Goal: Task Accomplishment & Management: Manage account settings

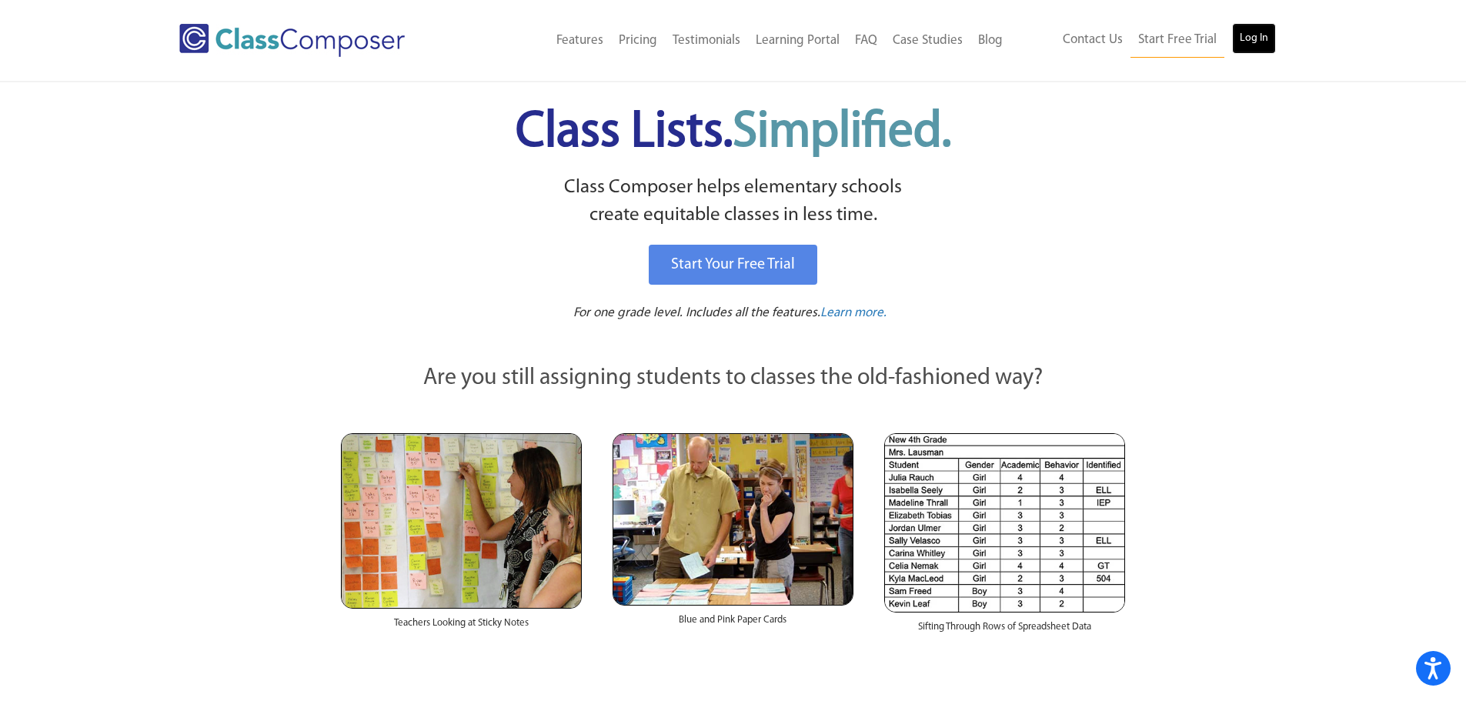
click at [1258, 34] on link "Log In" at bounding box center [1254, 38] width 44 height 31
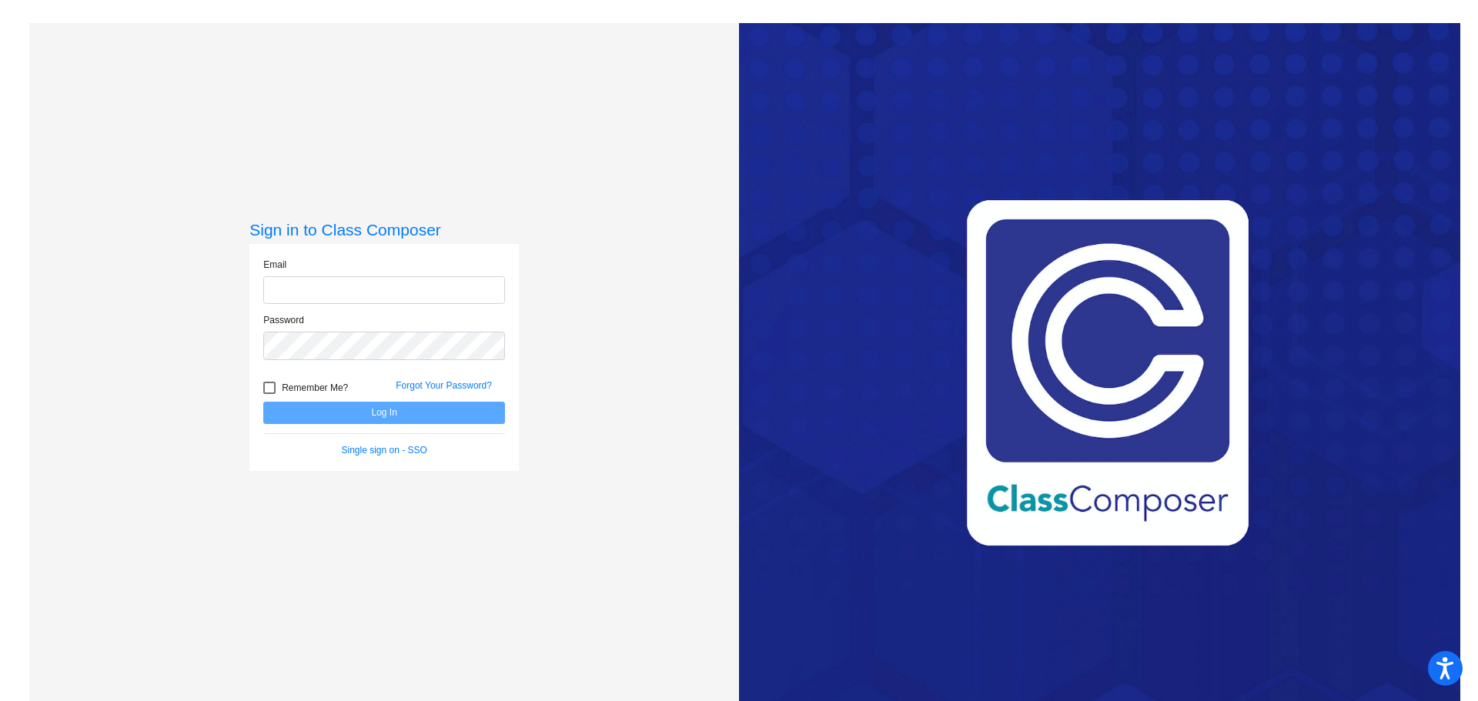
type input "pricskettd@harrisontwp.k12.nj.us"
click at [405, 409] on button "Log In" at bounding box center [384, 413] width 242 height 22
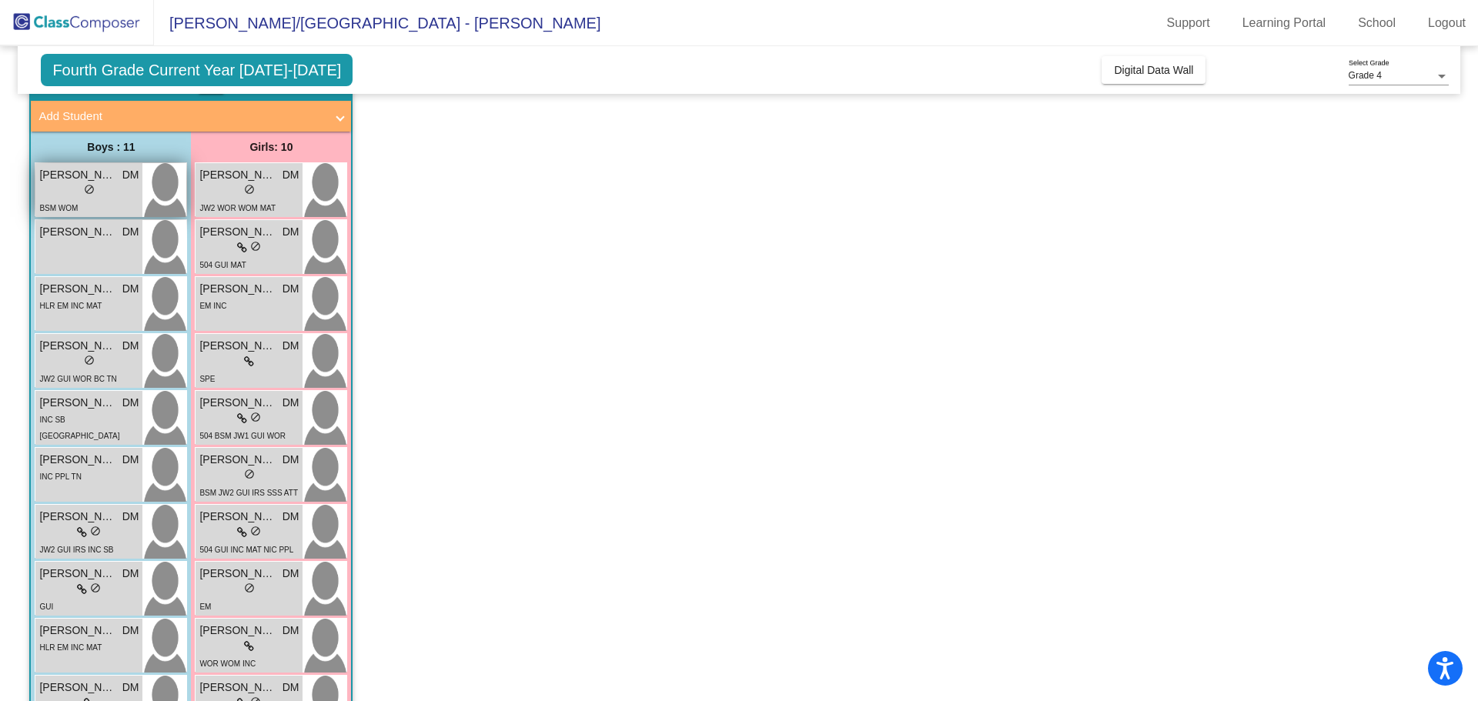
scroll to position [77, 0]
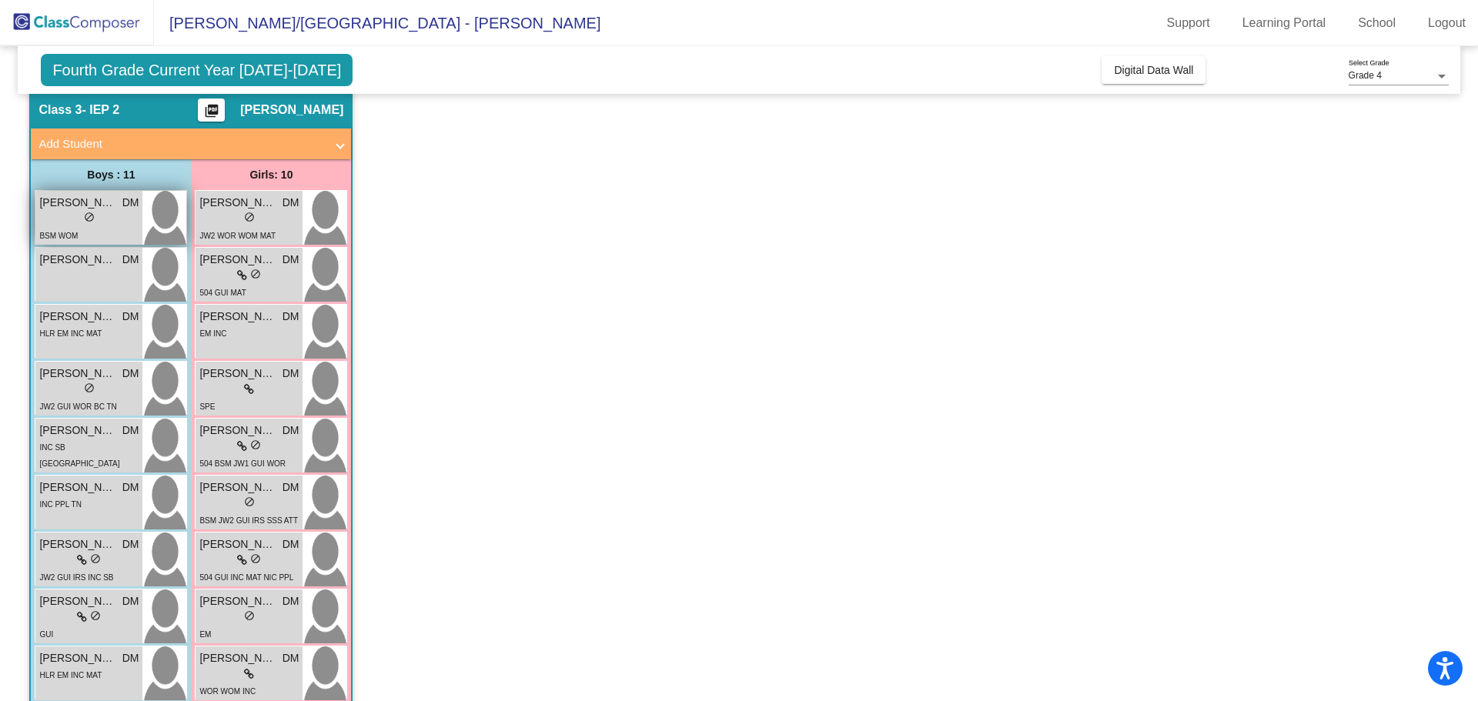
click at [85, 218] on span "do_not_disturb_alt" at bounding box center [89, 217] width 11 height 11
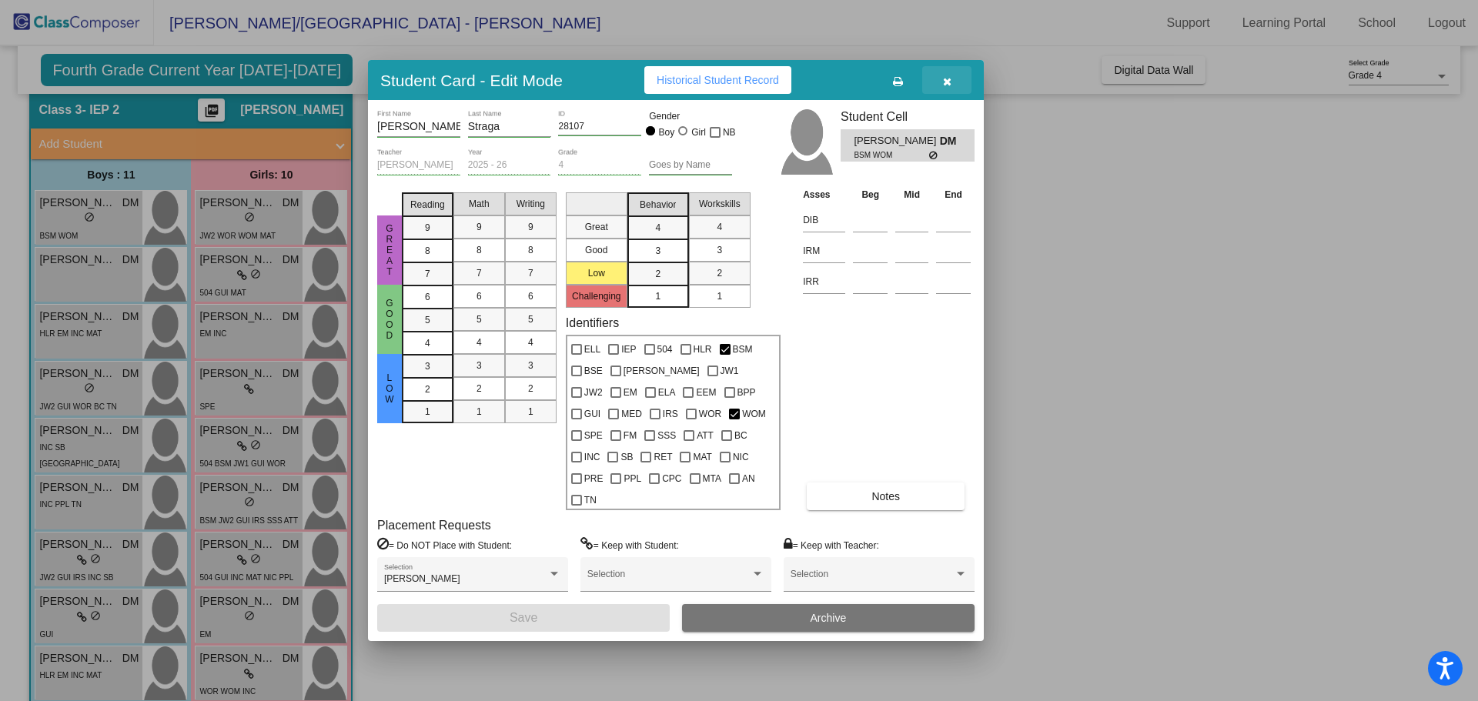
click at [950, 87] on icon "button" at bounding box center [947, 81] width 8 height 11
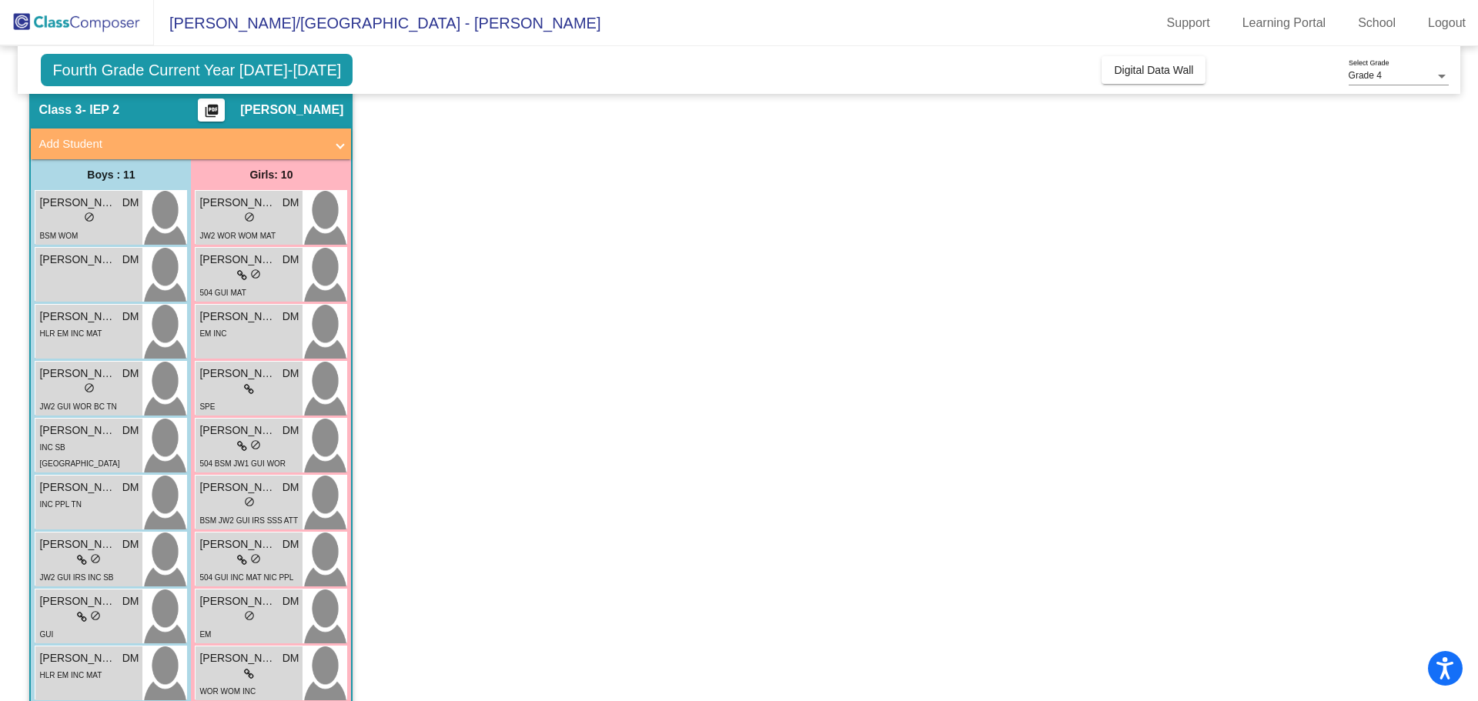
scroll to position [154, 0]
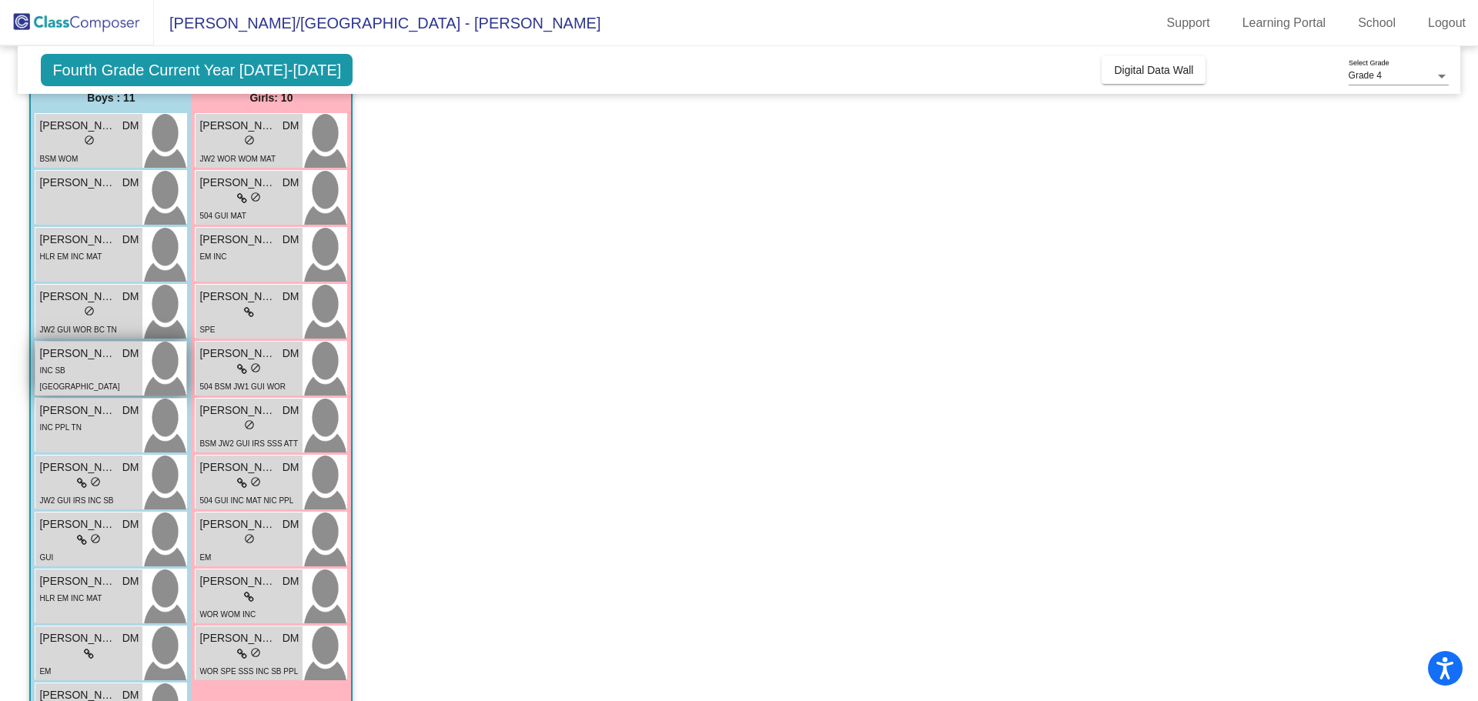
click at [78, 359] on span "Leonardo Terrigno" at bounding box center [77, 354] width 77 height 16
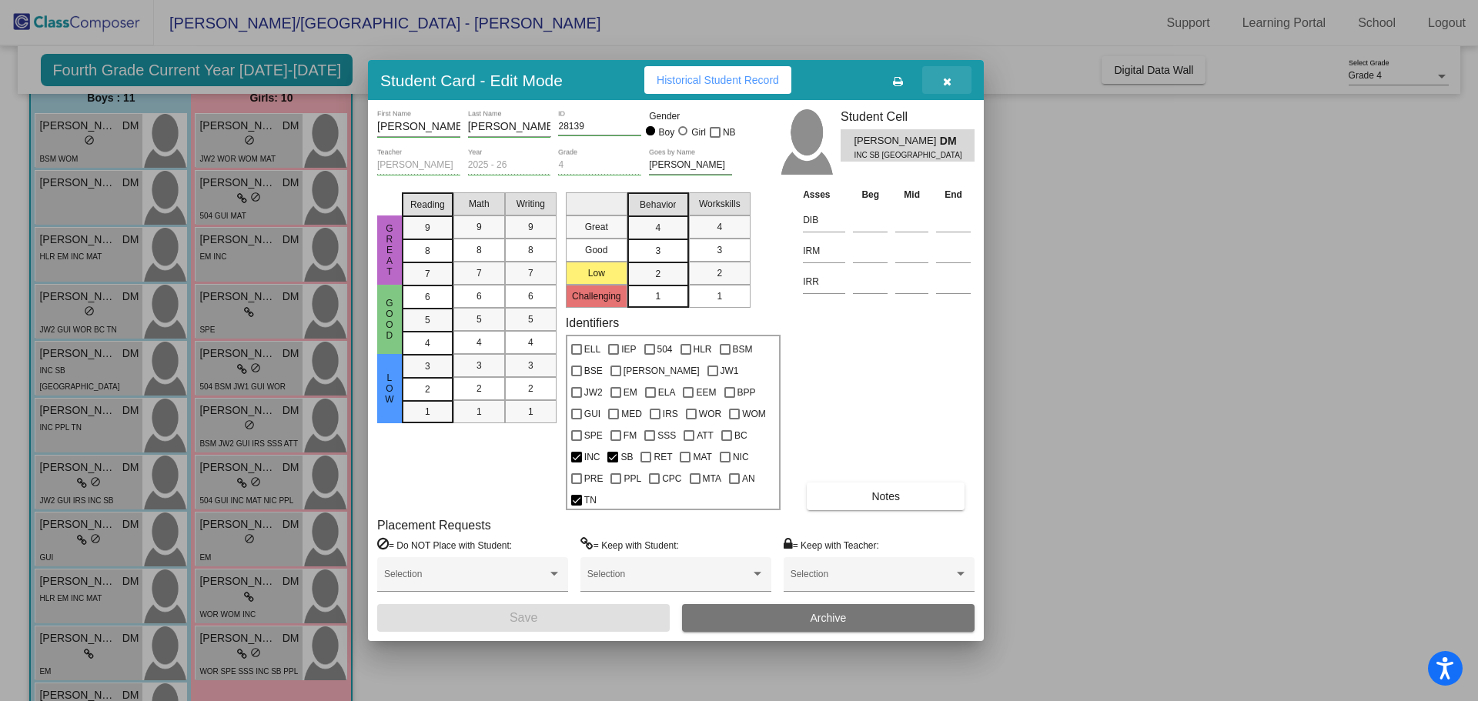
click at [949, 87] on icon "button" at bounding box center [947, 81] width 8 height 11
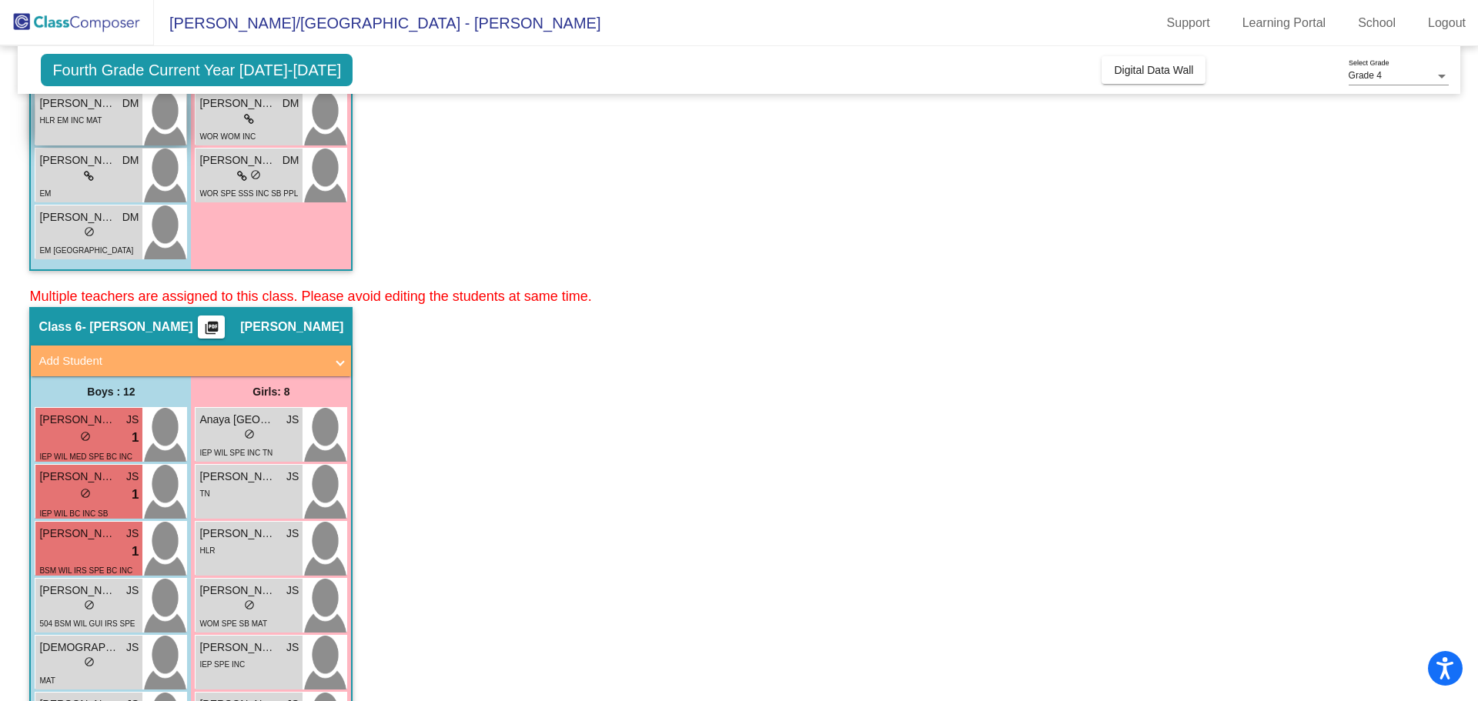
scroll to position [847, 0]
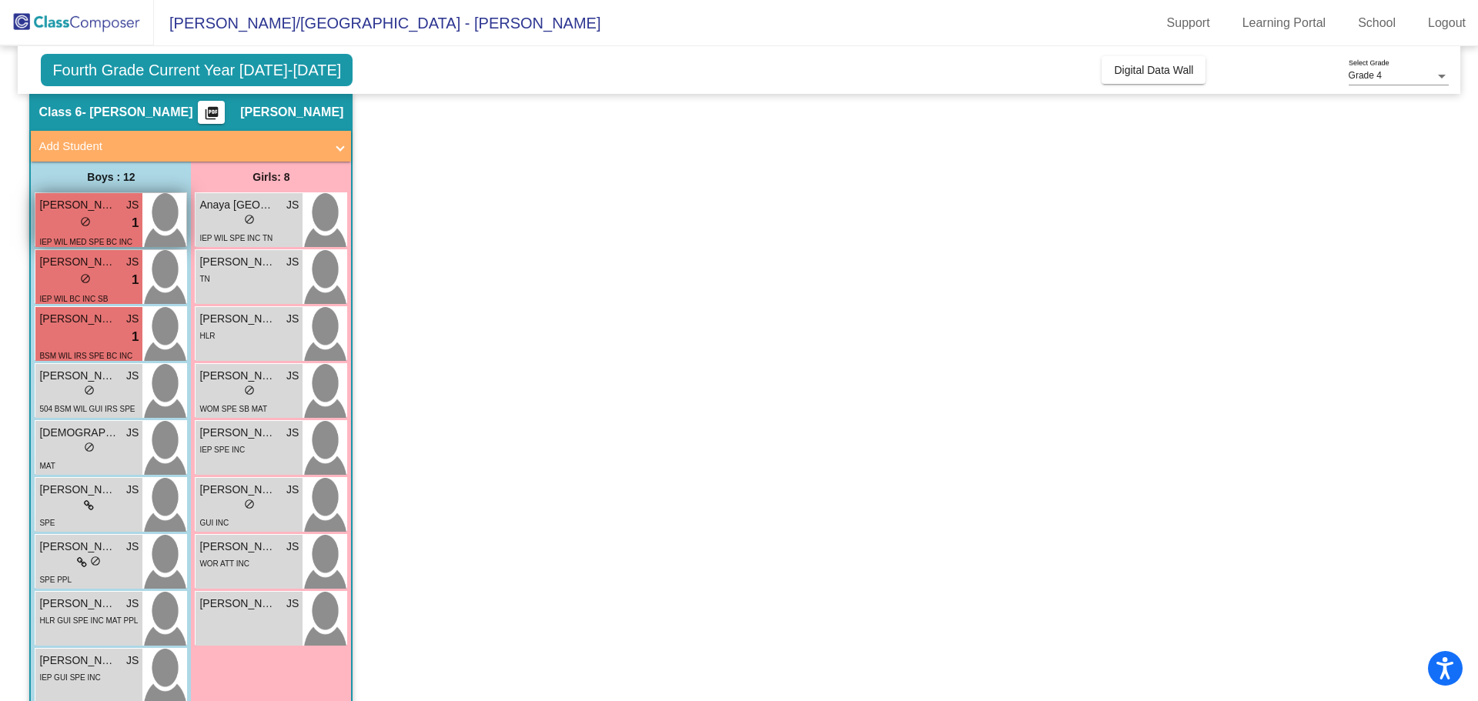
click at [68, 215] on div "lock do_not_disturb_alt 1" at bounding box center [88, 223] width 99 height 20
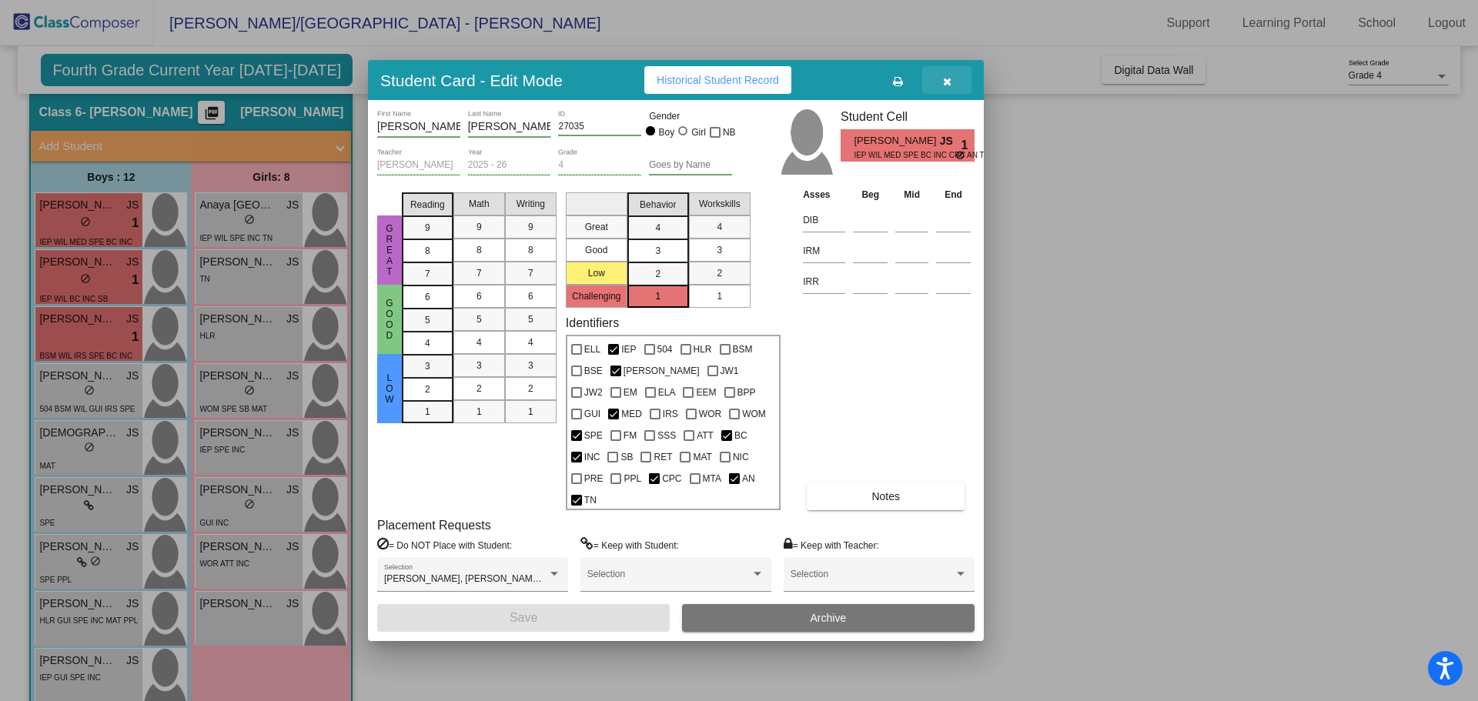
click at [960, 87] on button "button" at bounding box center [946, 80] width 49 height 28
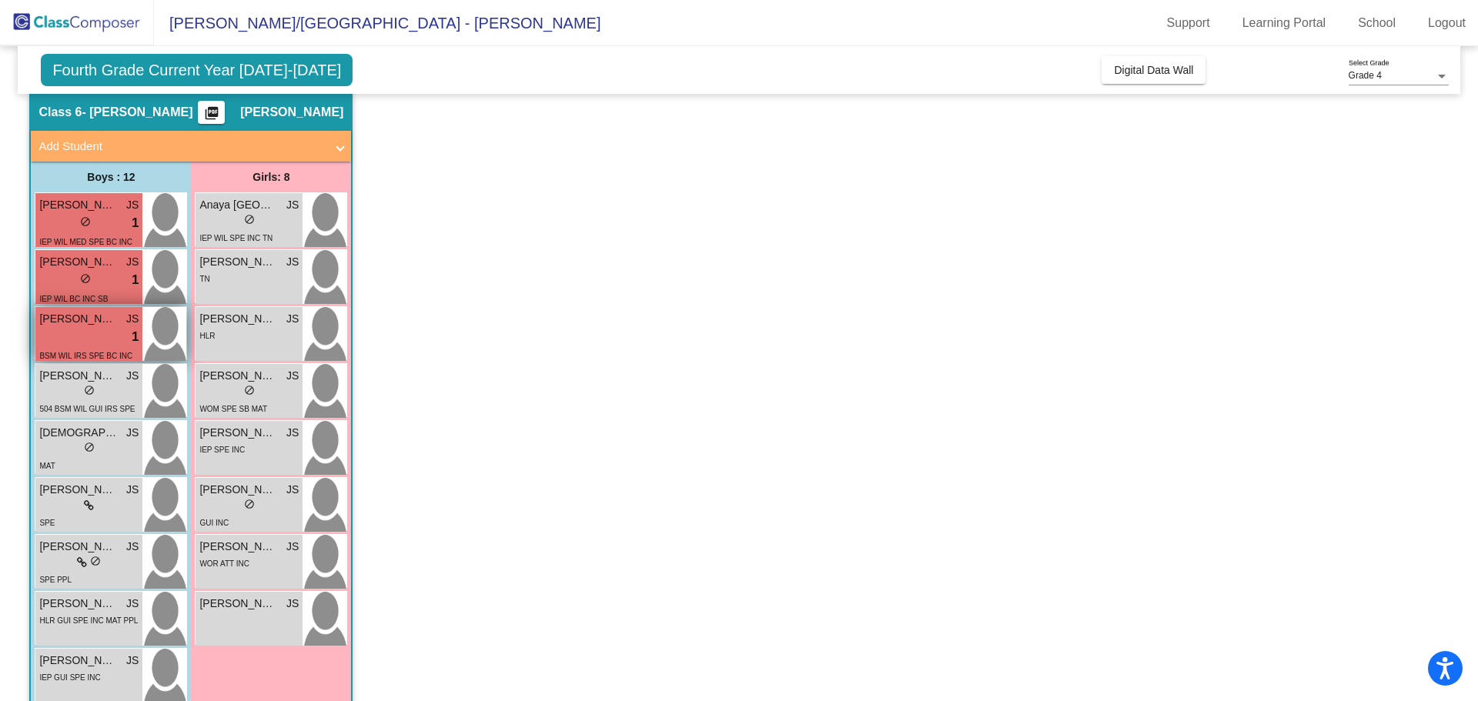
click at [101, 346] on div "lock do_not_disturb_alt 1" at bounding box center [88, 337] width 99 height 20
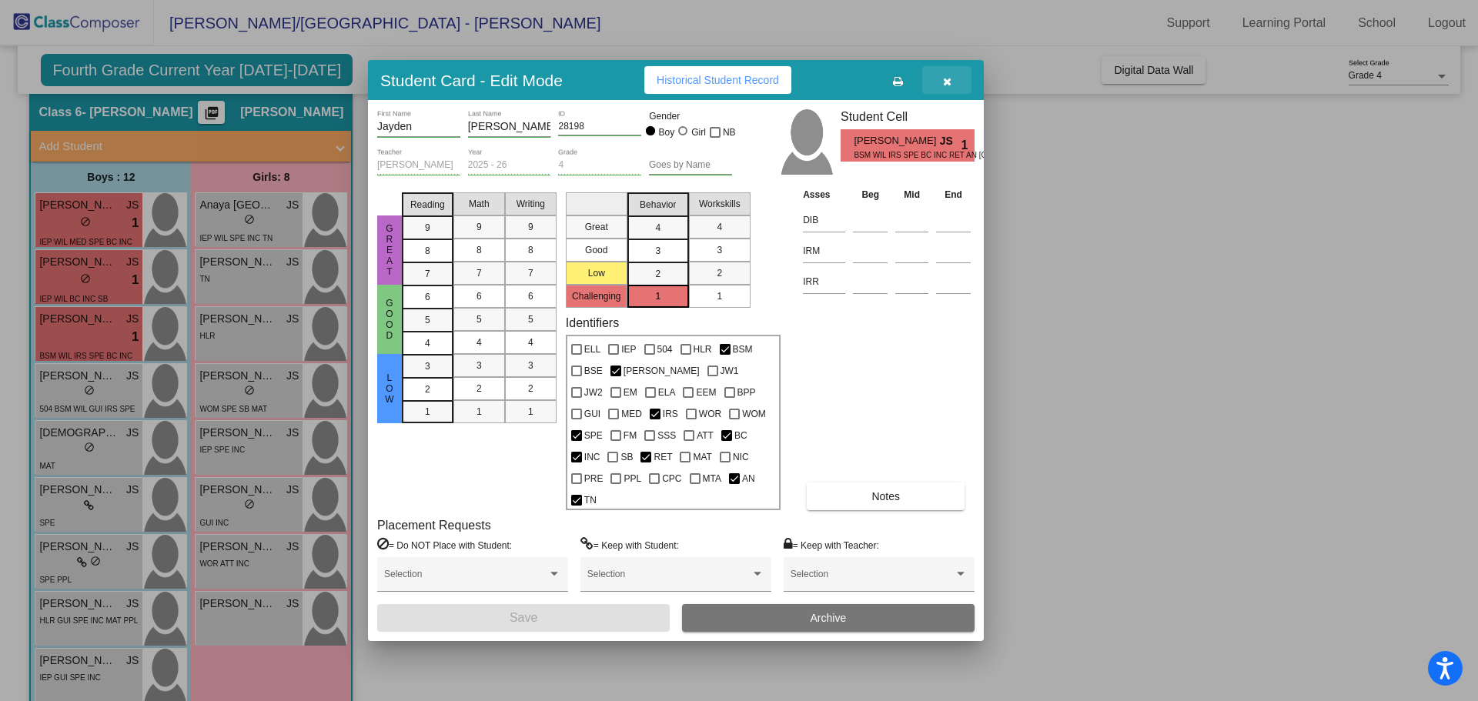
click at [944, 87] on icon "button" at bounding box center [947, 81] width 8 height 11
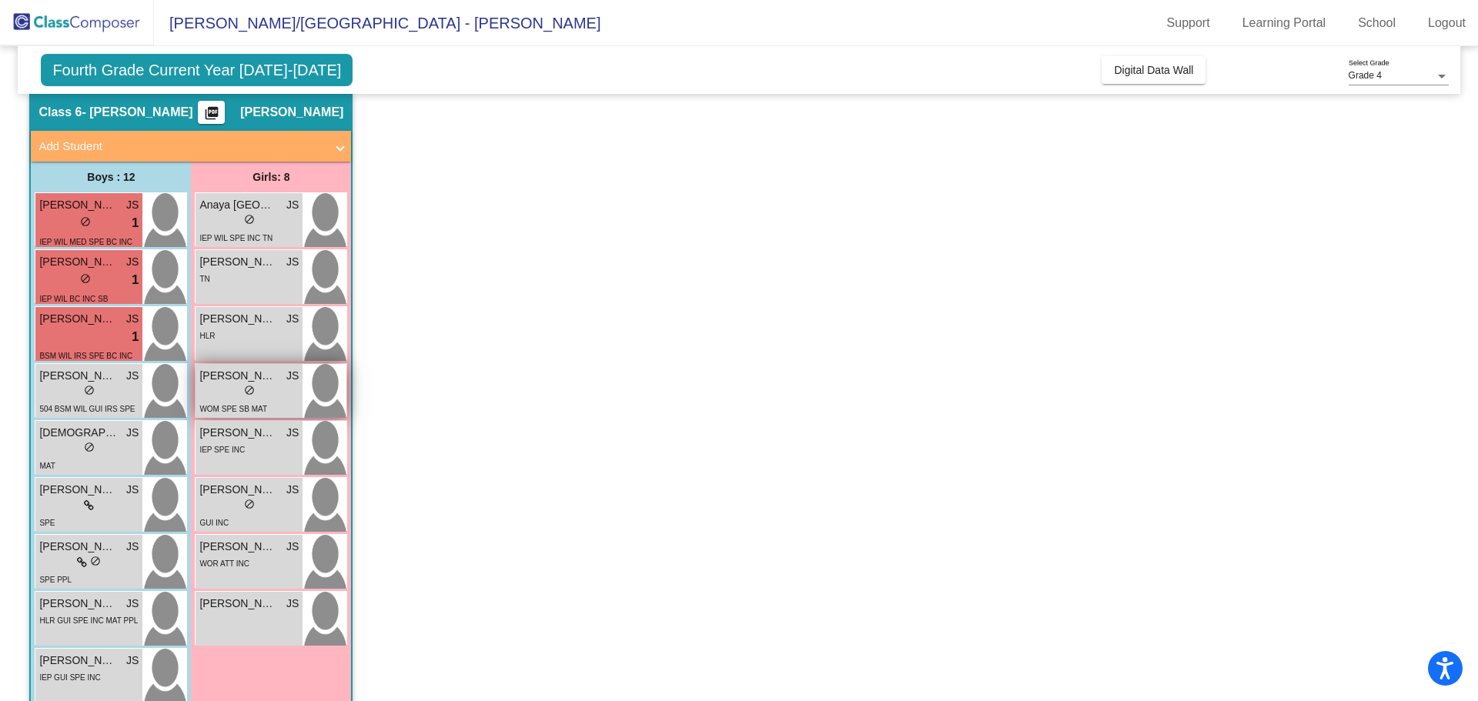
click at [281, 392] on div "lock do_not_disturb_alt" at bounding box center [248, 392] width 99 height 16
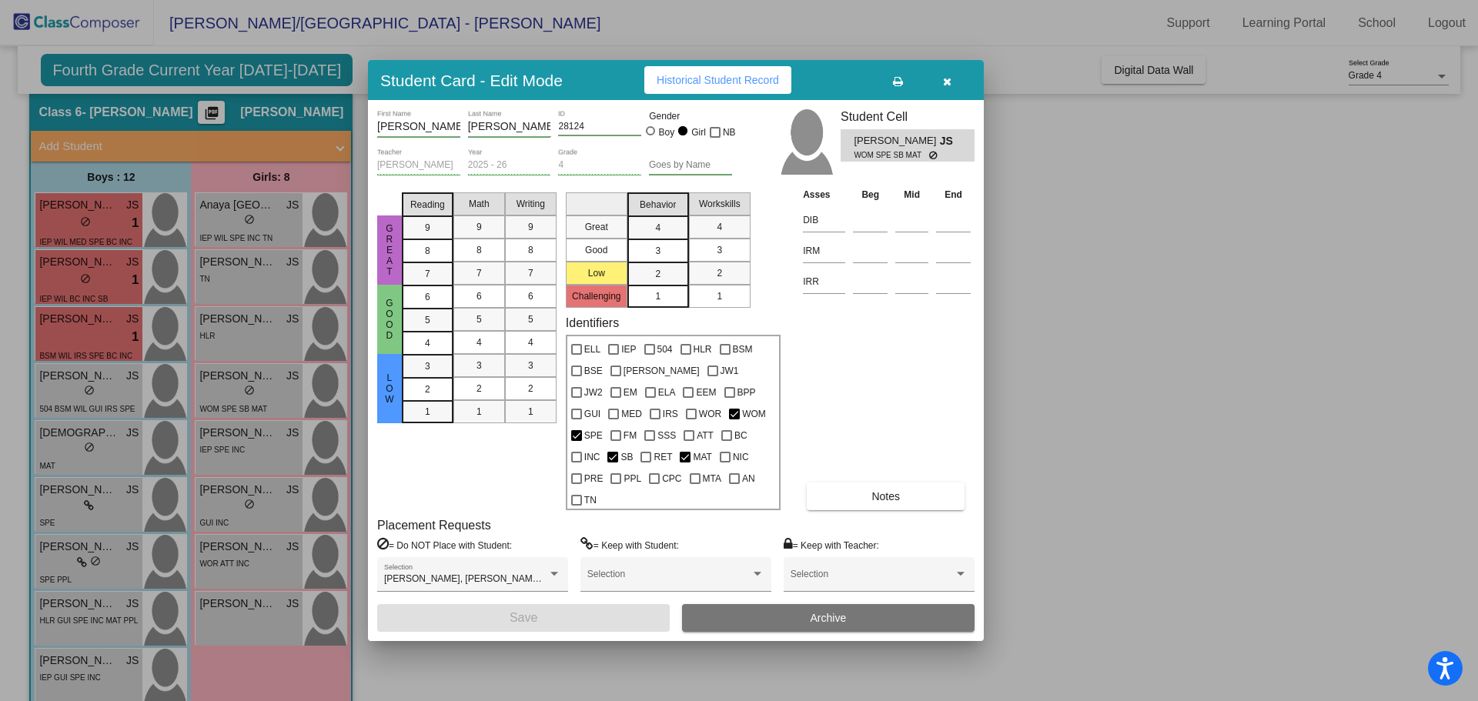
click at [956, 94] on button "button" at bounding box center [946, 80] width 49 height 28
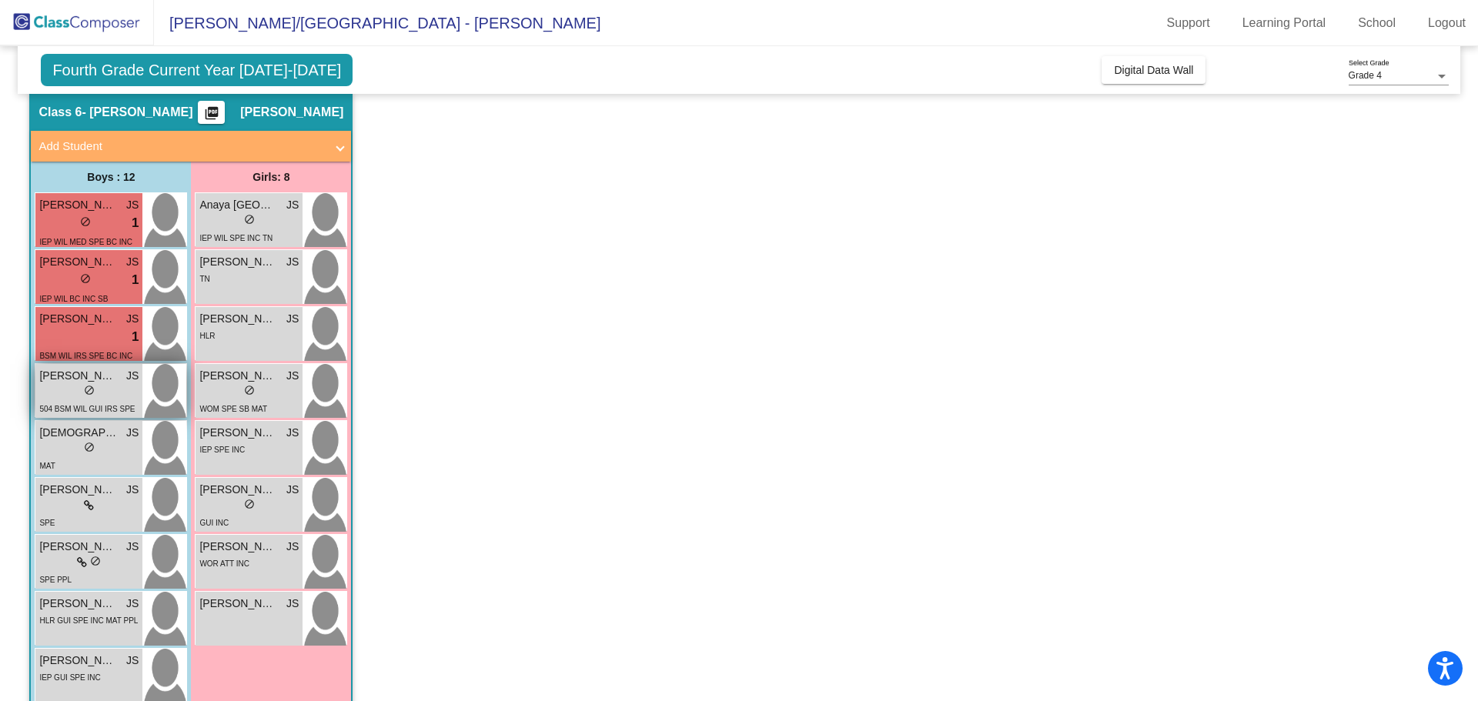
click at [88, 395] on span "do_not_disturb_alt" at bounding box center [89, 390] width 11 height 11
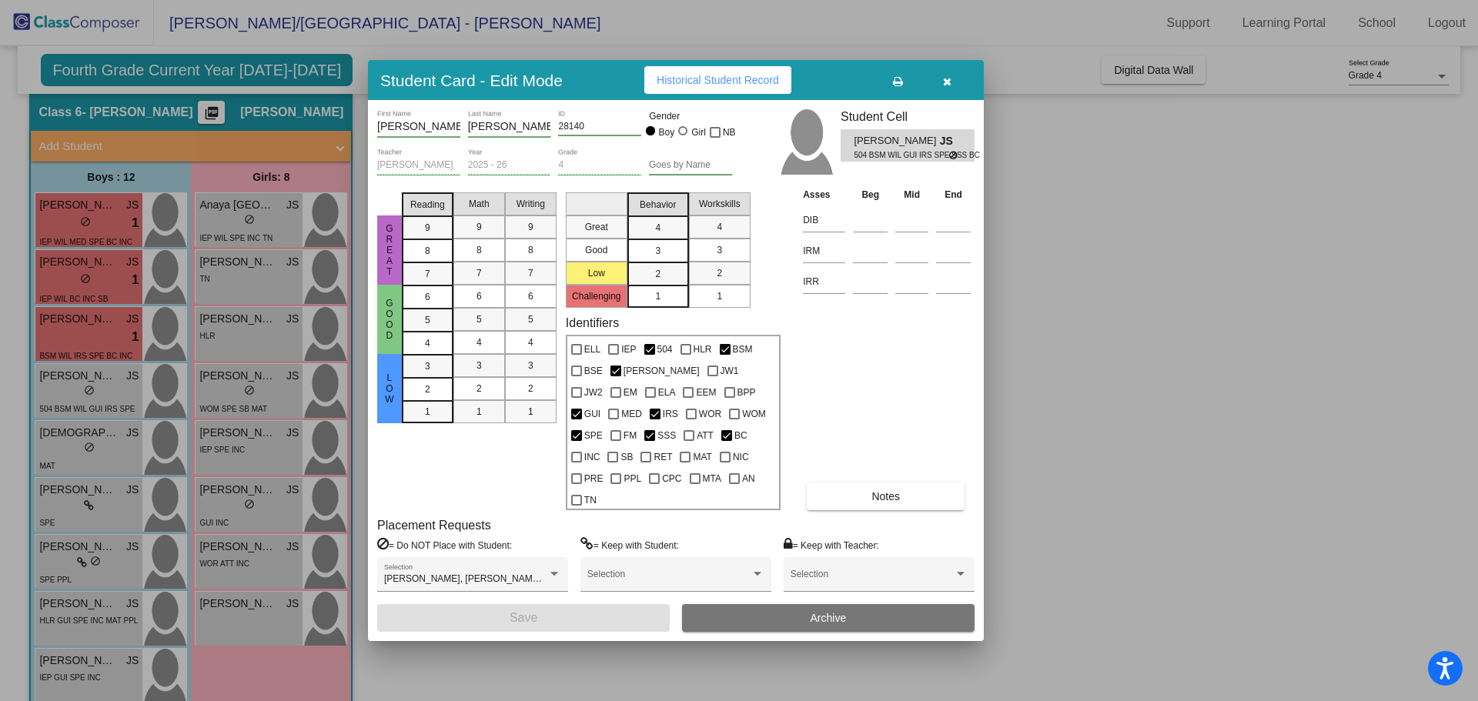
click at [960, 91] on button "button" at bounding box center [946, 80] width 49 height 28
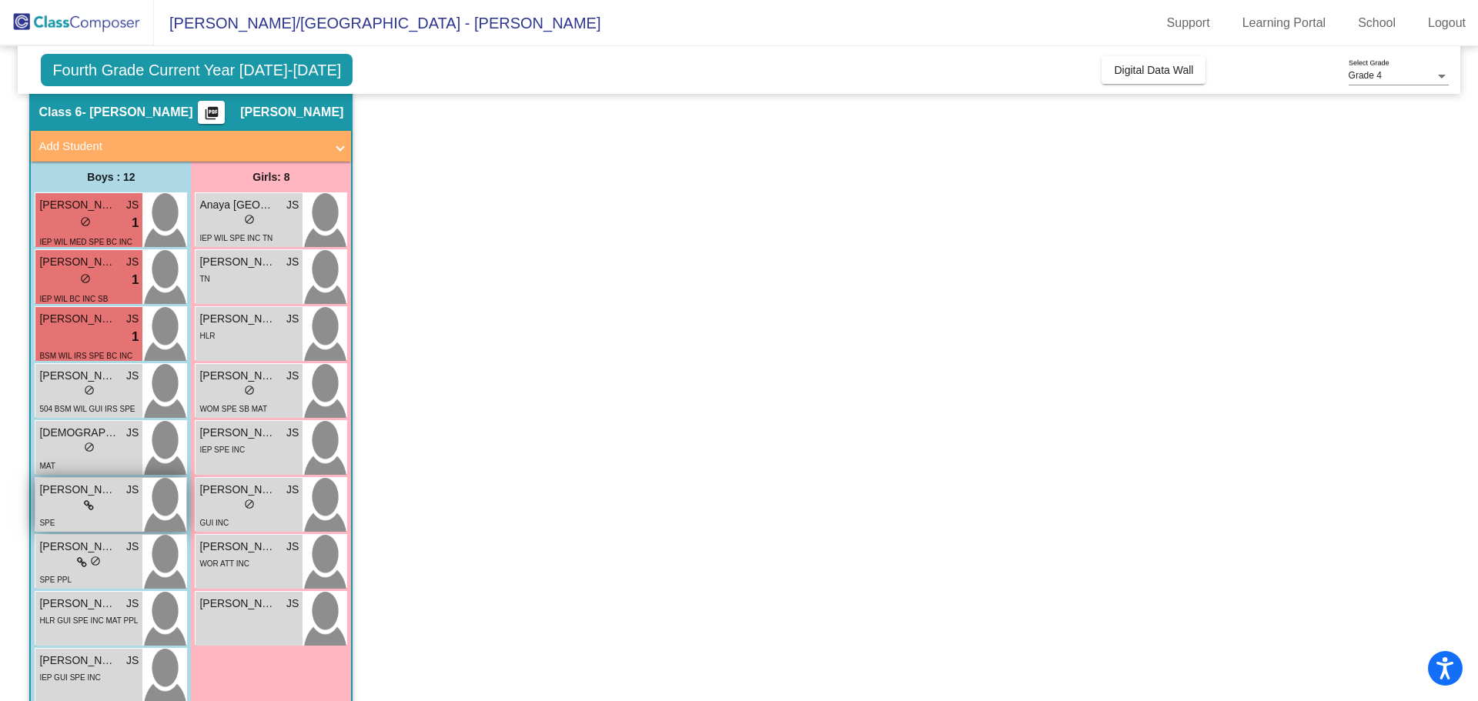
click at [92, 515] on div "SPE" at bounding box center [88, 522] width 99 height 16
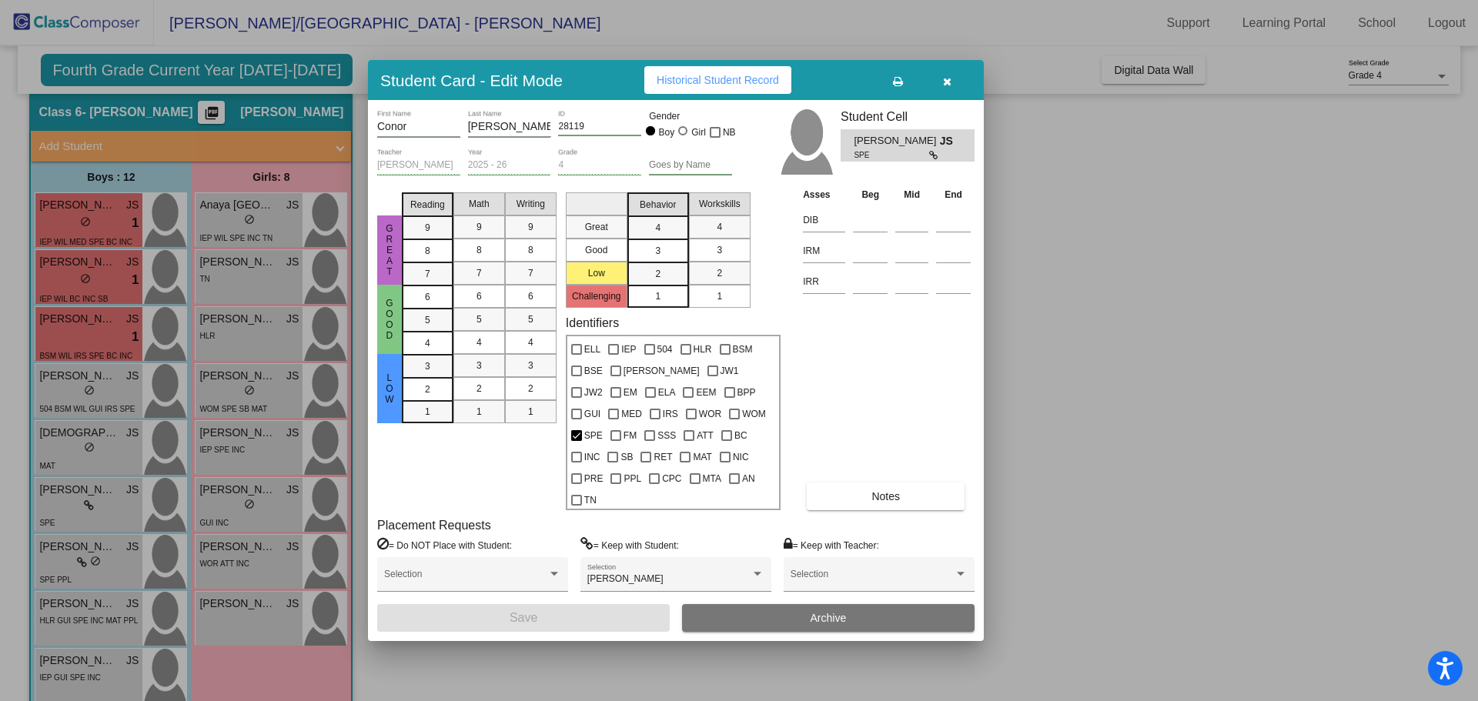
click at [944, 85] on span "button" at bounding box center [947, 80] width 8 height 12
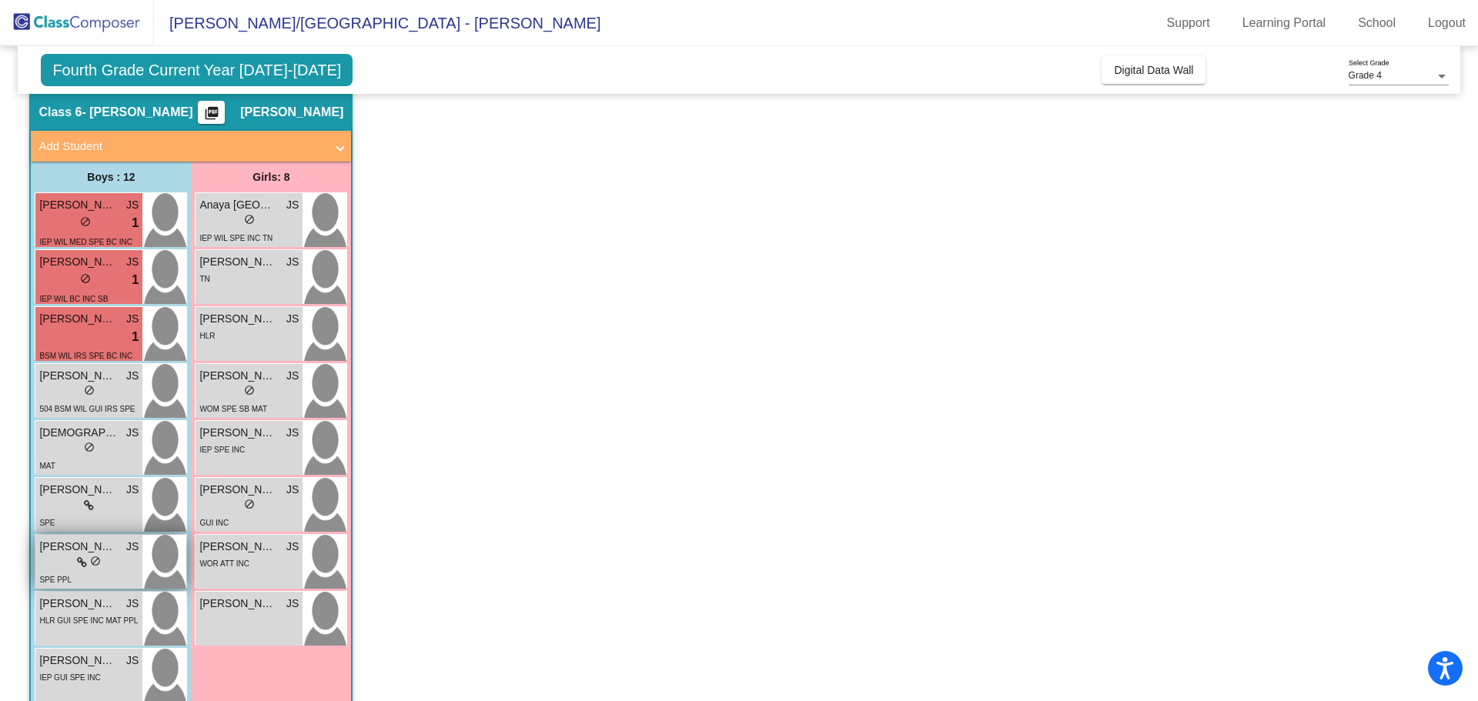
click at [85, 569] on div "lock do_not_disturb_alt" at bounding box center [89, 563] width 24 height 16
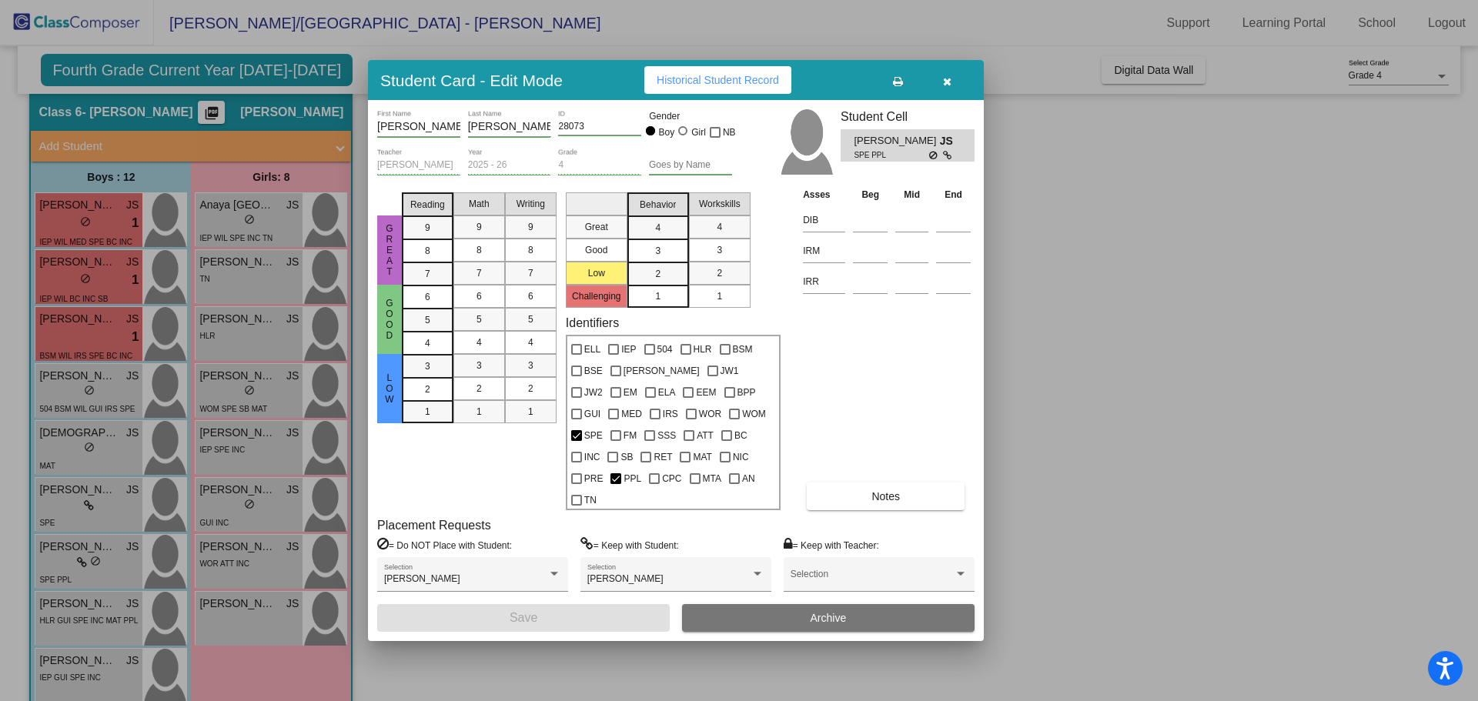
click at [946, 94] on button "button" at bounding box center [946, 80] width 49 height 28
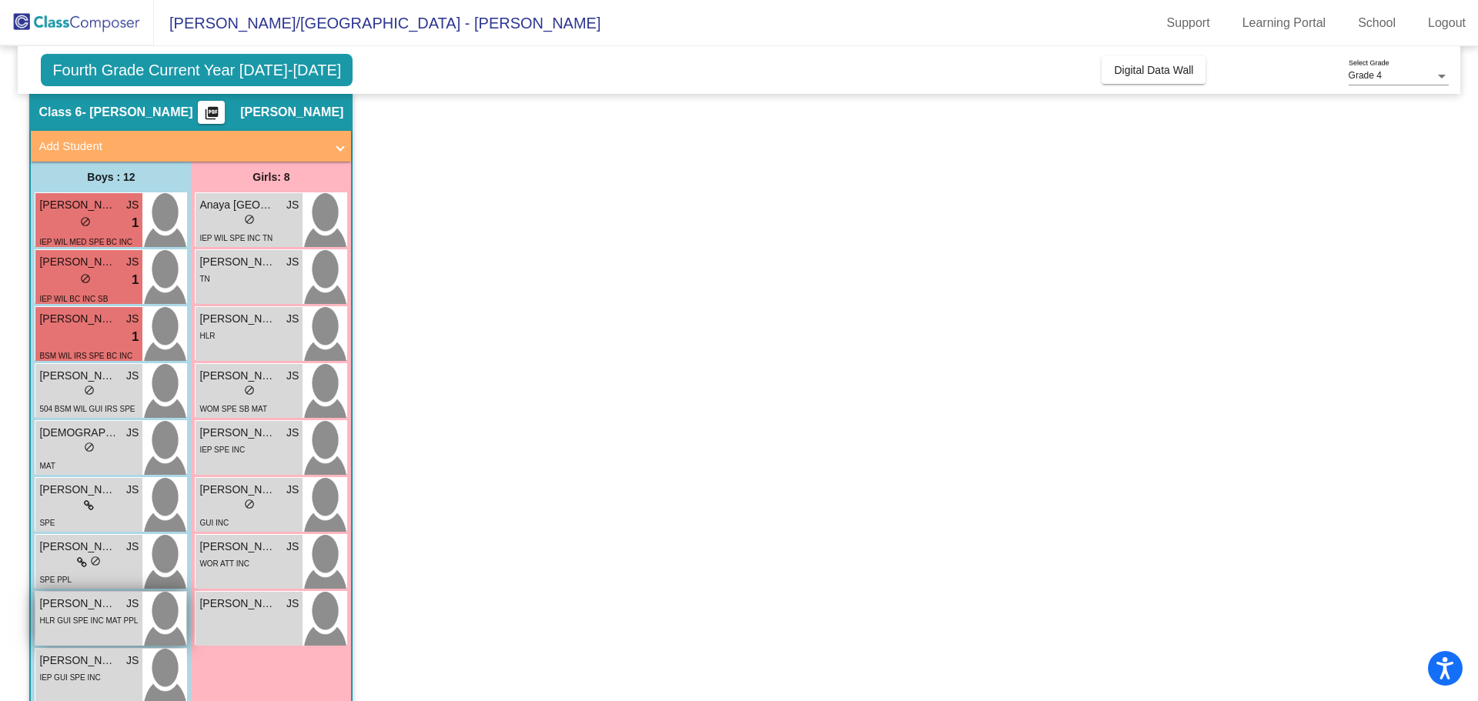
click at [109, 623] on span "HLR GUI SPE INC MAT PPL" at bounding box center [88, 620] width 99 height 8
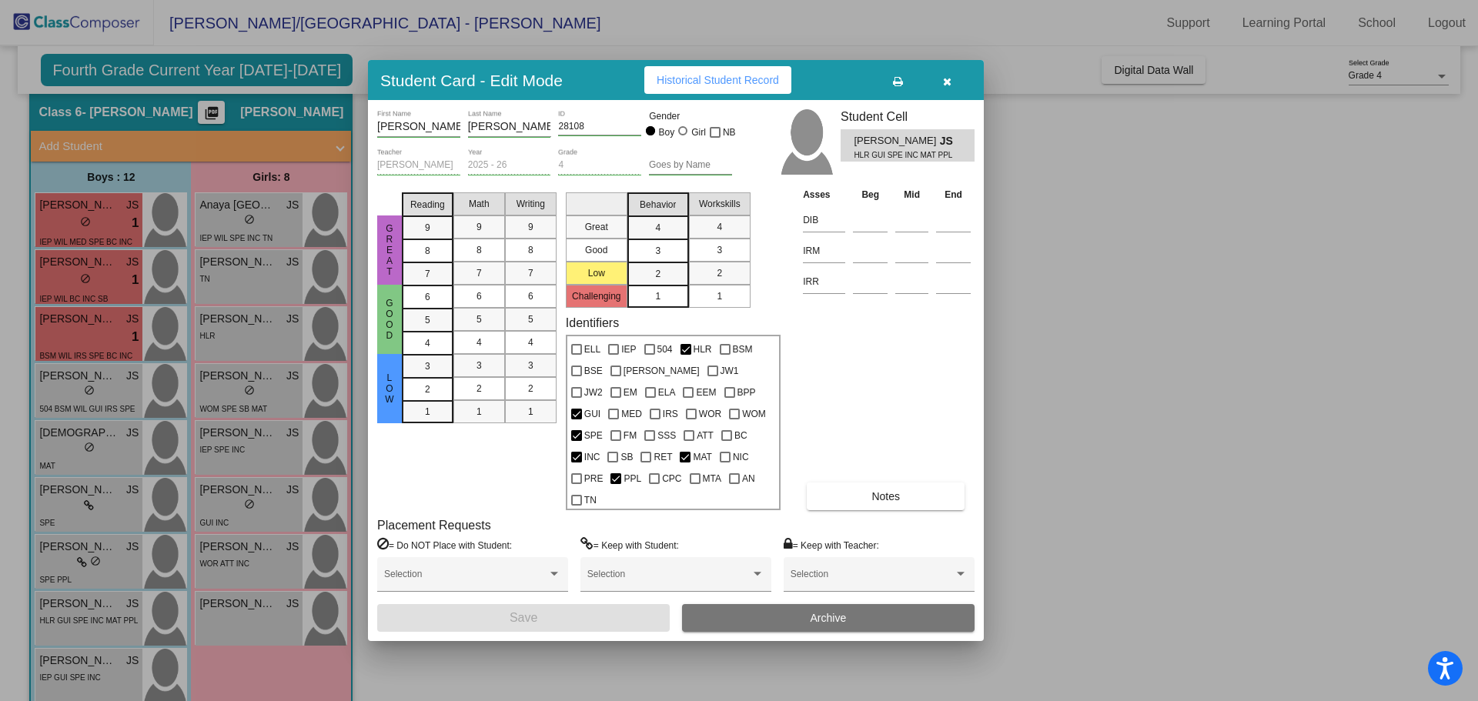
click at [936, 89] on button "button" at bounding box center [946, 80] width 49 height 28
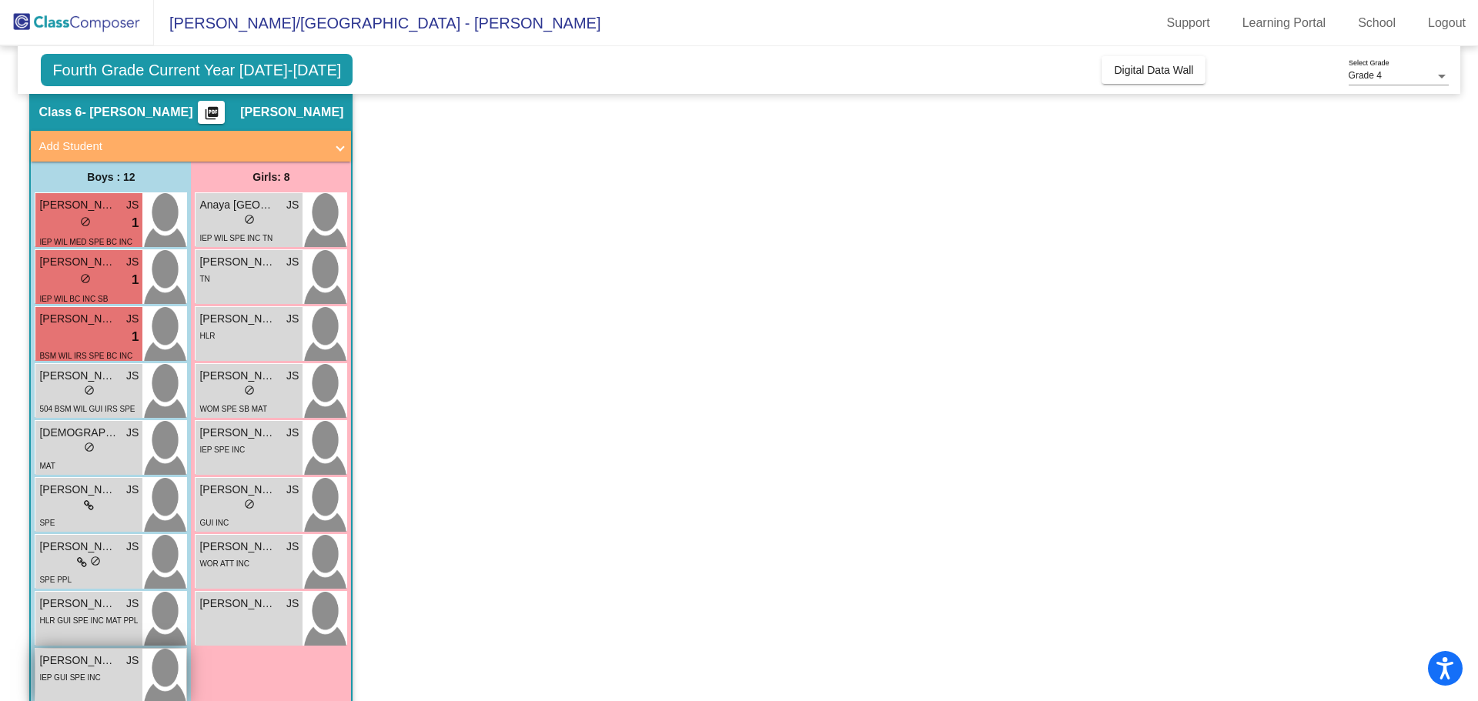
scroll to position [923, 0]
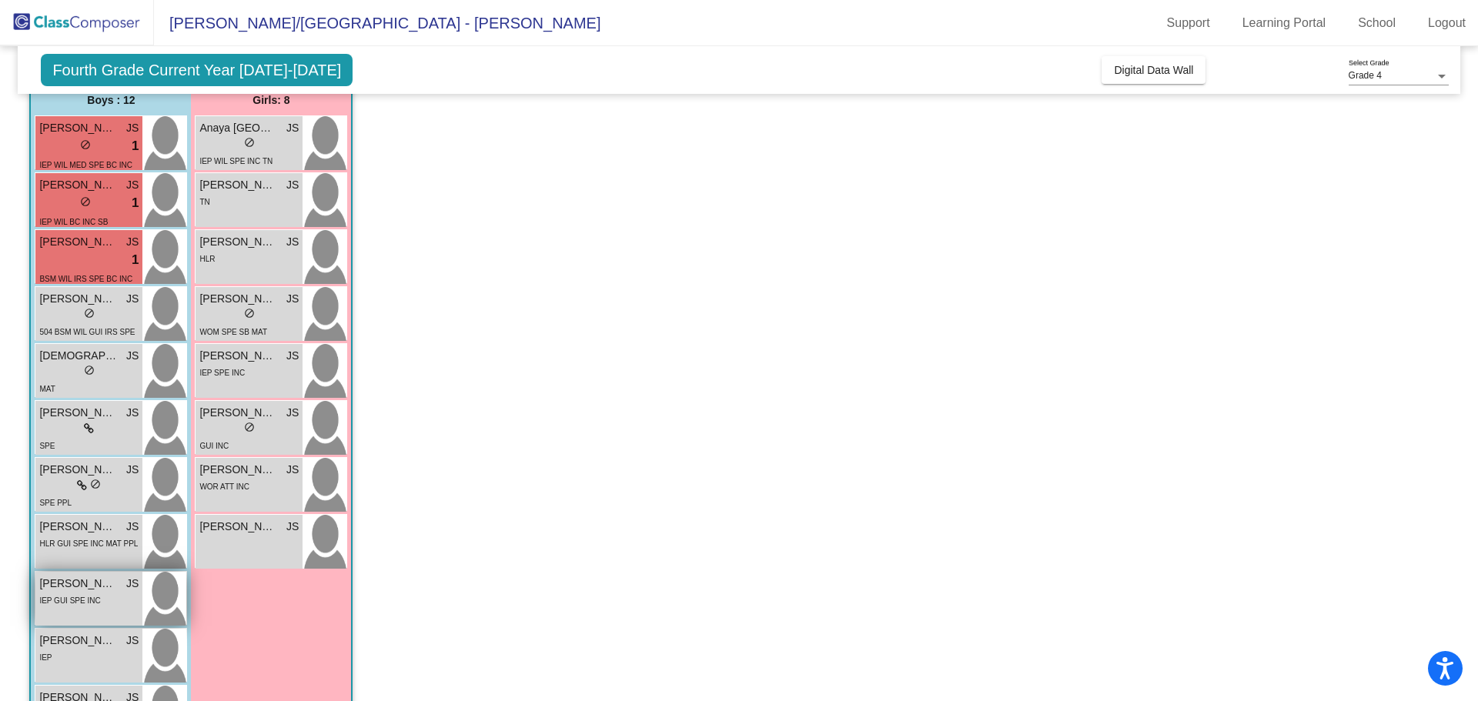
click at [106, 607] on div "IEP GUI SPE INC" at bounding box center [88, 600] width 99 height 16
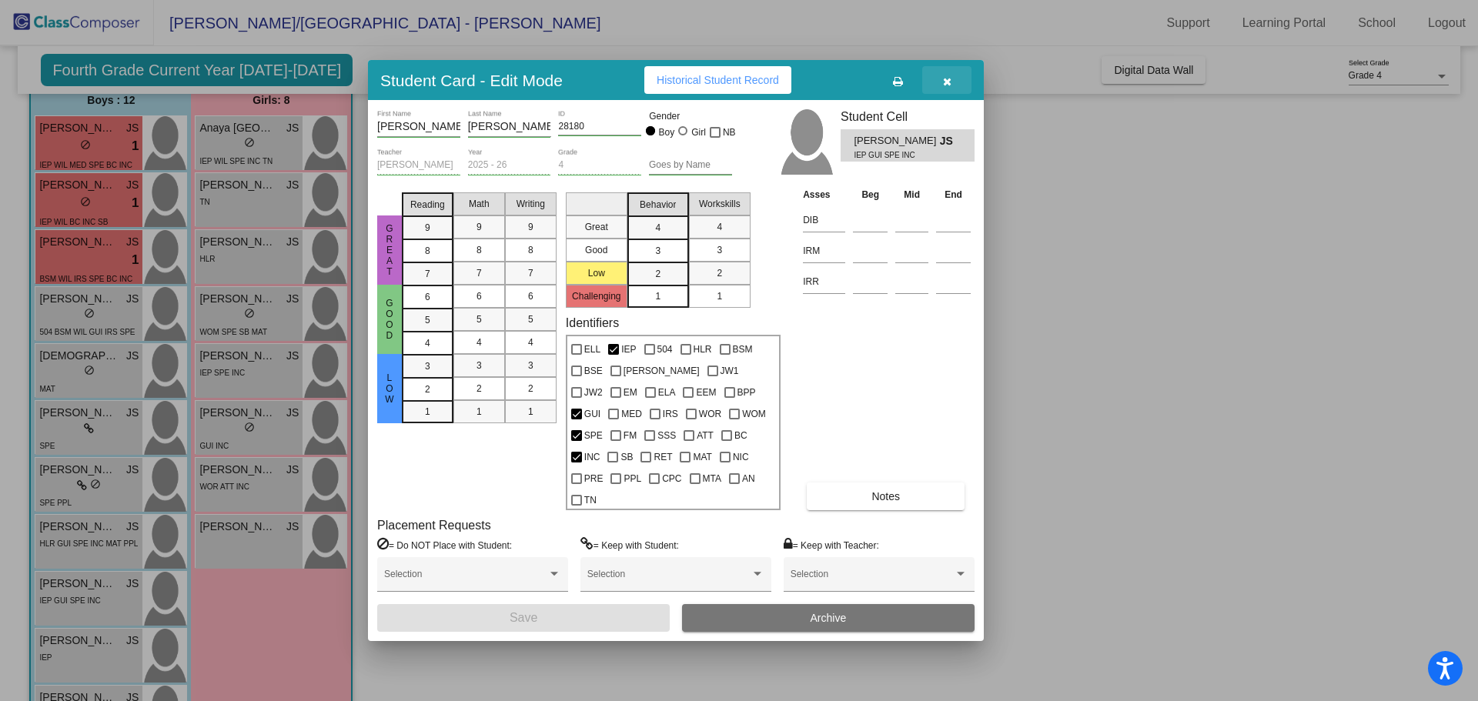
click at [945, 87] on icon "button" at bounding box center [947, 81] width 8 height 11
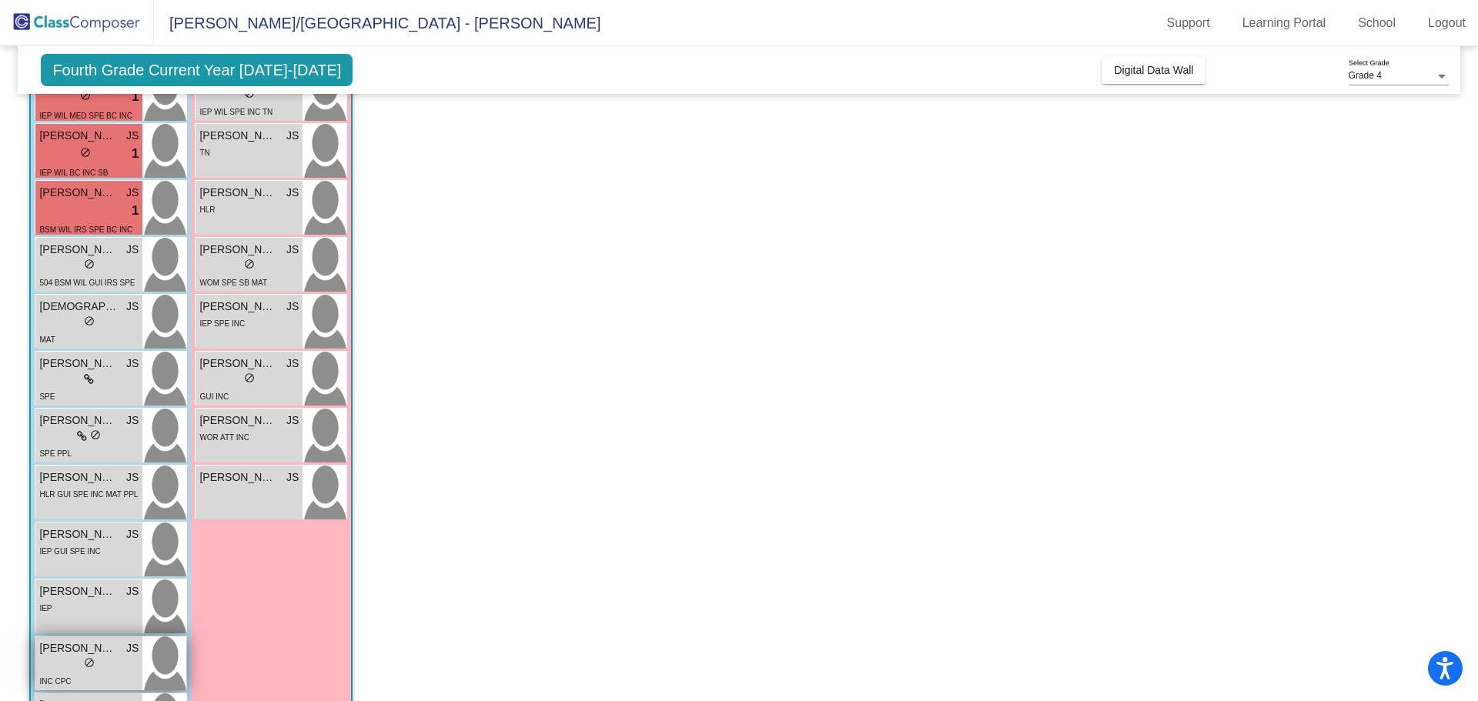
scroll to position [1000, 0]
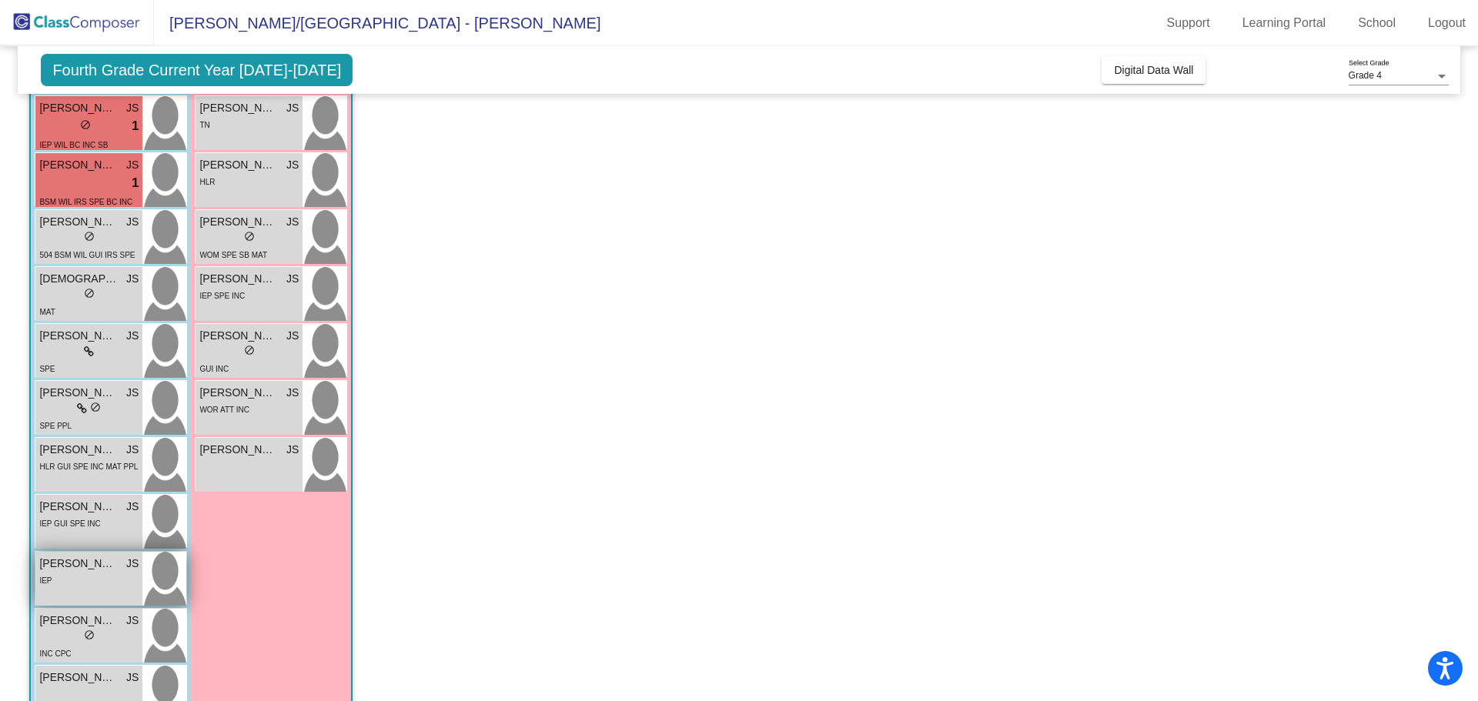
click at [64, 576] on div "IEP" at bounding box center [88, 580] width 99 height 16
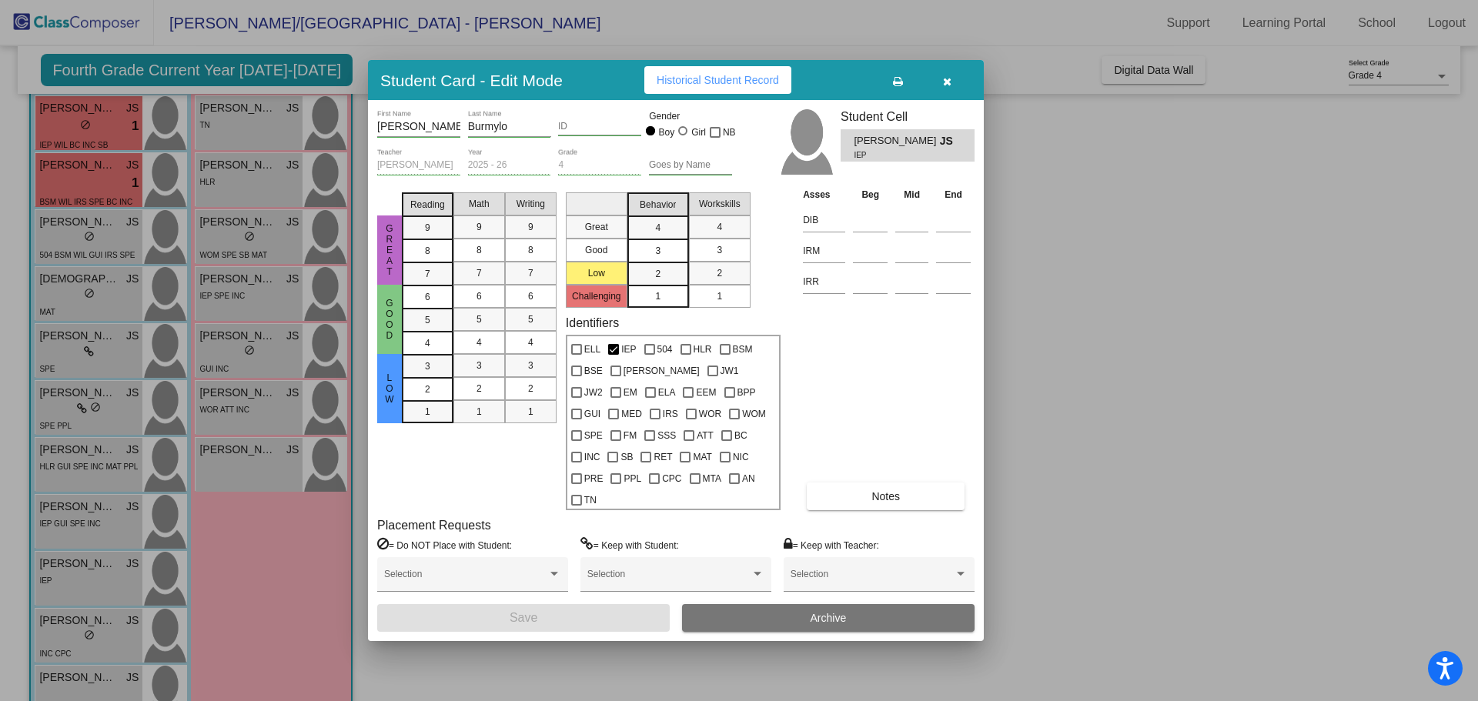
click at [943, 87] on icon "button" at bounding box center [947, 81] width 8 height 11
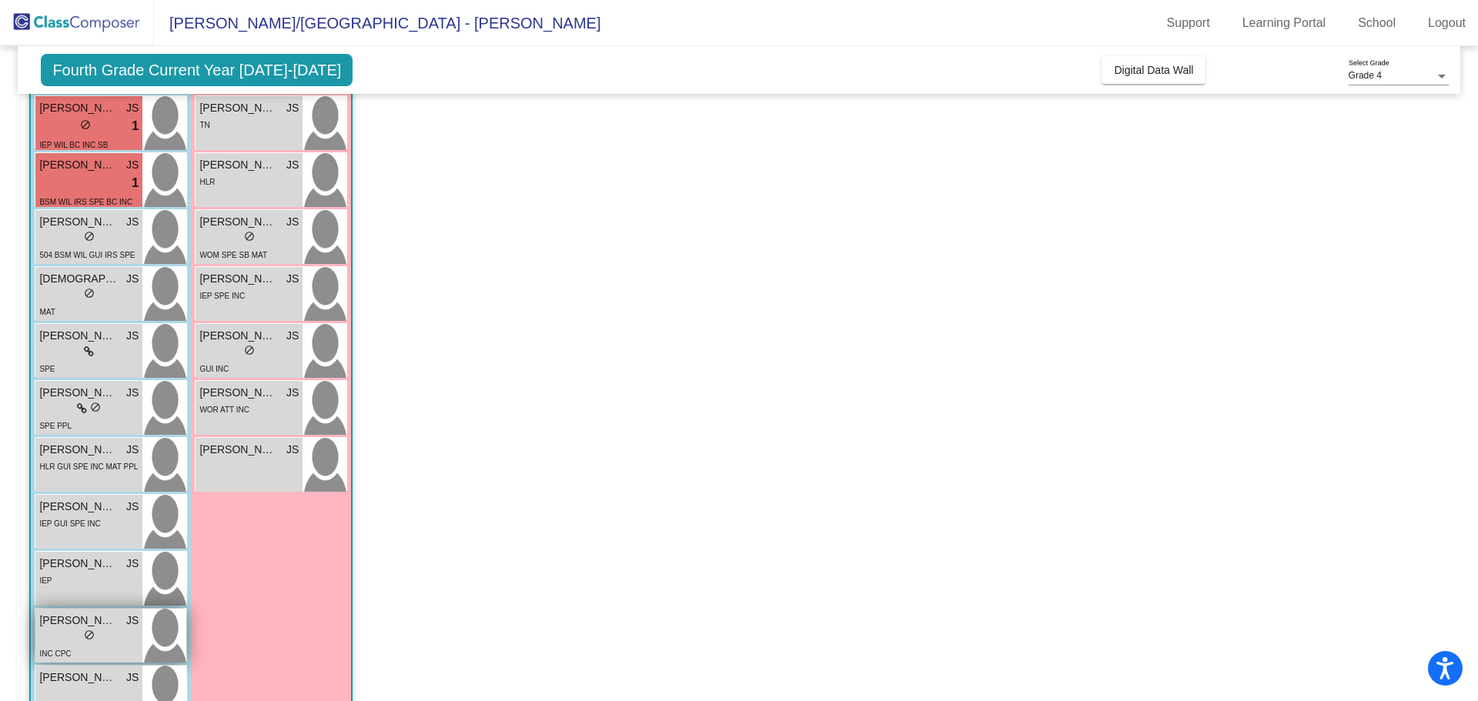
click at [79, 646] on div "INC CPC" at bounding box center [88, 653] width 99 height 16
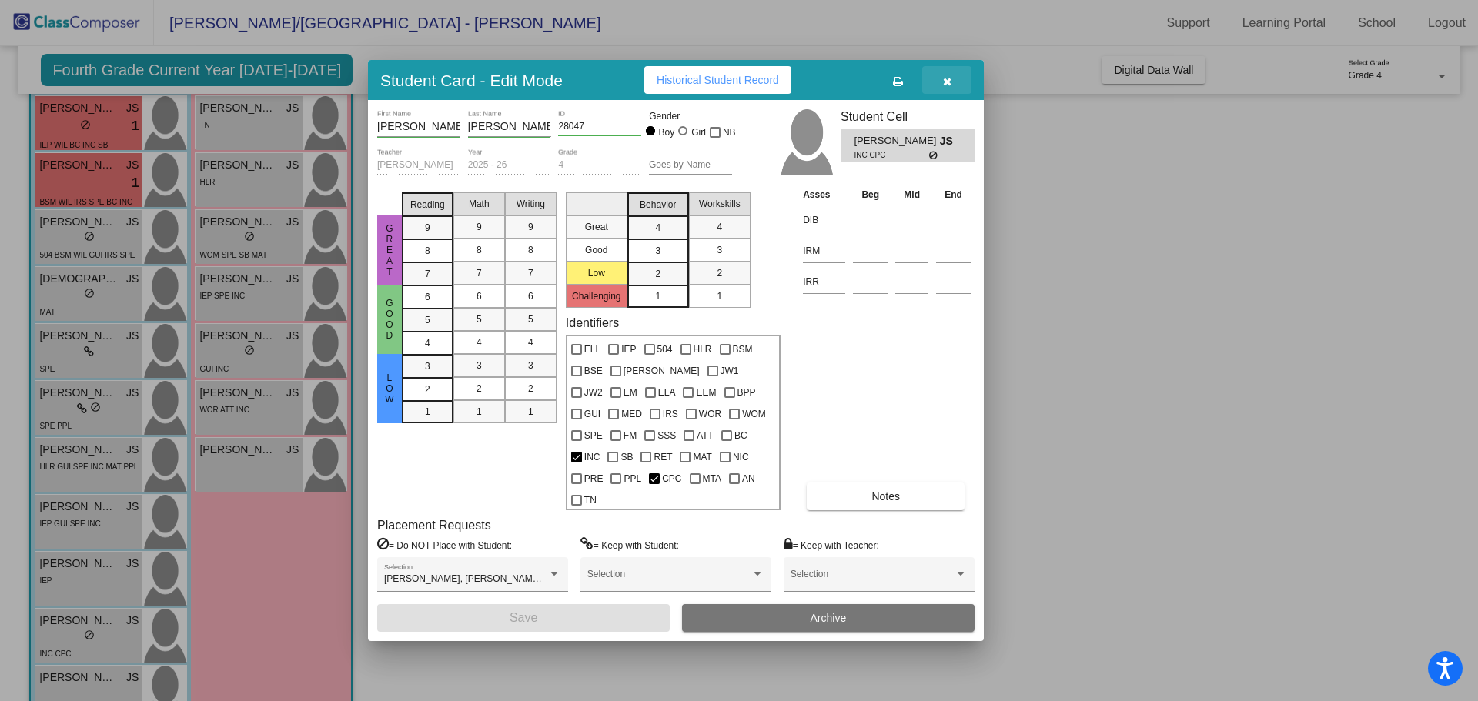
click at [956, 91] on button "button" at bounding box center [946, 80] width 49 height 28
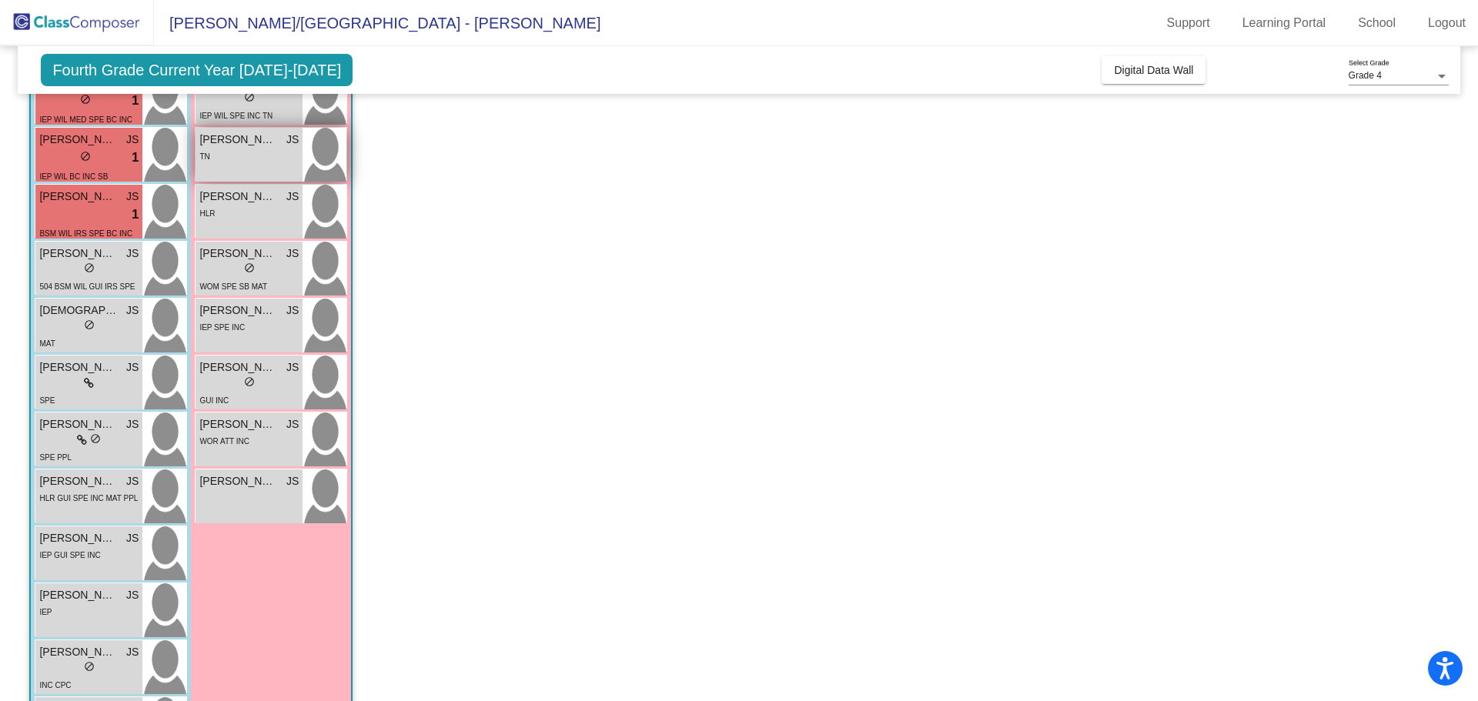
scroll to position [892, 0]
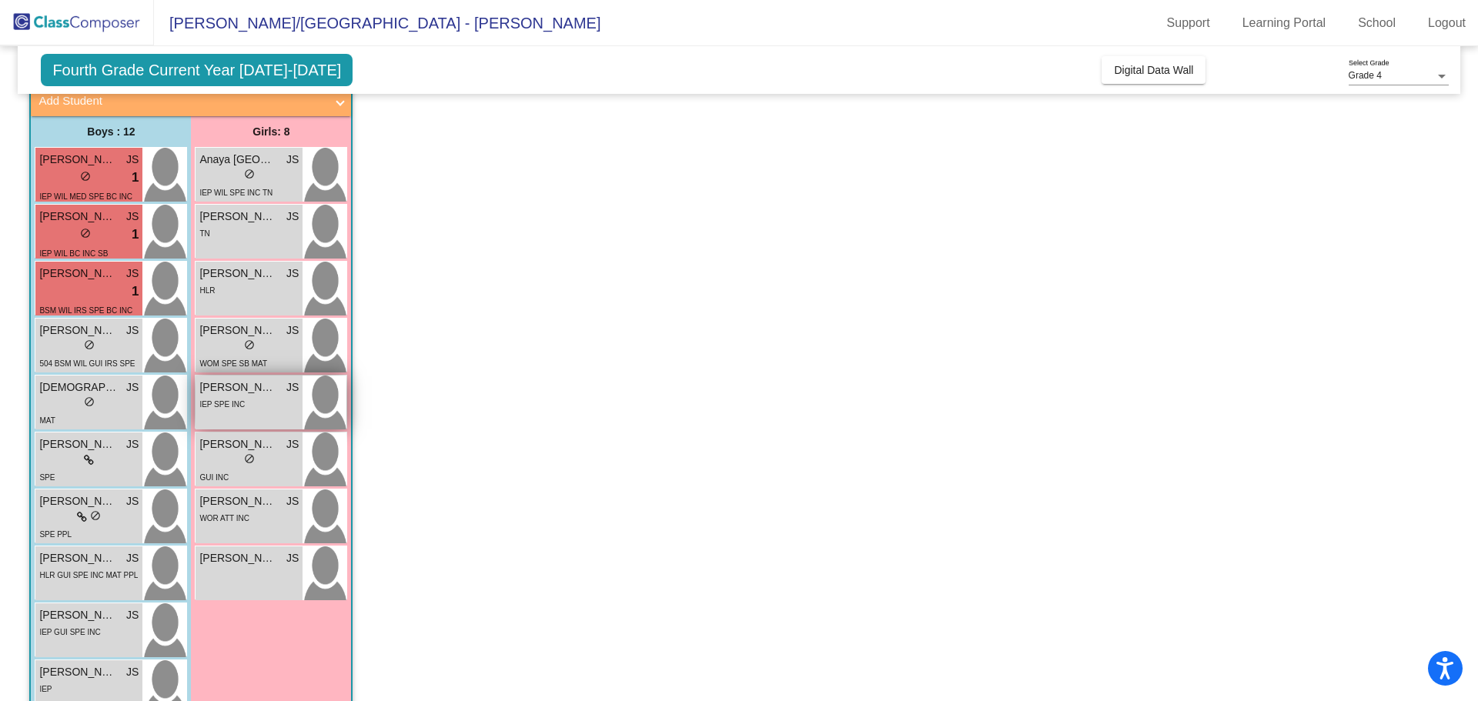
click at [249, 413] on div "Isabella Gibson JS lock do_not_disturb_alt IEP SPE INC" at bounding box center [248, 403] width 107 height 54
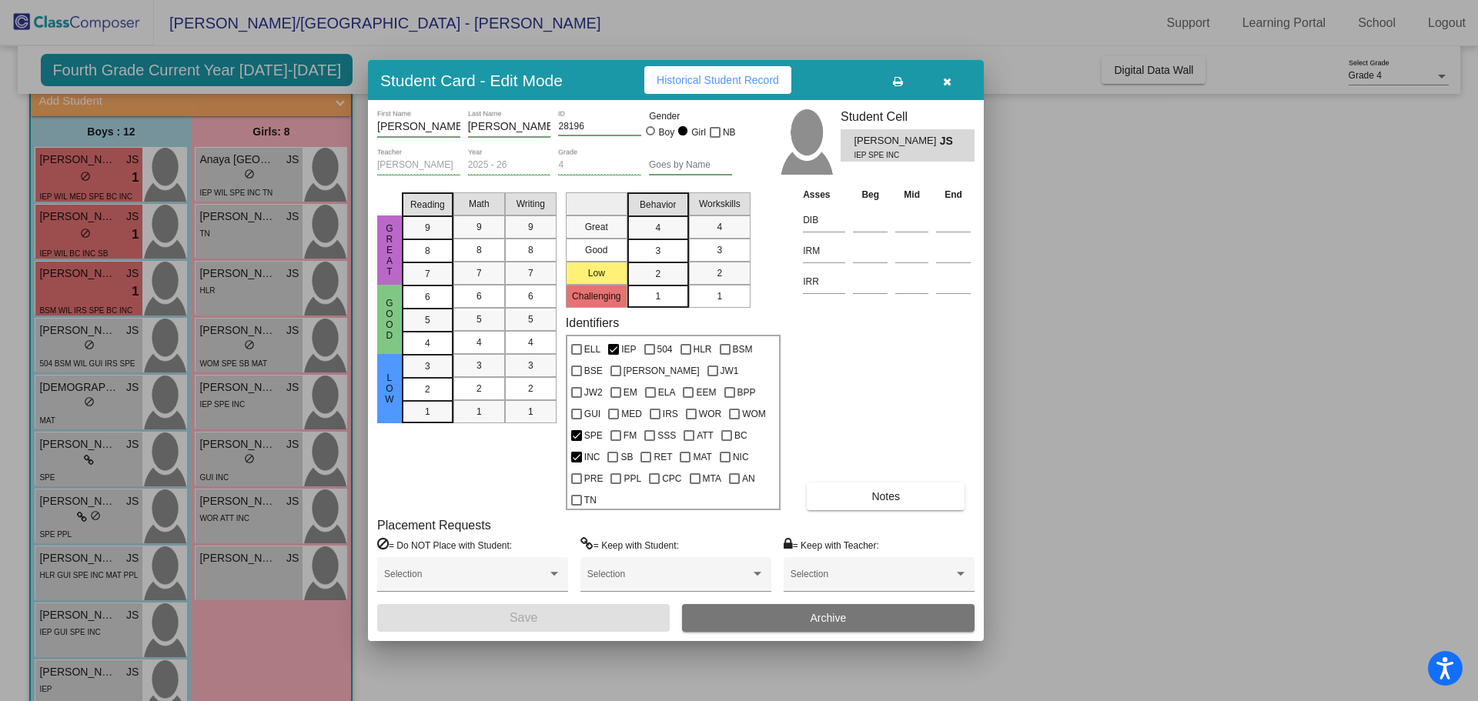
click at [943, 87] on icon "button" at bounding box center [947, 81] width 8 height 11
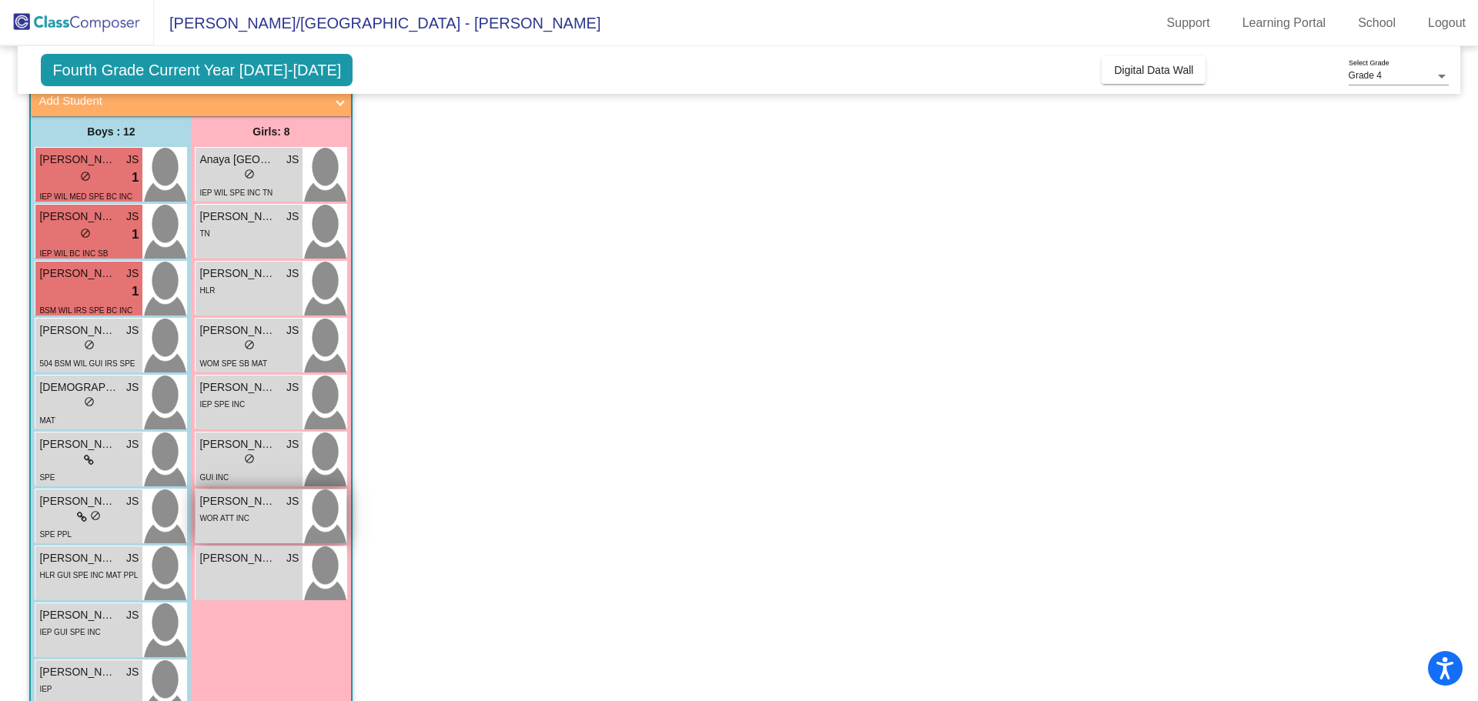
click at [239, 521] on span "WOR ATT INC" at bounding box center [224, 518] width 50 height 8
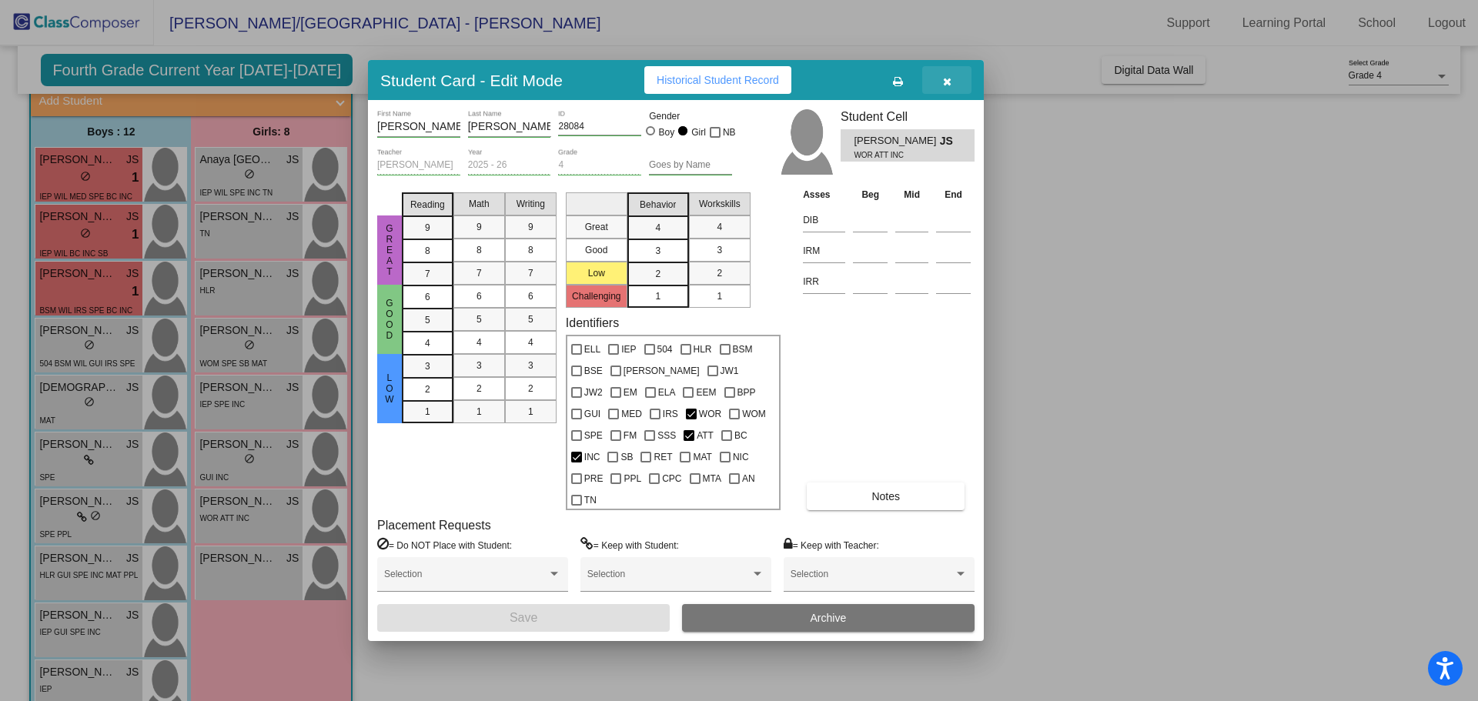
click at [954, 89] on button "button" at bounding box center [946, 80] width 49 height 28
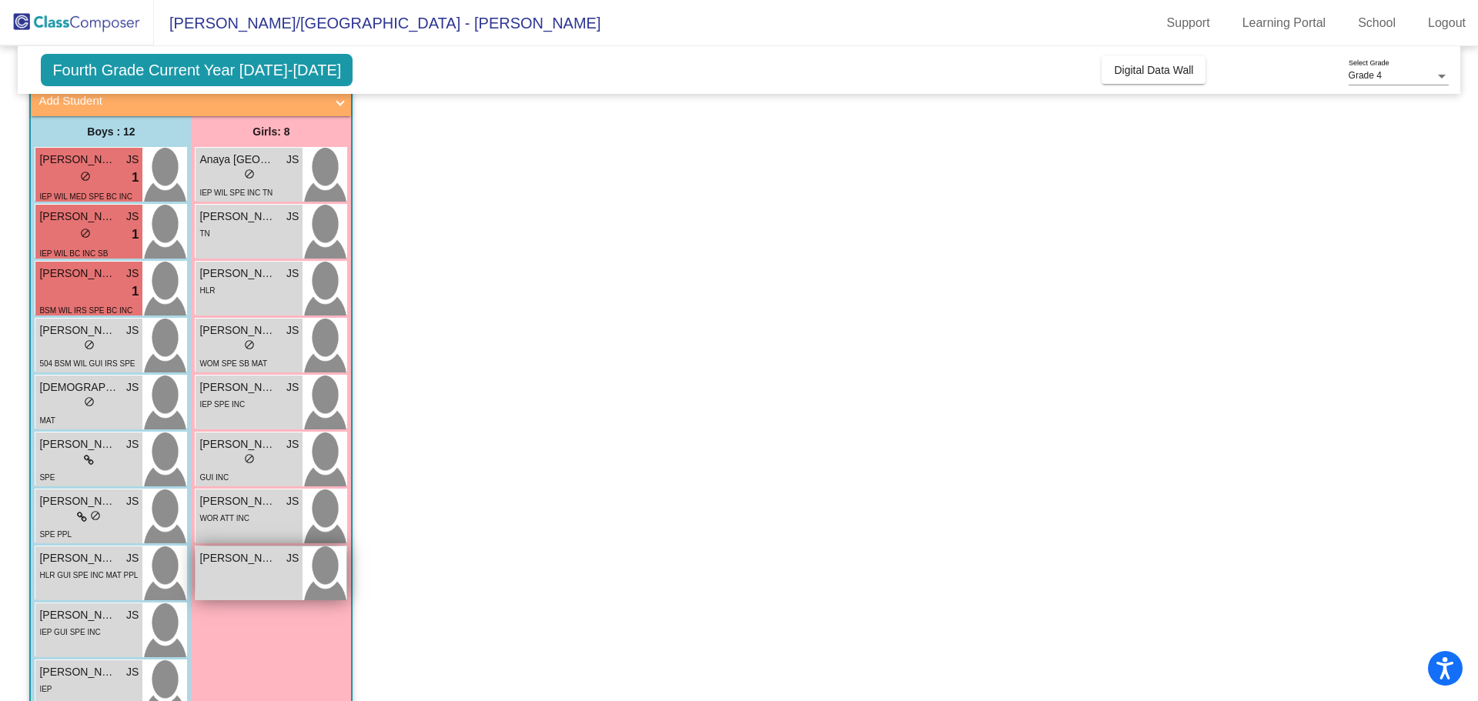
click at [266, 585] on div "Zara Gashi JS lock do_not_disturb_alt" at bounding box center [248, 573] width 107 height 54
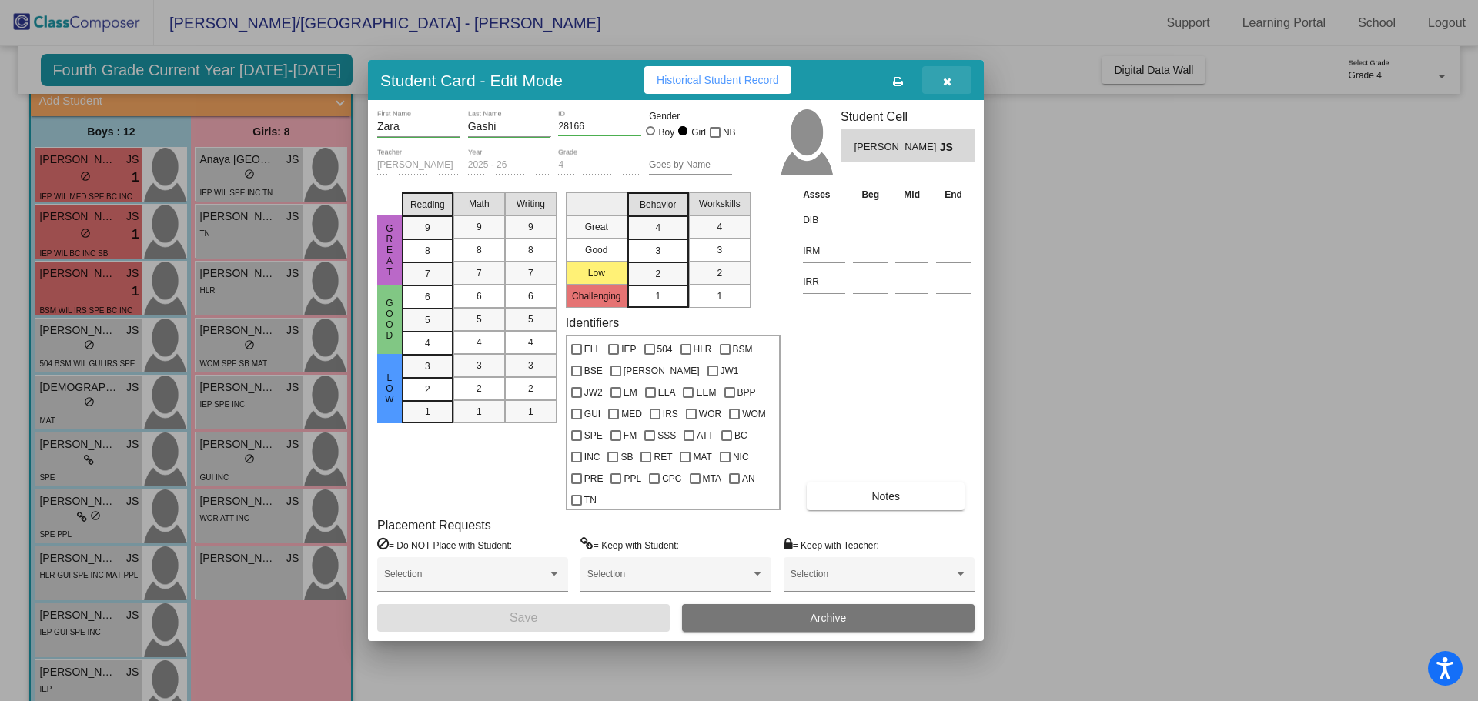
click at [954, 86] on button "button" at bounding box center [946, 80] width 49 height 28
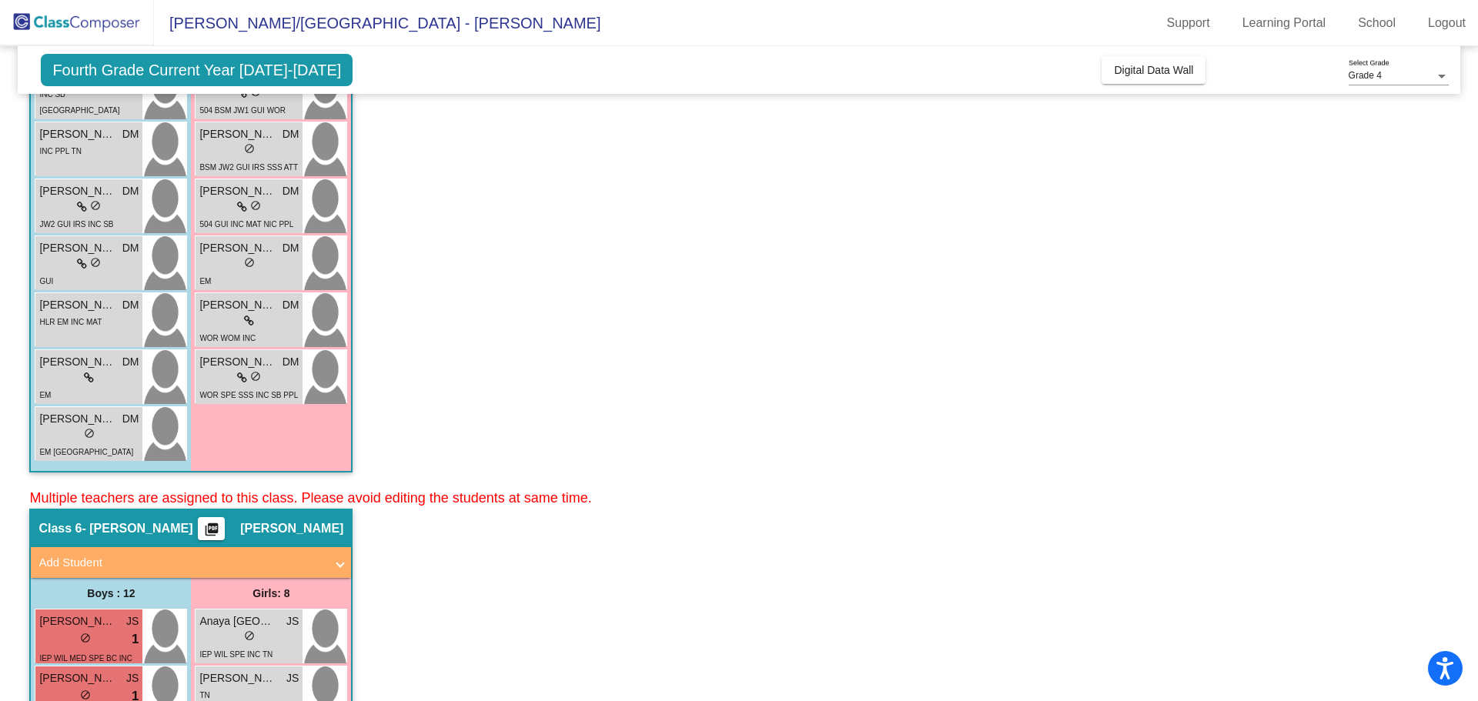
scroll to position [199, 0]
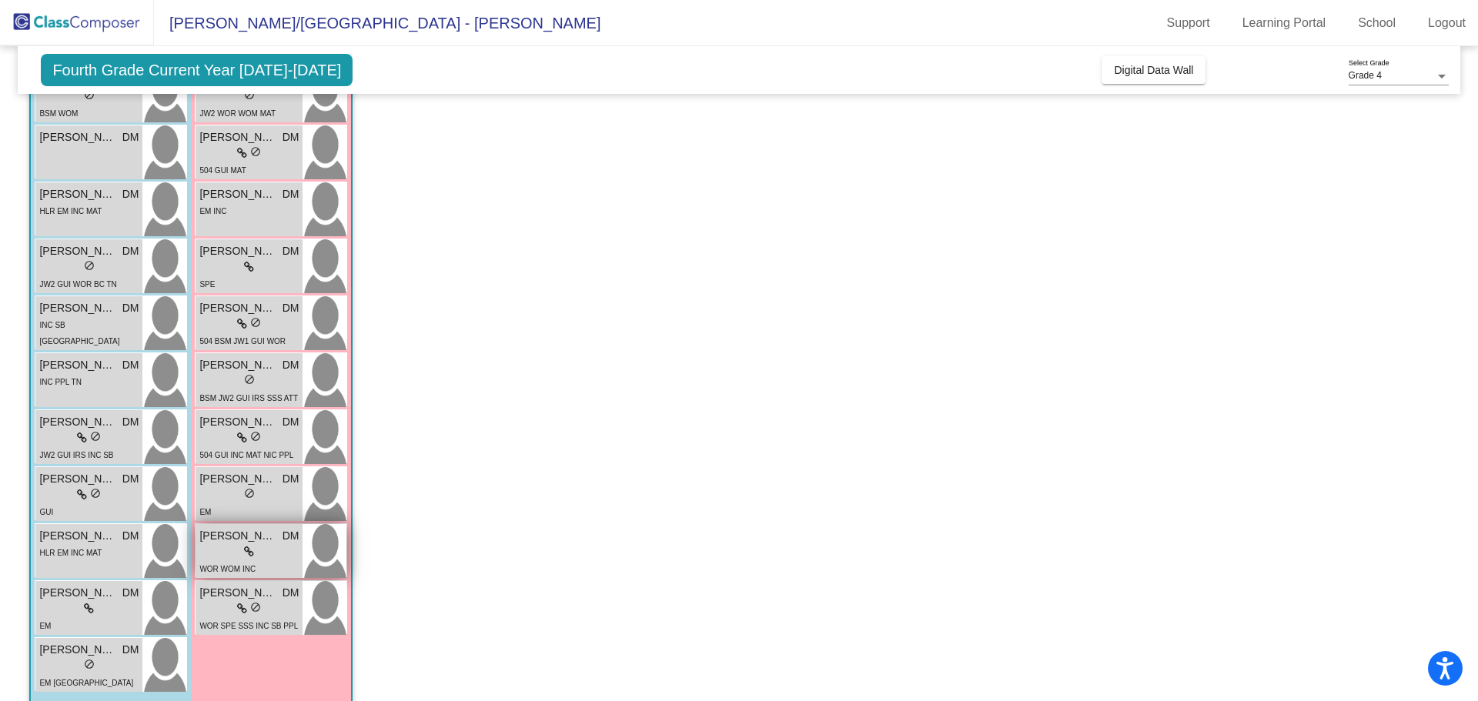
click at [235, 560] on div "WOR WOM INC" at bounding box center [227, 568] width 56 height 16
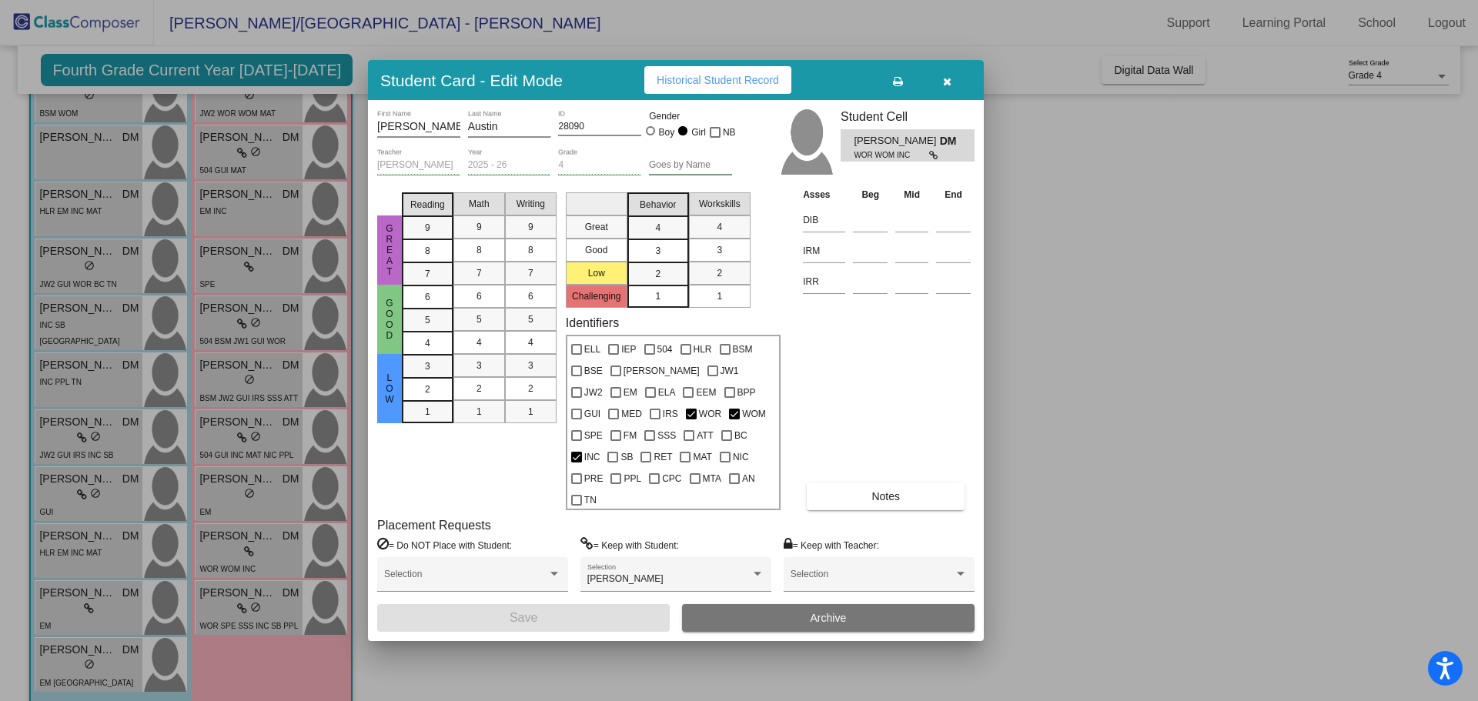
click at [940, 89] on button "button" at bounding box center [946, 80] width 49 height 28
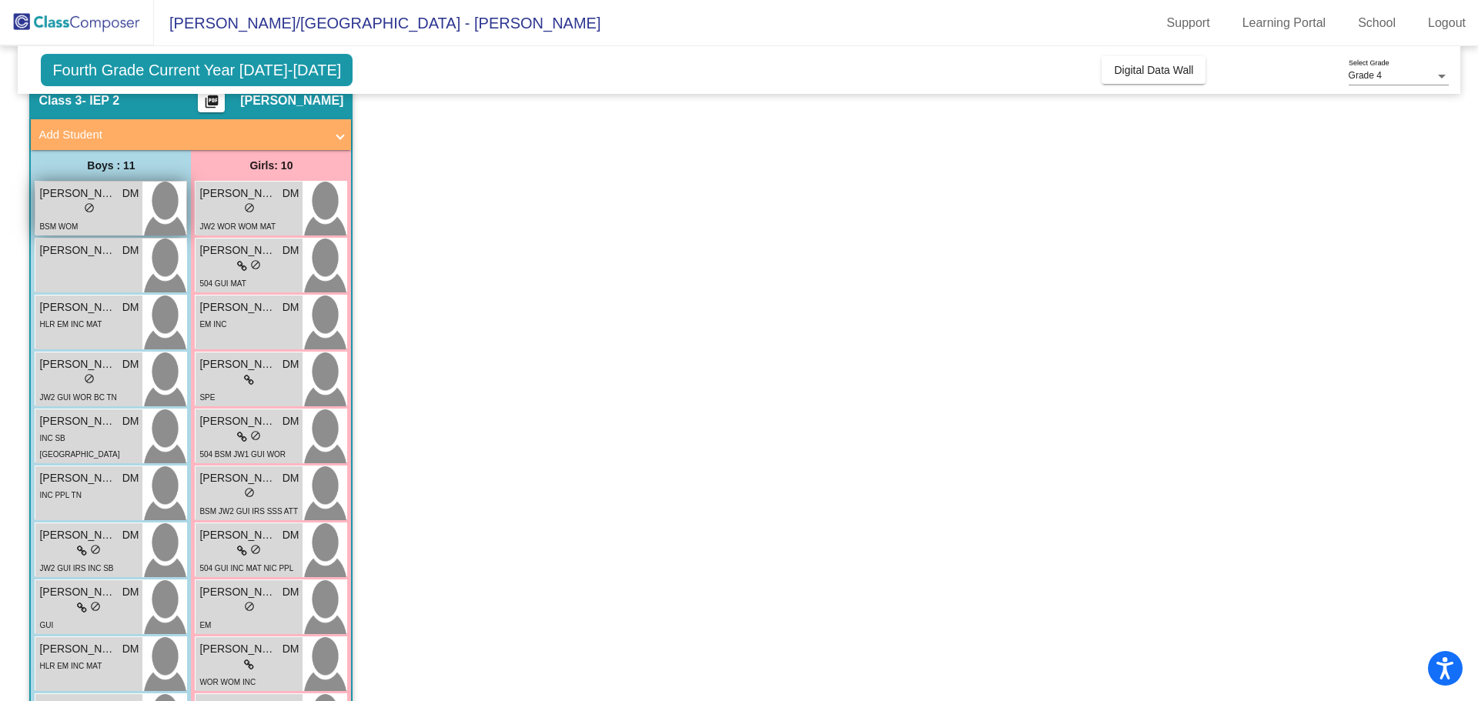
scroll to position [45, 0]
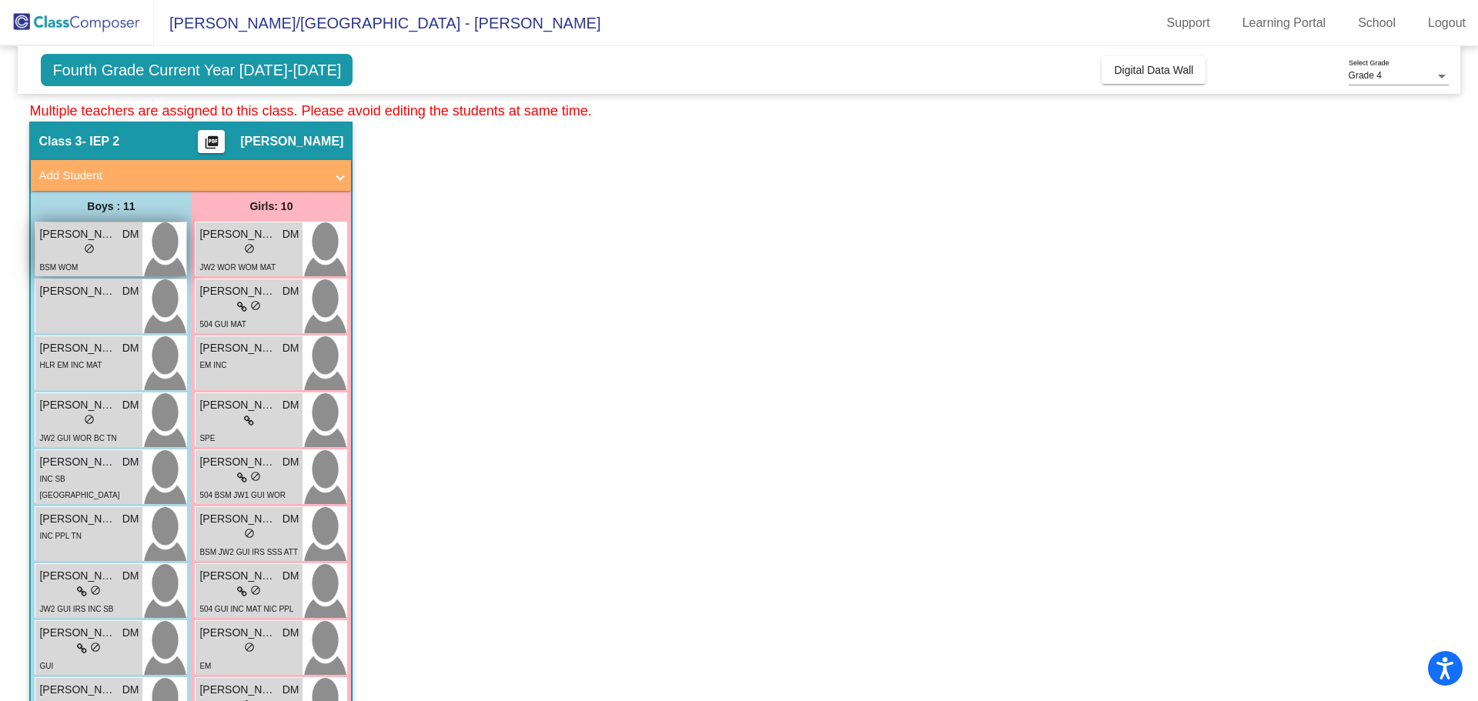
click at [67, 259] on div "BSM WOM" at bounding box center [58, 267] width 38 height 16
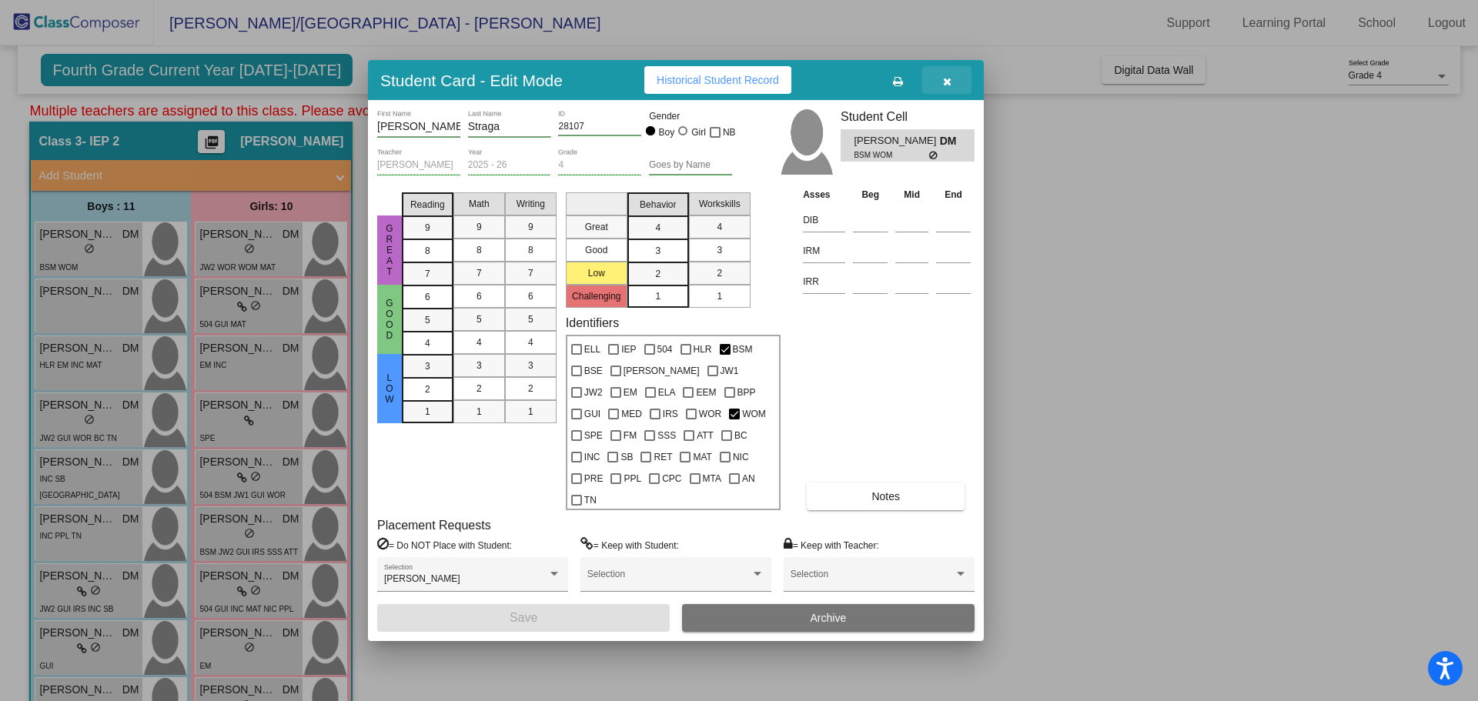
click at [944, 94] on button "button" at bounding box center [946, 80] width 49 height 28
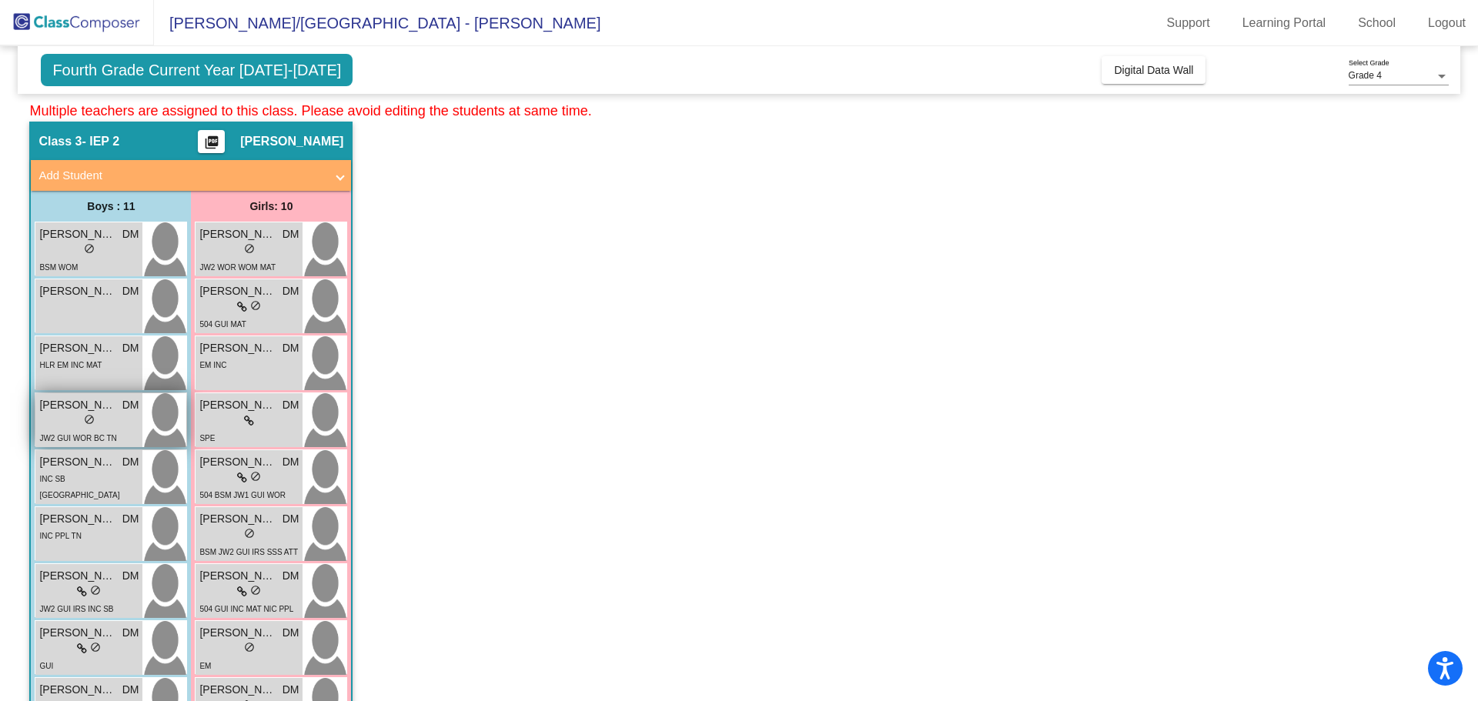
click at [102, 421] on div "lock do_not_disturb_alt" at bounding box center [88, 421] width 99 height 16
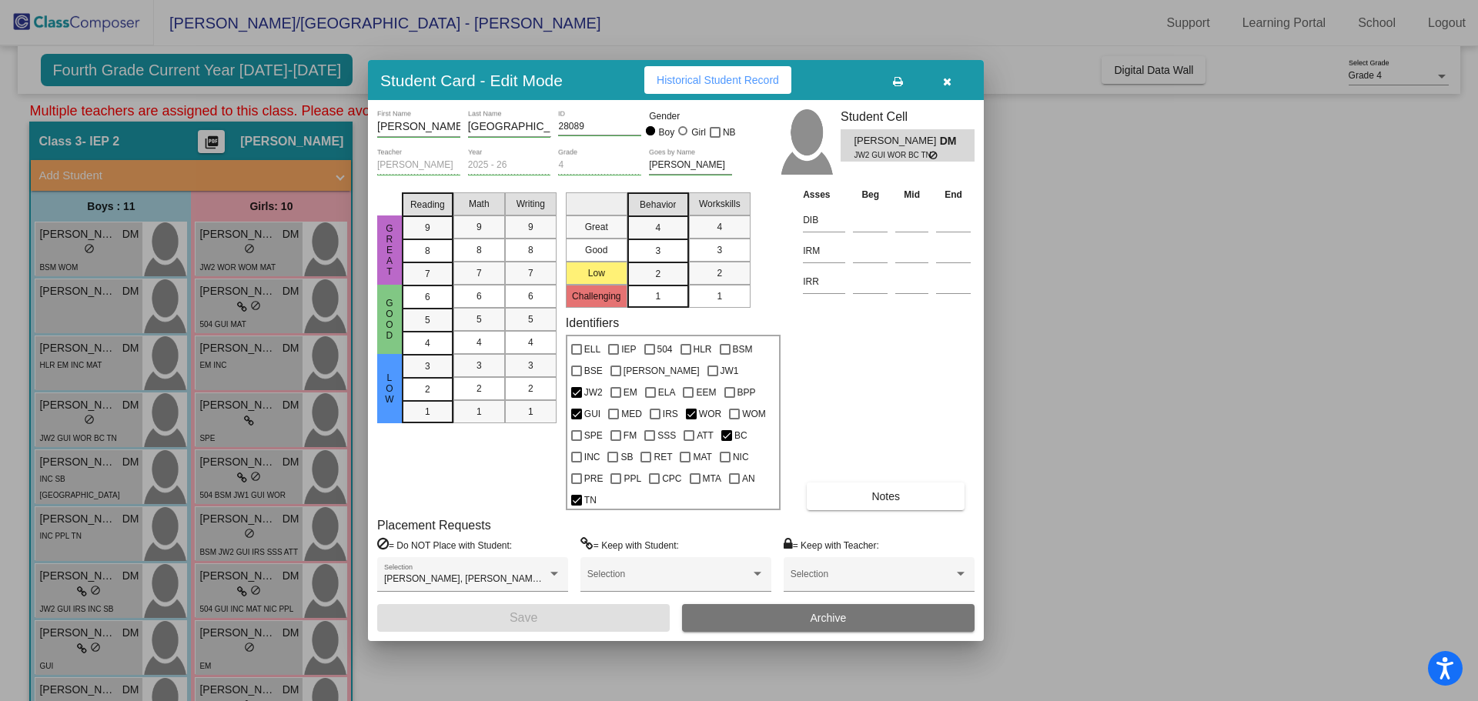
click at [955, 94] on button "button" at bounding box center [946, 80] width 49 height 28
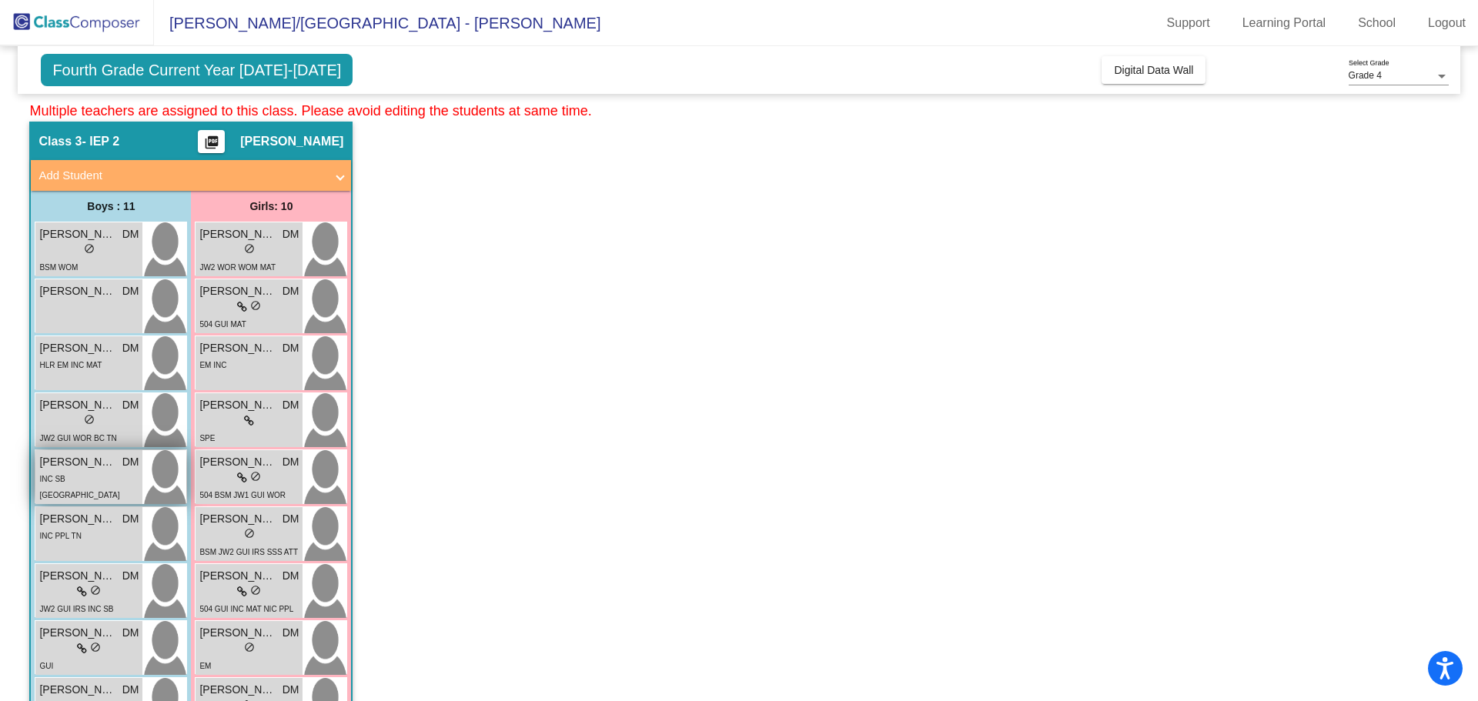
click at [94, 489] on div "Leonardo Terrigno DM lock do_not_disturb_alt INC SB TN" at bounding box center [88, 477] width 107 height 54
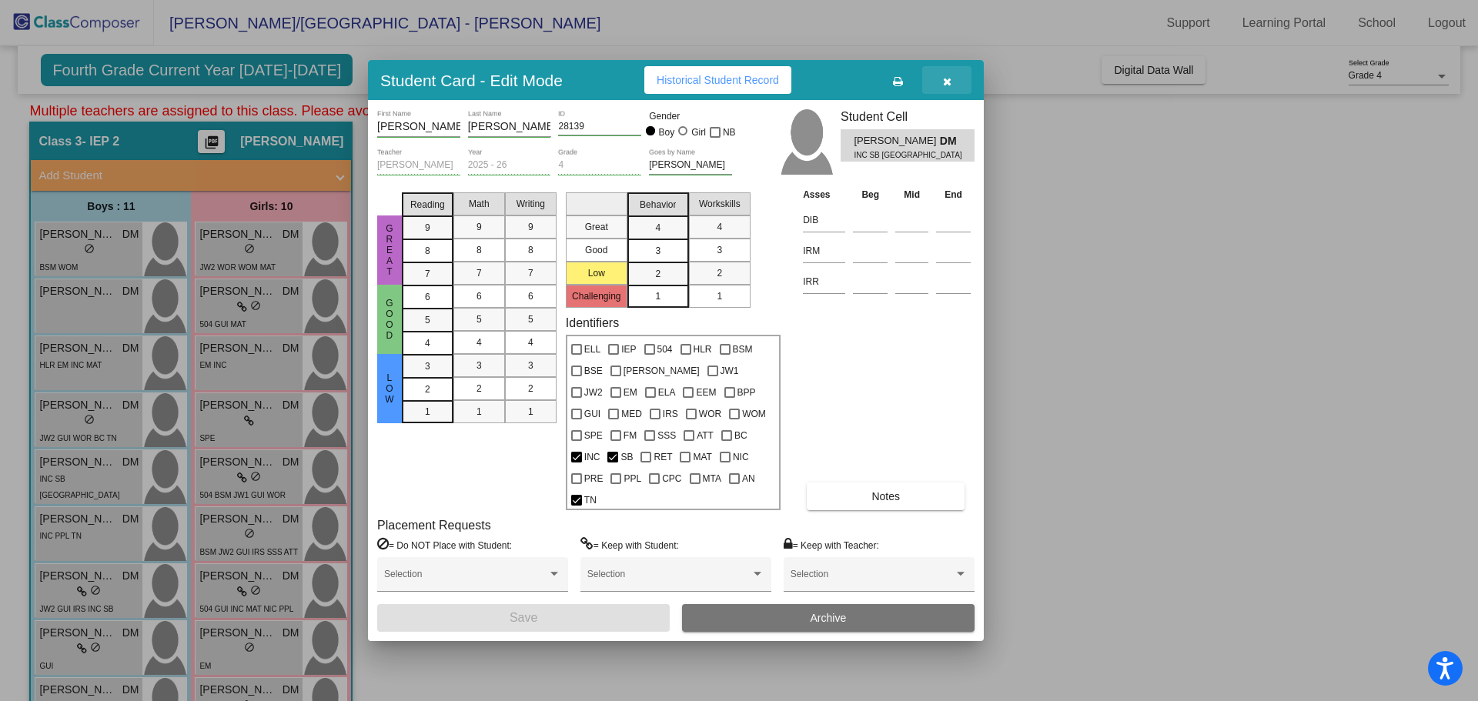
click at [959, 94] on button "button" at bounding box center [946, 80] width 49 height 28
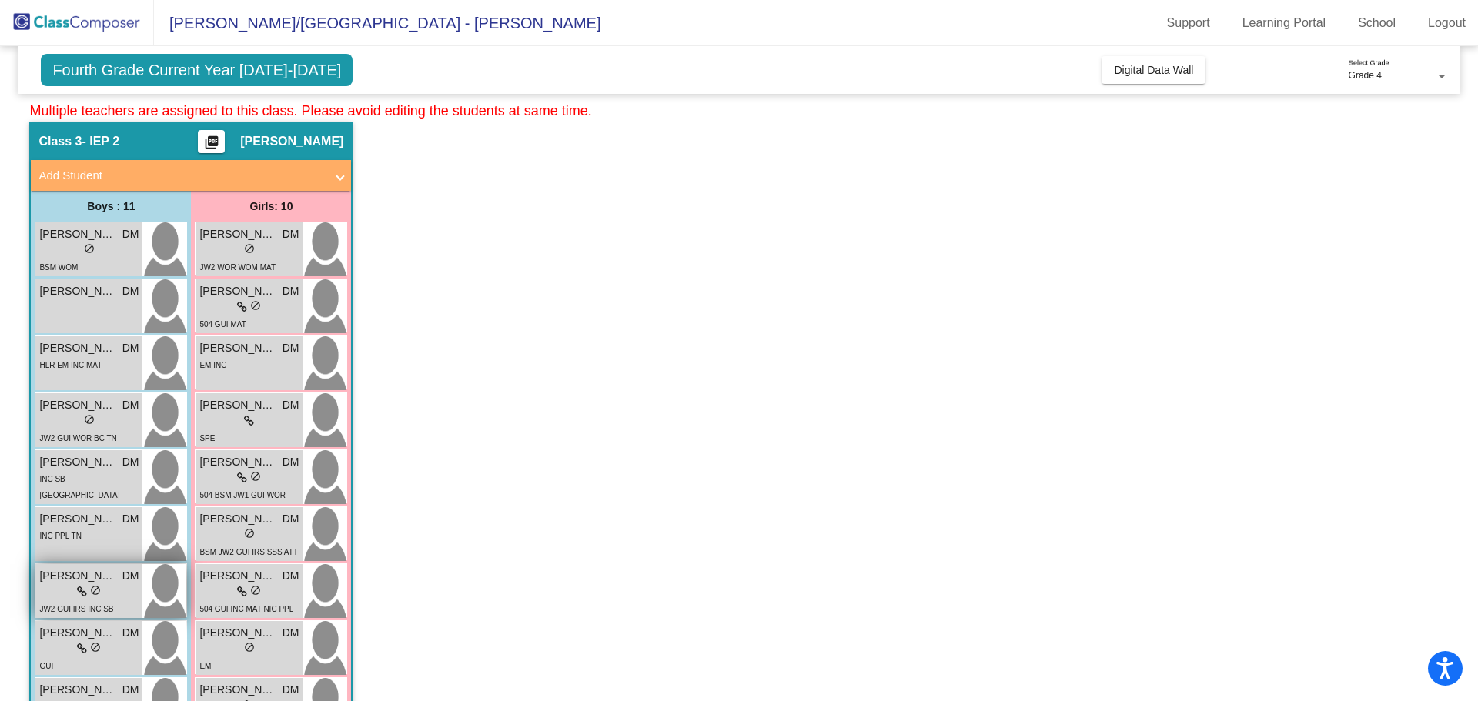
click at [119, 584] on div "lock do_not_disturb_alt" at bounding box center [88, 592] width 99 height 16
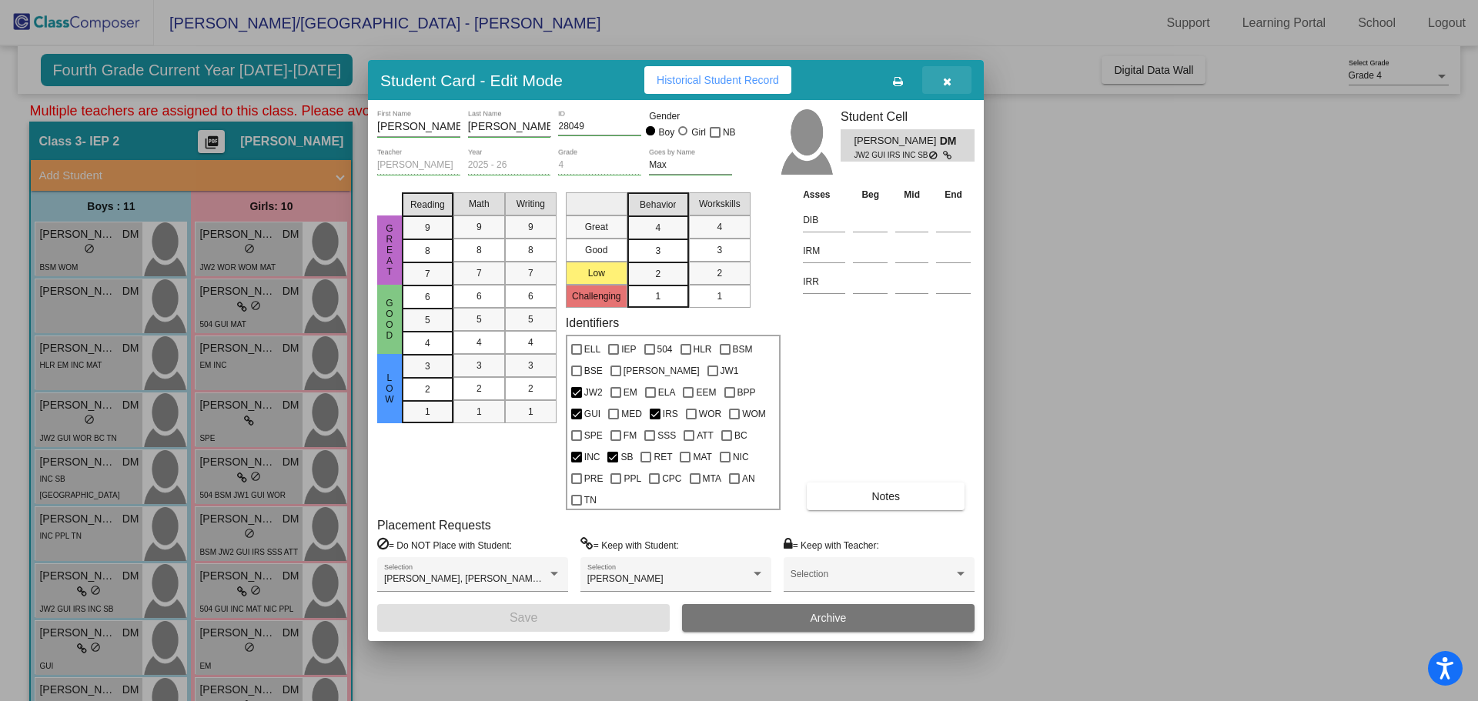
click at [945, 87] on icon "button" at bounding box center [947, 81] width 8 height 11
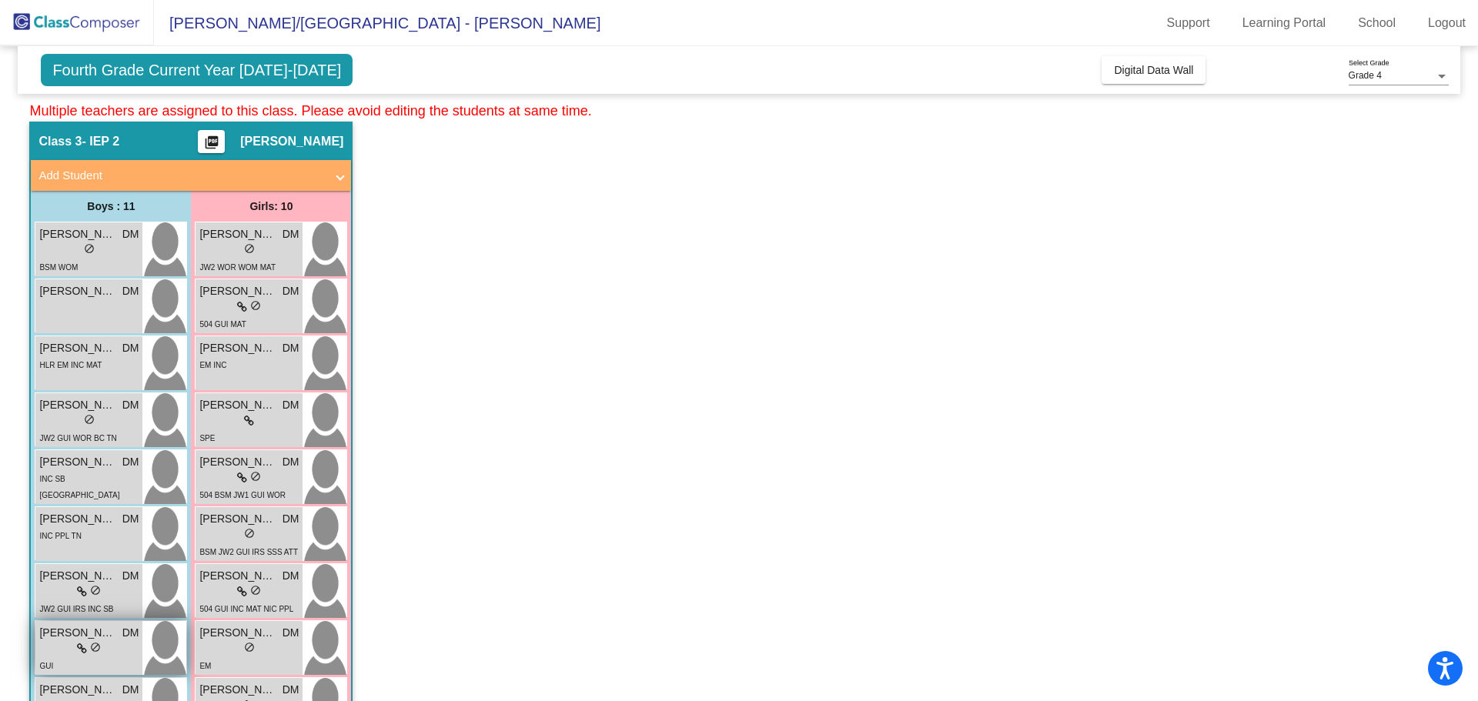
scroll to position [122, 0]
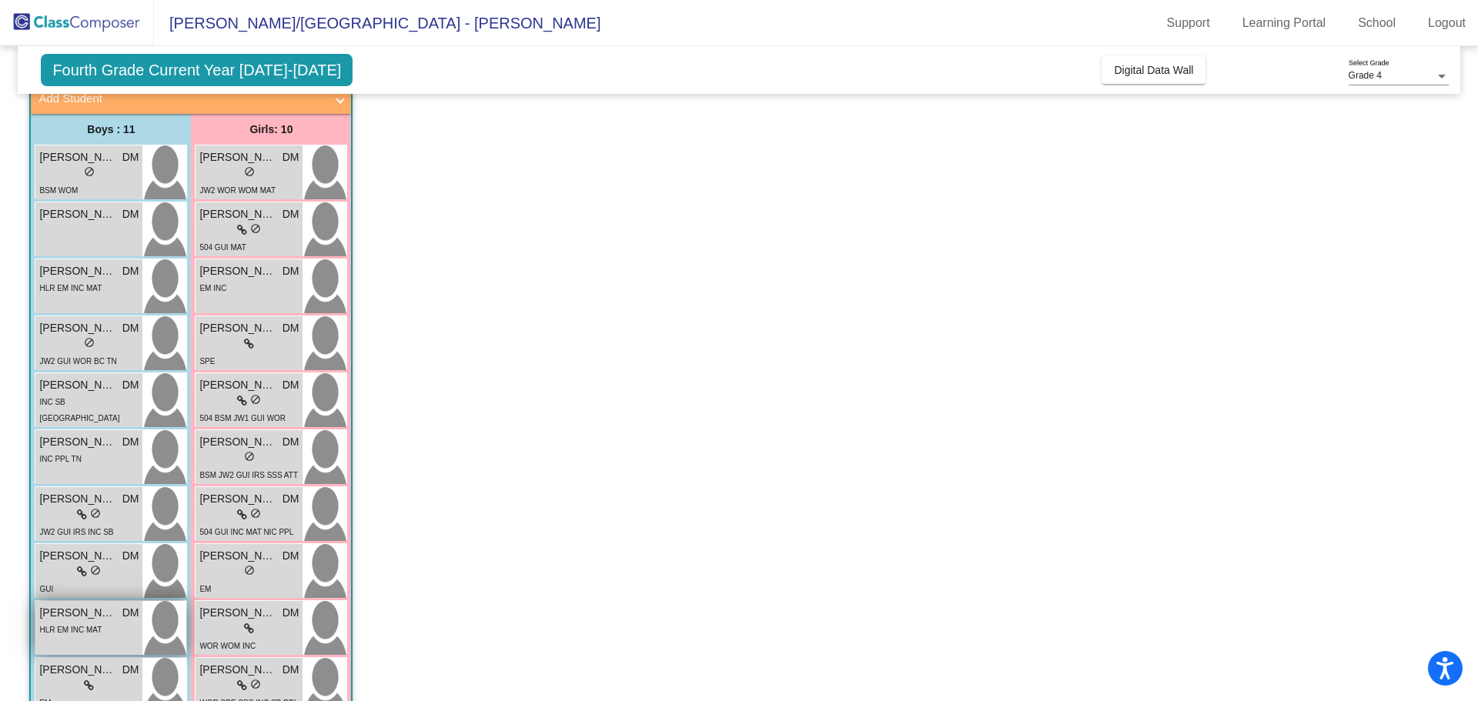
click at [95, 638] on div "Owen Belle DM lock do_not_disturb_alt HLR EM INC MAT" at bounding box center [88, 628] width 107 height 54
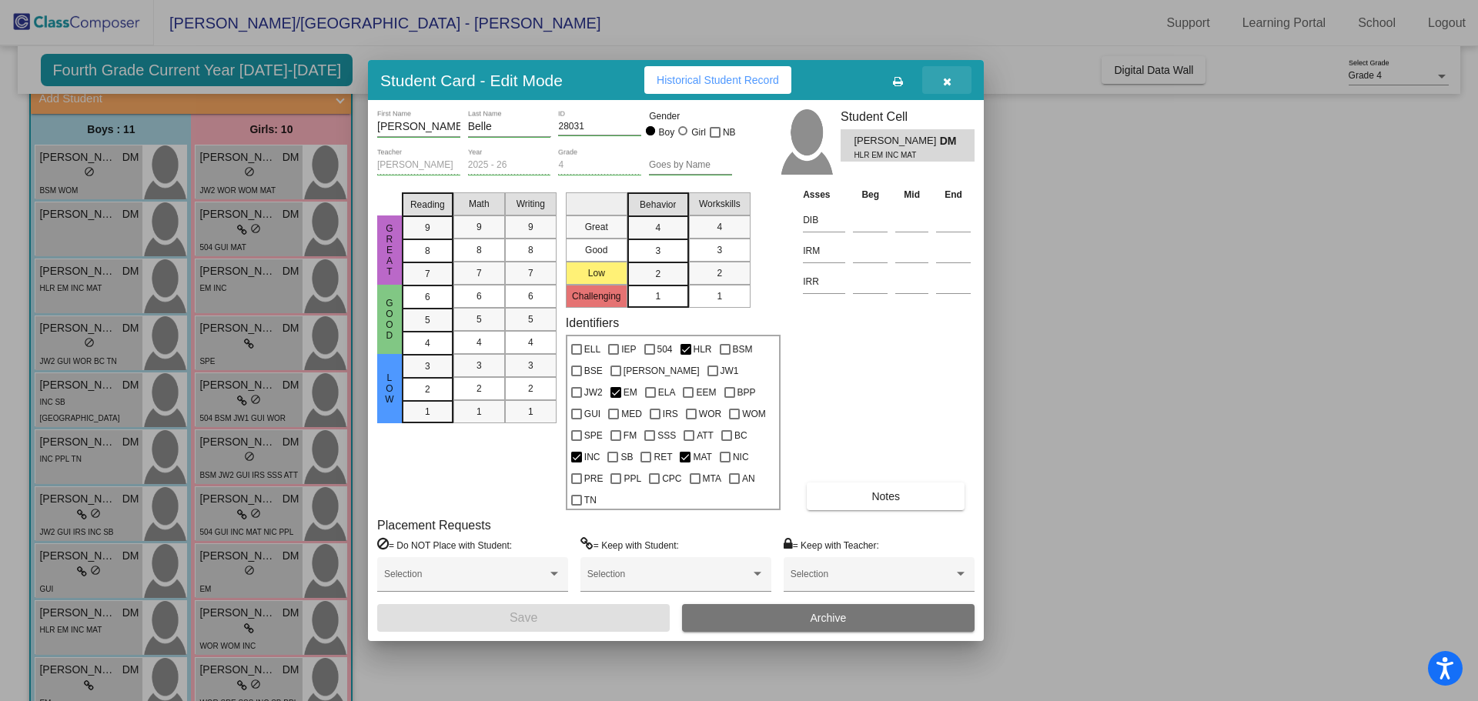
click at [953, 81] on button "button" at bounding box center [946, 80] width 49 height 28
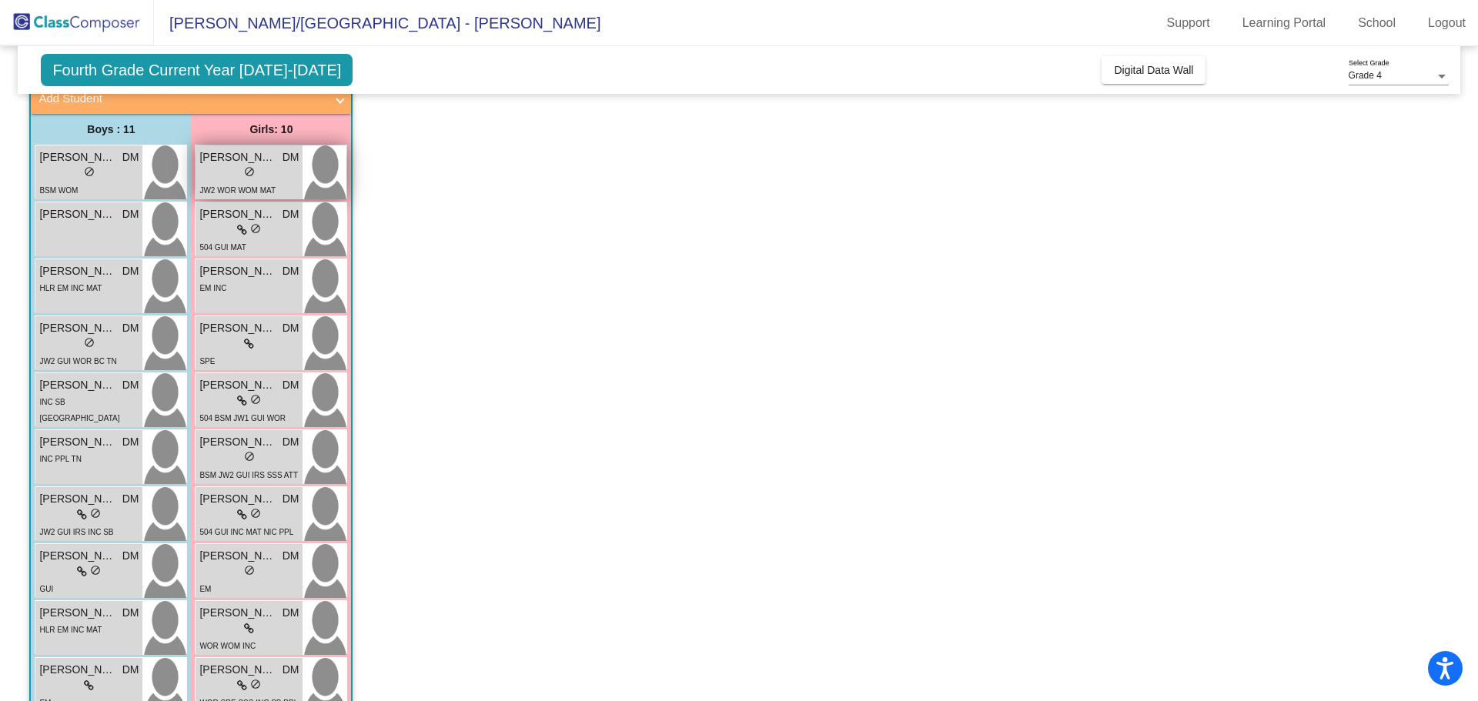
click at [265, 182] on div "JW2 WOR WOM MAT" at bounding box center [237, 190] width 76 height 16
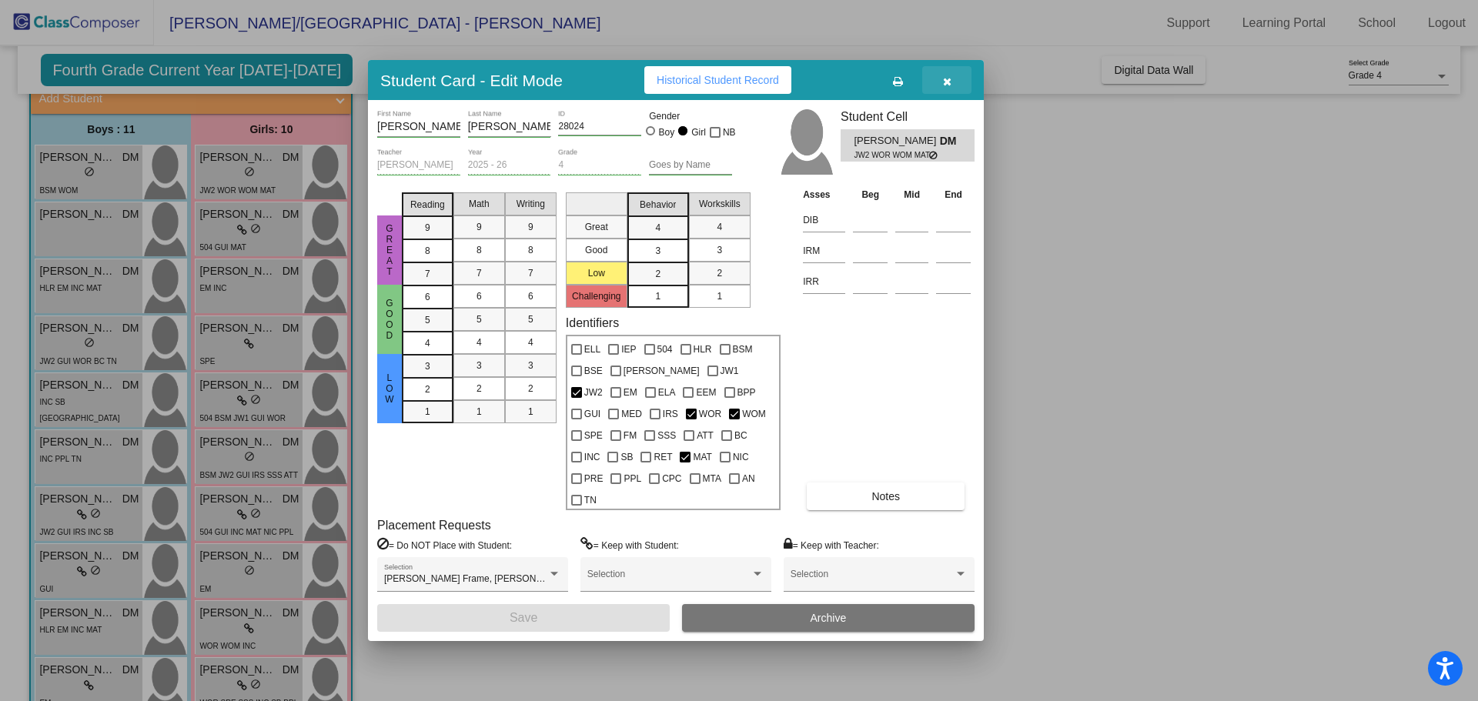
click at [954, 94] on button "button" at bounding box center [946, 80] width 49 height 28
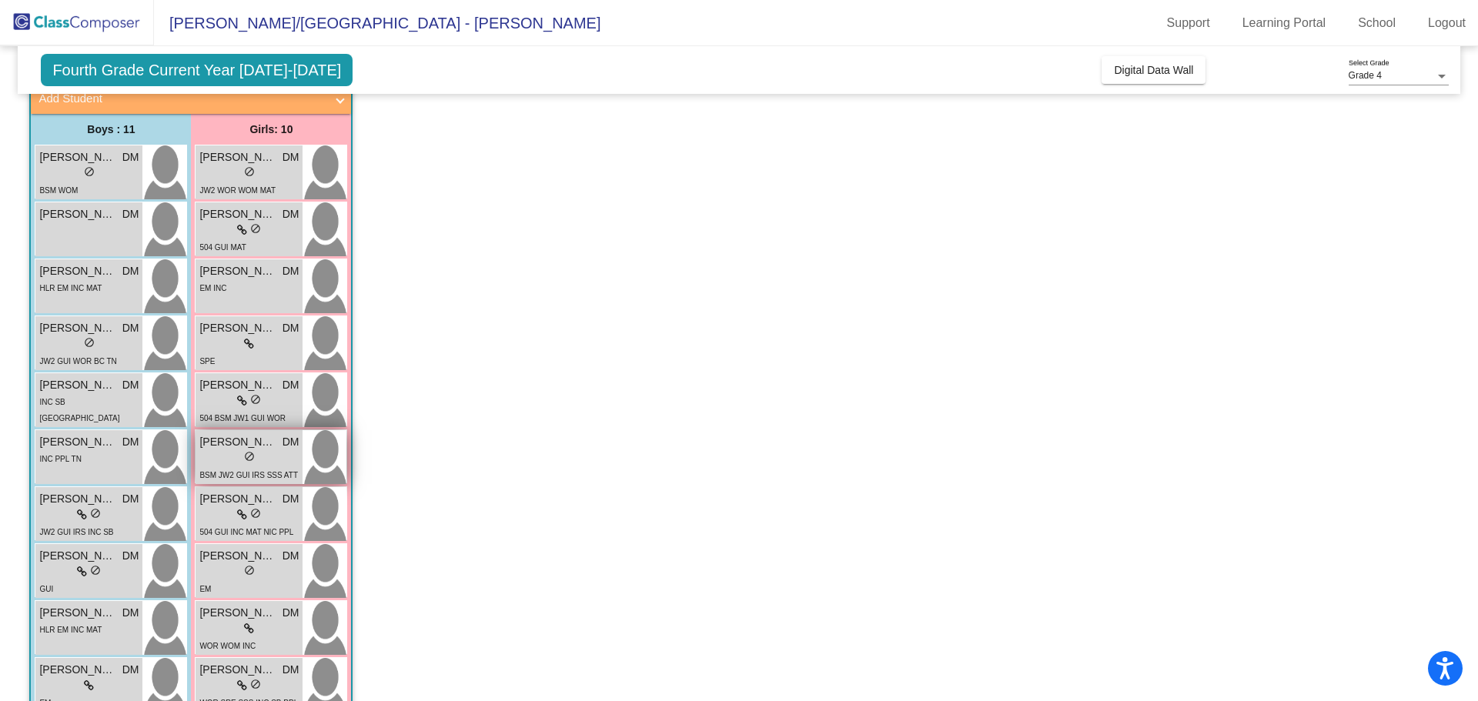
click at [220, 452] on div "lock do_not_disturb_alt" at bounding box center [248, 458] width 99 height 16
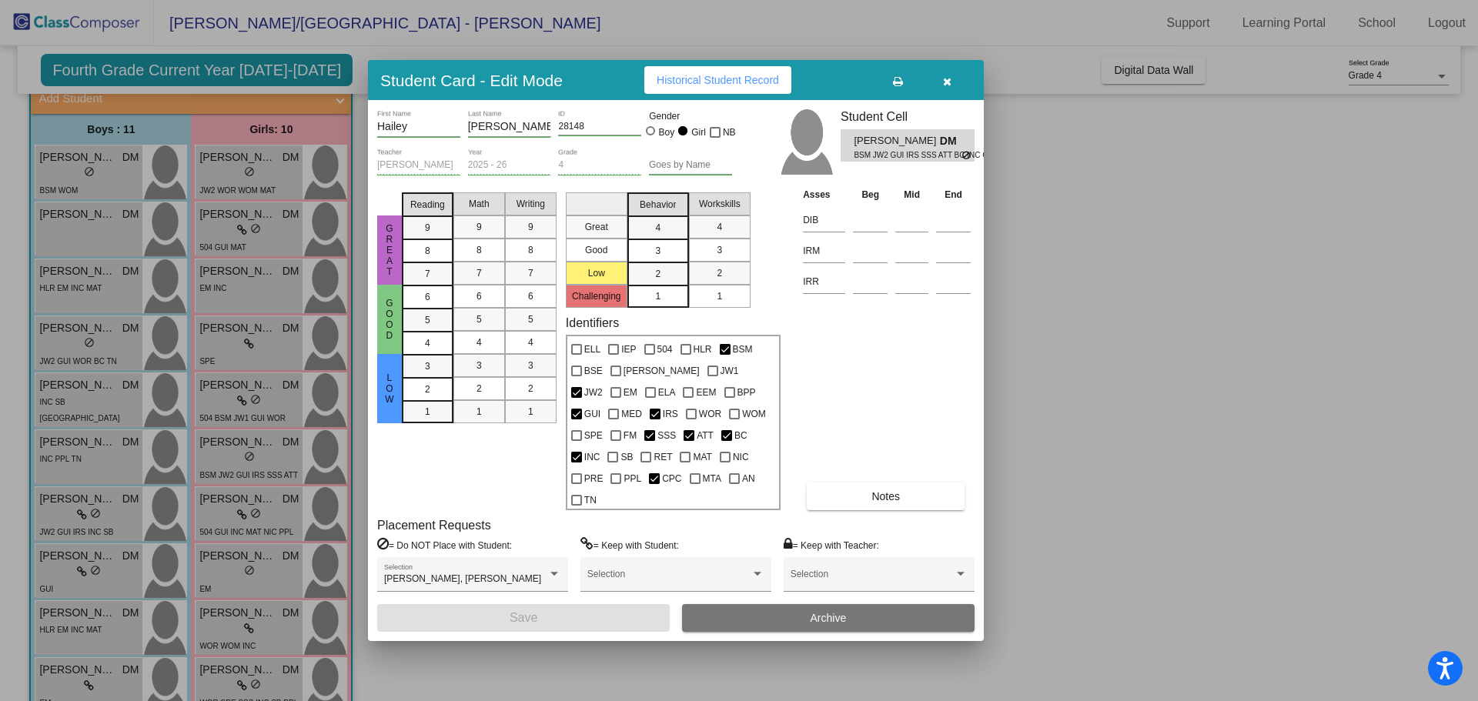
click at [935, 80] on button "button" at bounding box center [946, 80] width 49 height 28
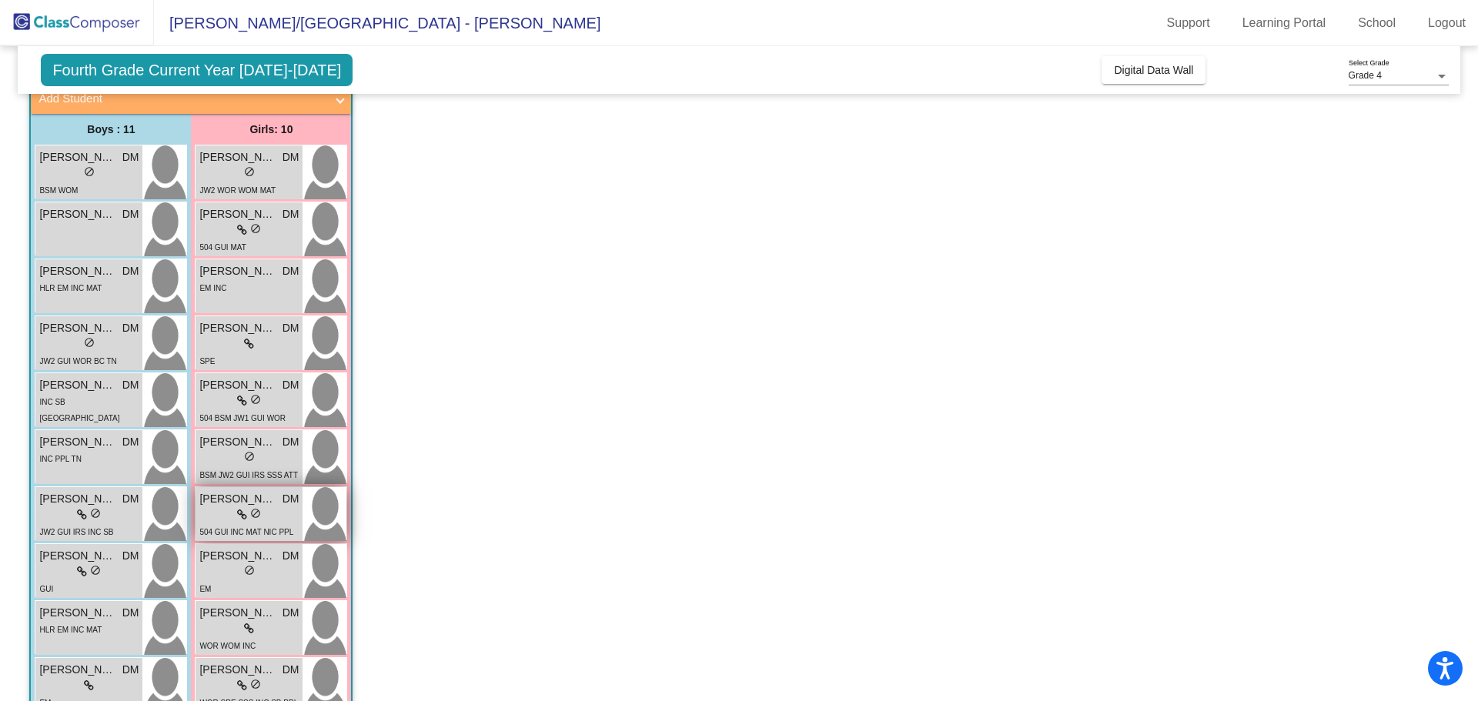
click at [281, 511] on div "lock do_not_disturb_alt" at bounding box center [248, 515] width 99 height 16
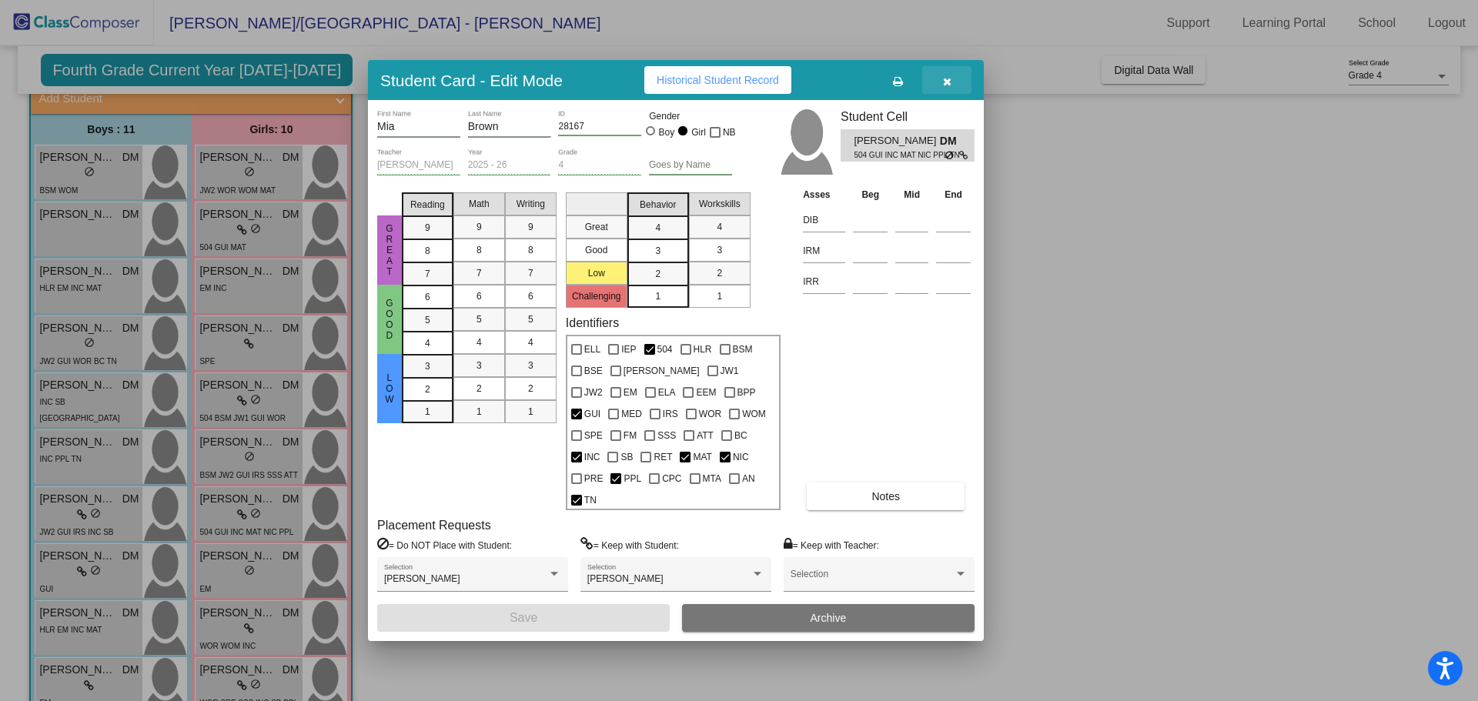
click at [944, 86] on icon "button" at bounding box center [947, 81] width 8 height 11
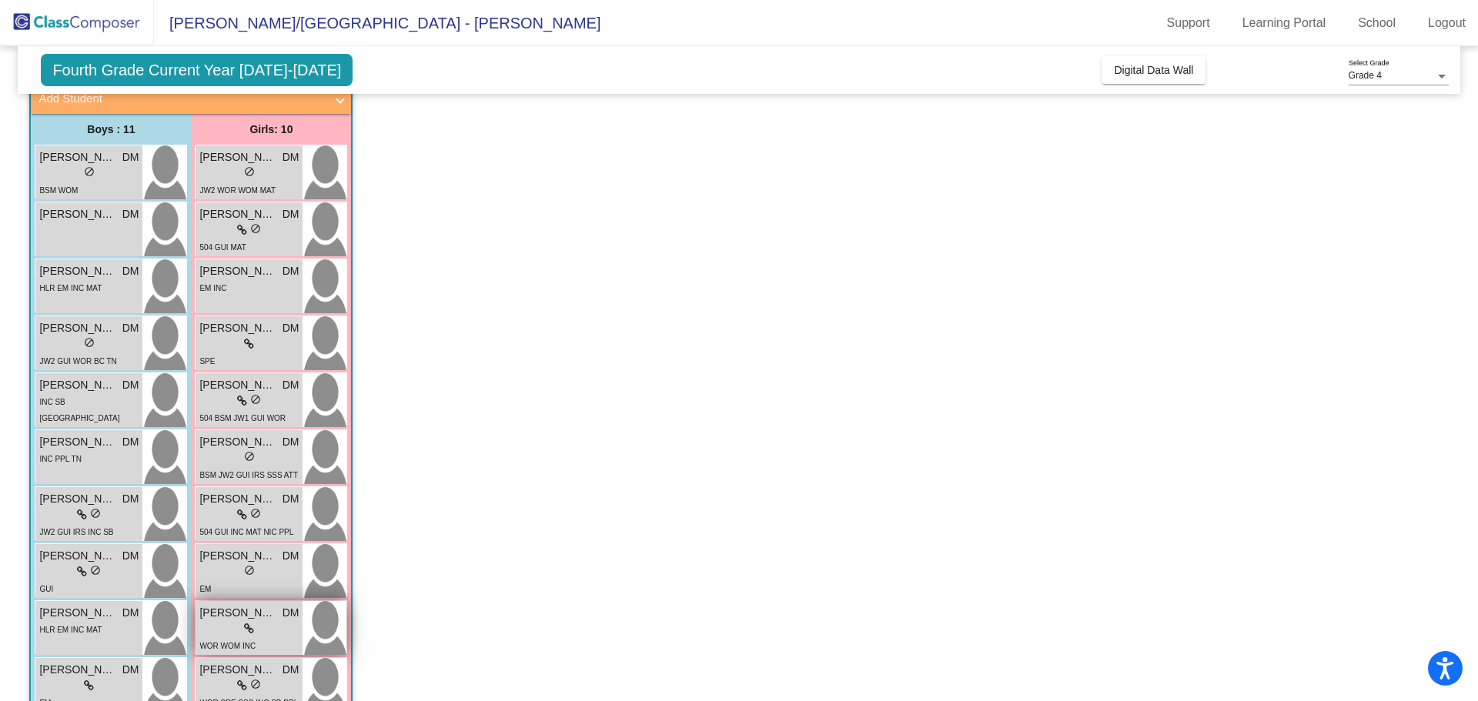
scroll to position [199, 0]
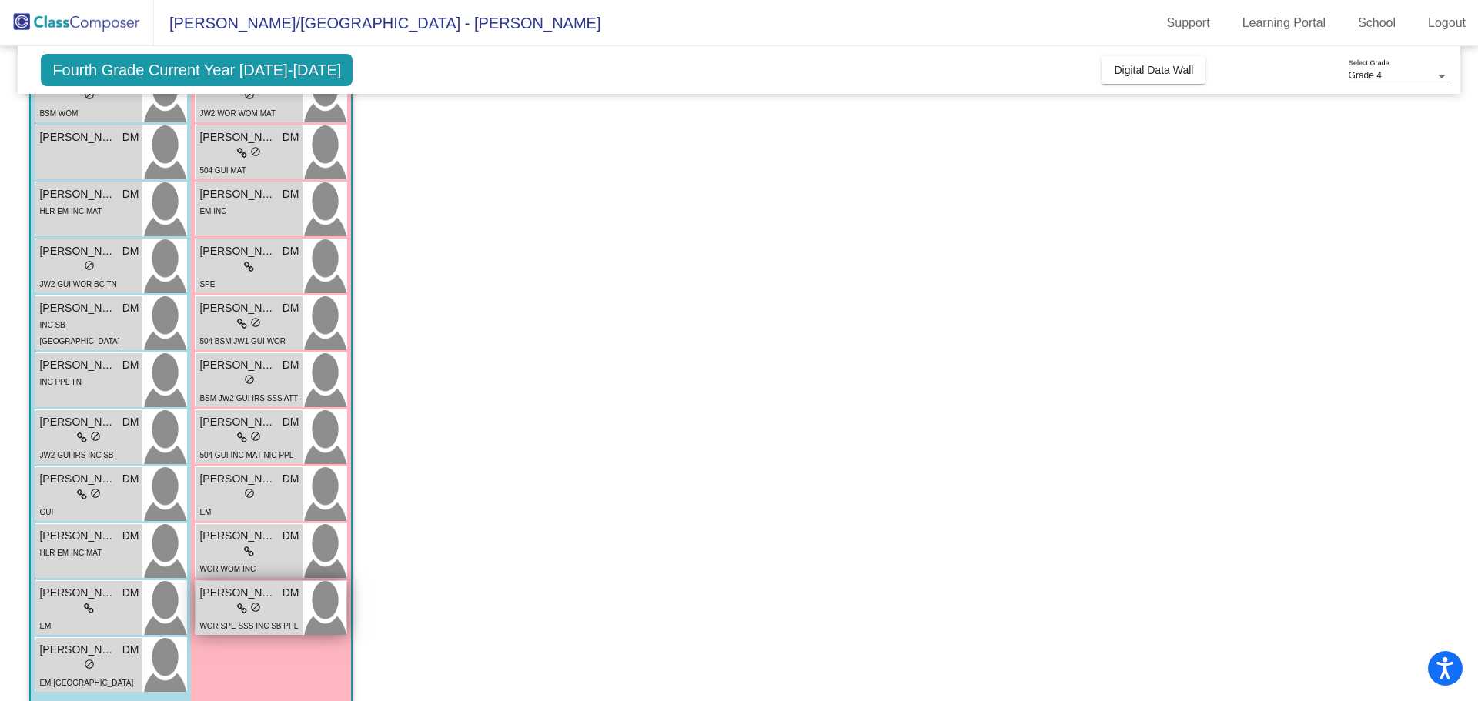
click at [262, 627] on span "WOR SPE SSS INC SB PPL" at bounding box center [248, 626] width 99 height 8
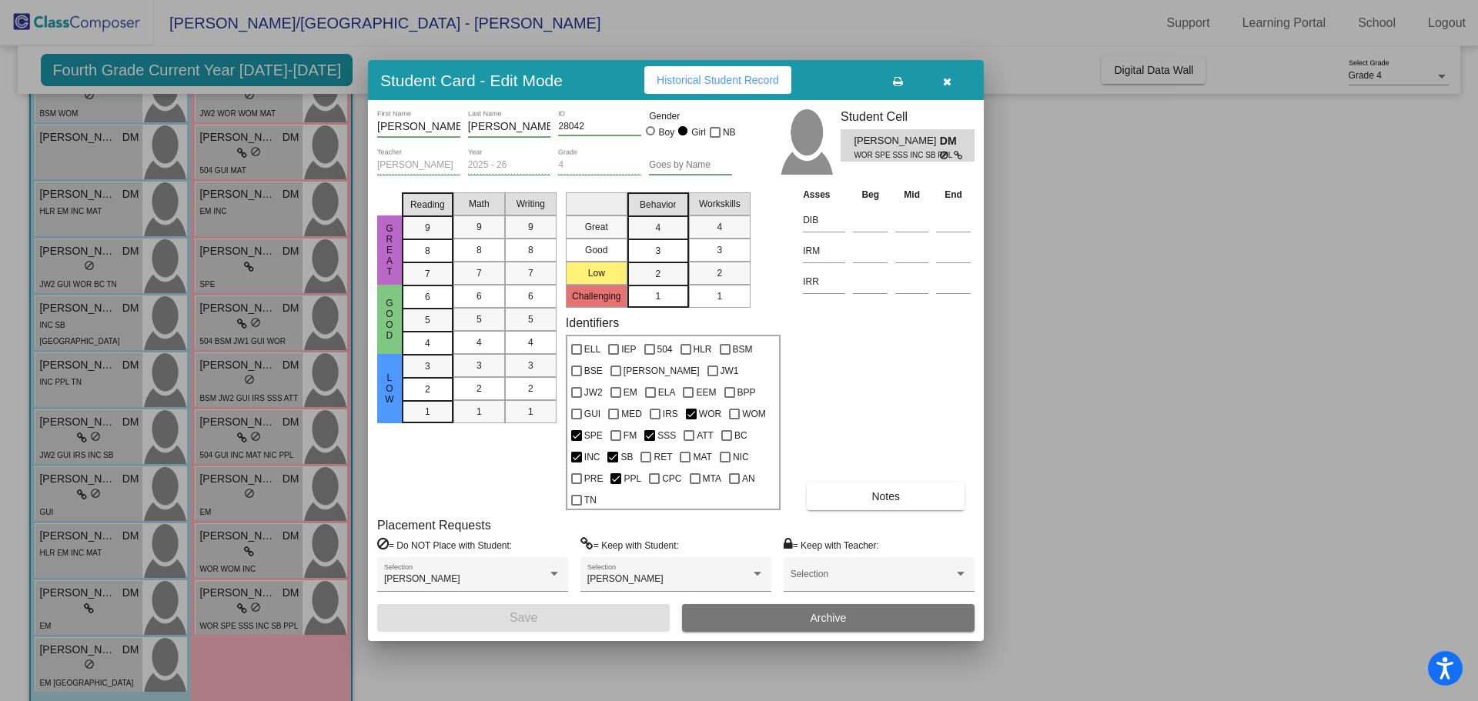
click at [948, 76] on div "Student Card - Edit Mode Historical Student Record" at bounding box center [676, 80] width 616 height 40
click at [948, 86] on icon "button" at bounding box center [947, 81] width 8 height 11
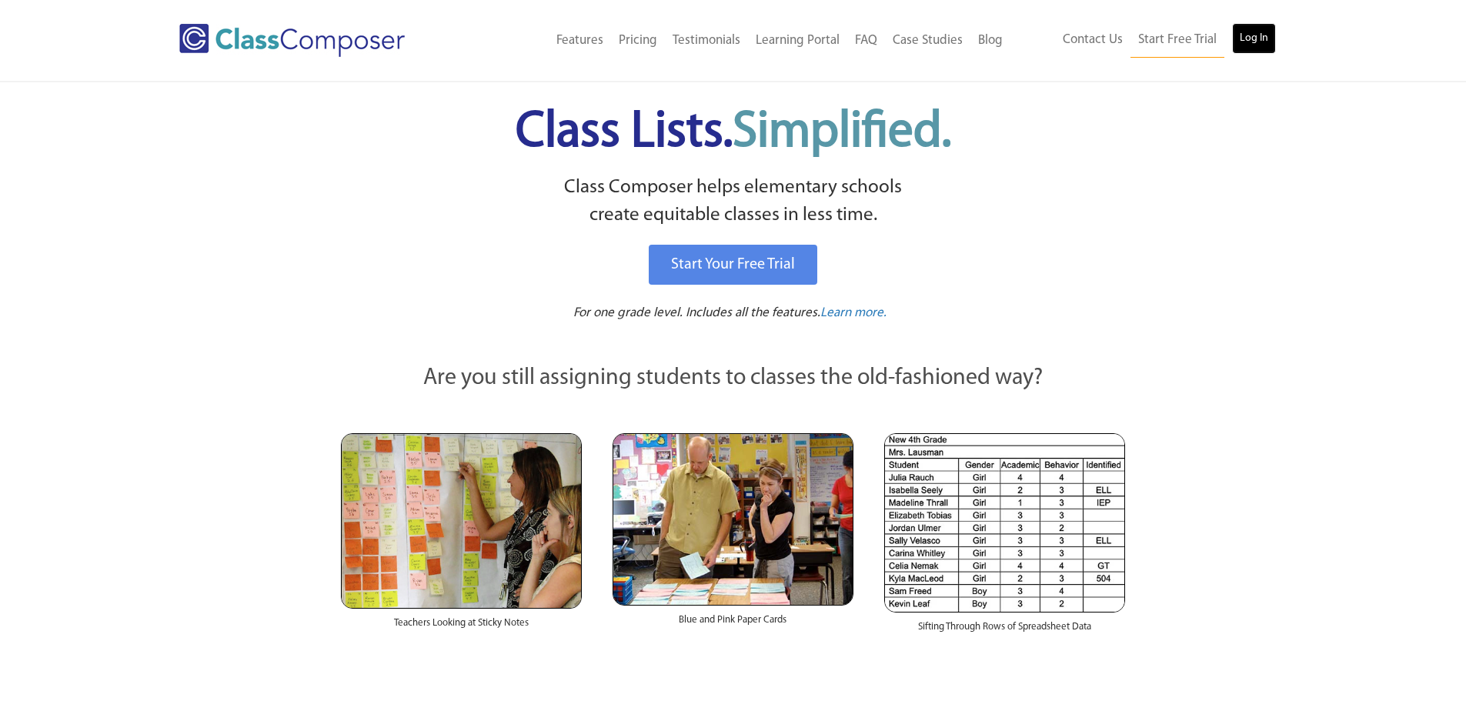
click at [1271, 35] on link "Log In" at bounding box center [1254, 38] width 44 height 31
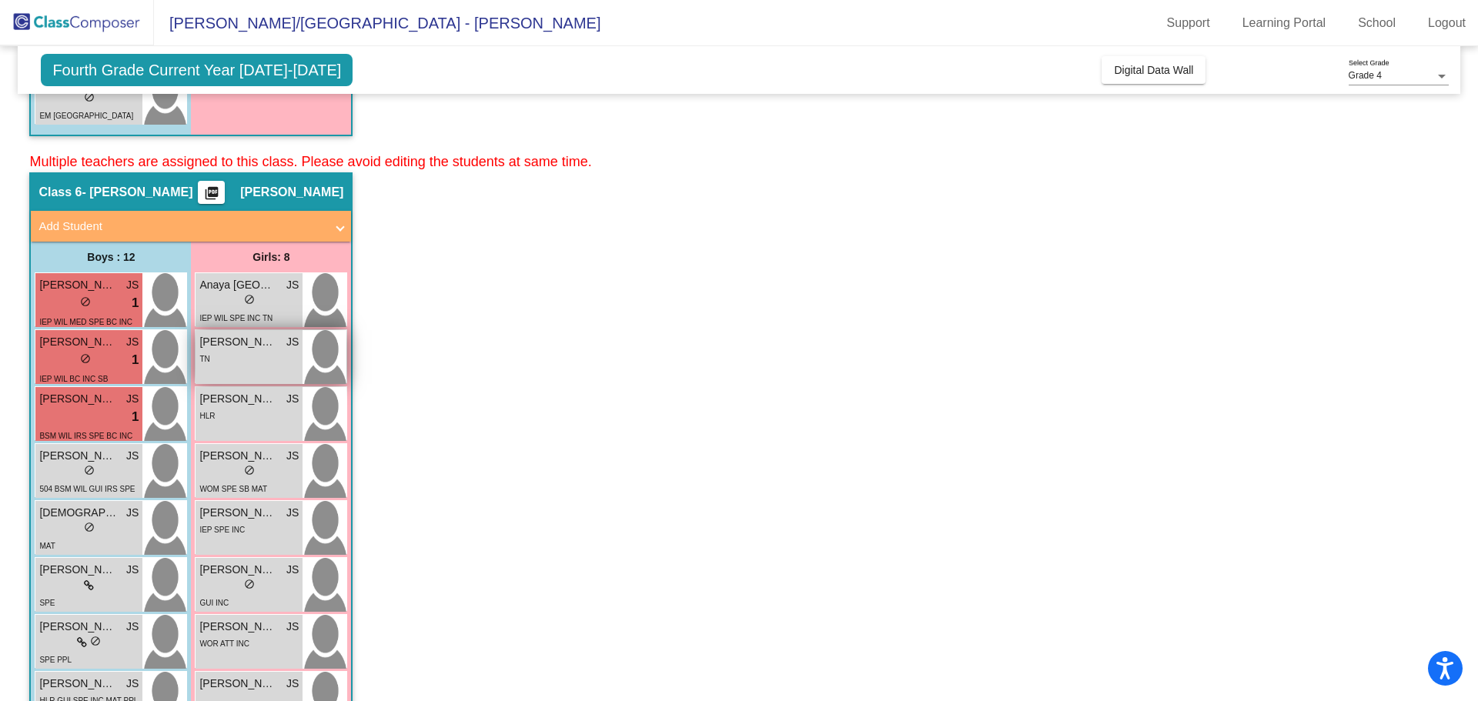
scroll to position [770, 0]
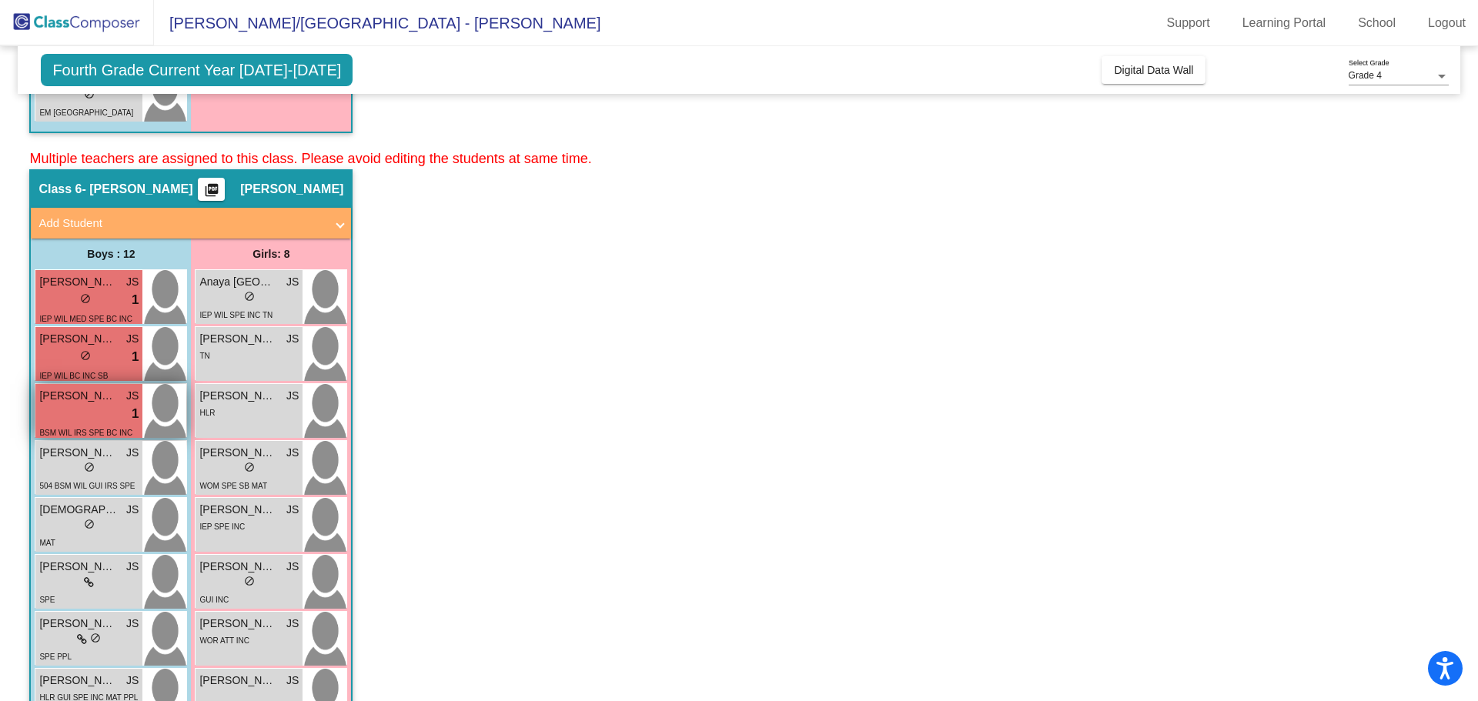
click at [78, 412] on div "lock do_not_disturb_alt 1" at bounding box center [88, 414] width 99 height 20
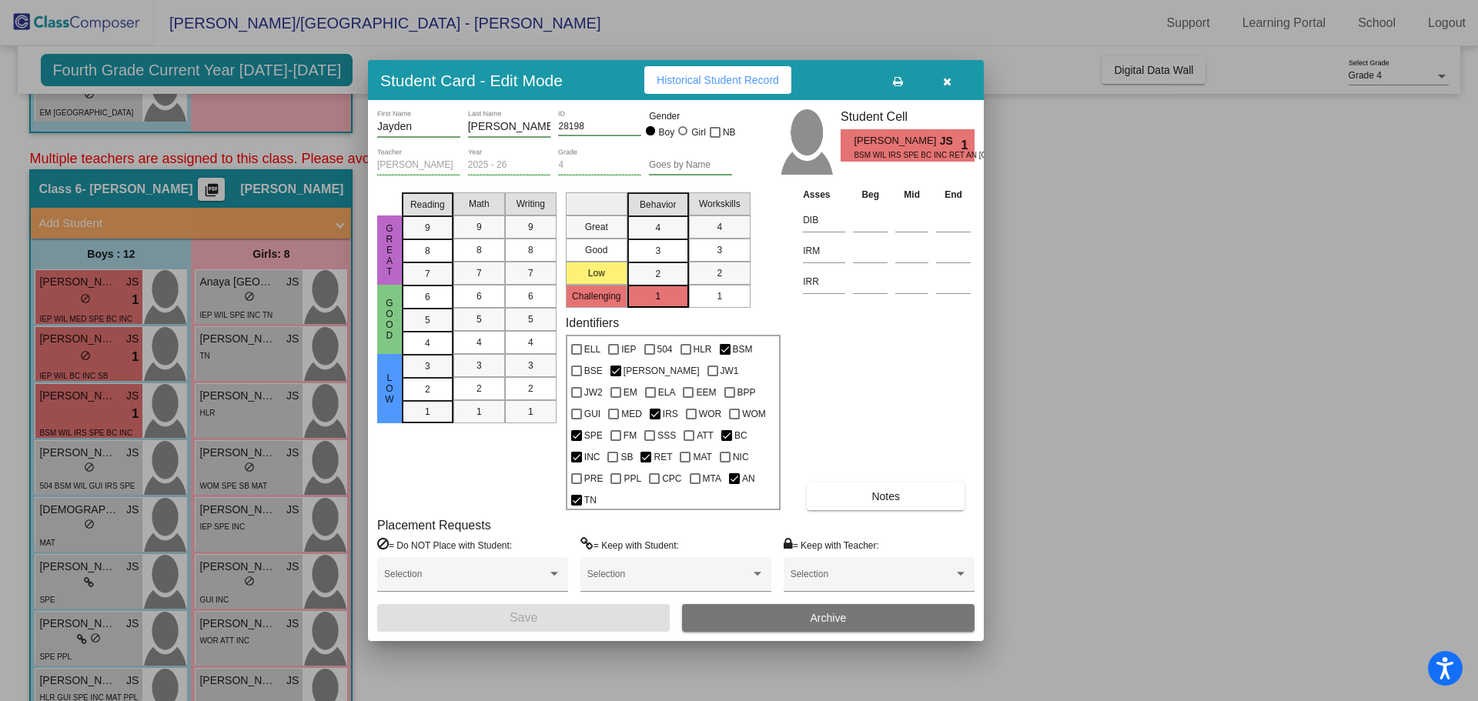
drag, startPoint x: 949, startPoint y: 103, endPoint x: 947, endPoint y: 91, distance: 12.4
click at [949, 100] on div "Student Card - Edit Mode Historical Student Record" at bounding box center [676, 80] width 616 height 40
click at [947, 87] on icon "button" at bounding box center [947, 81] width 8 height 11
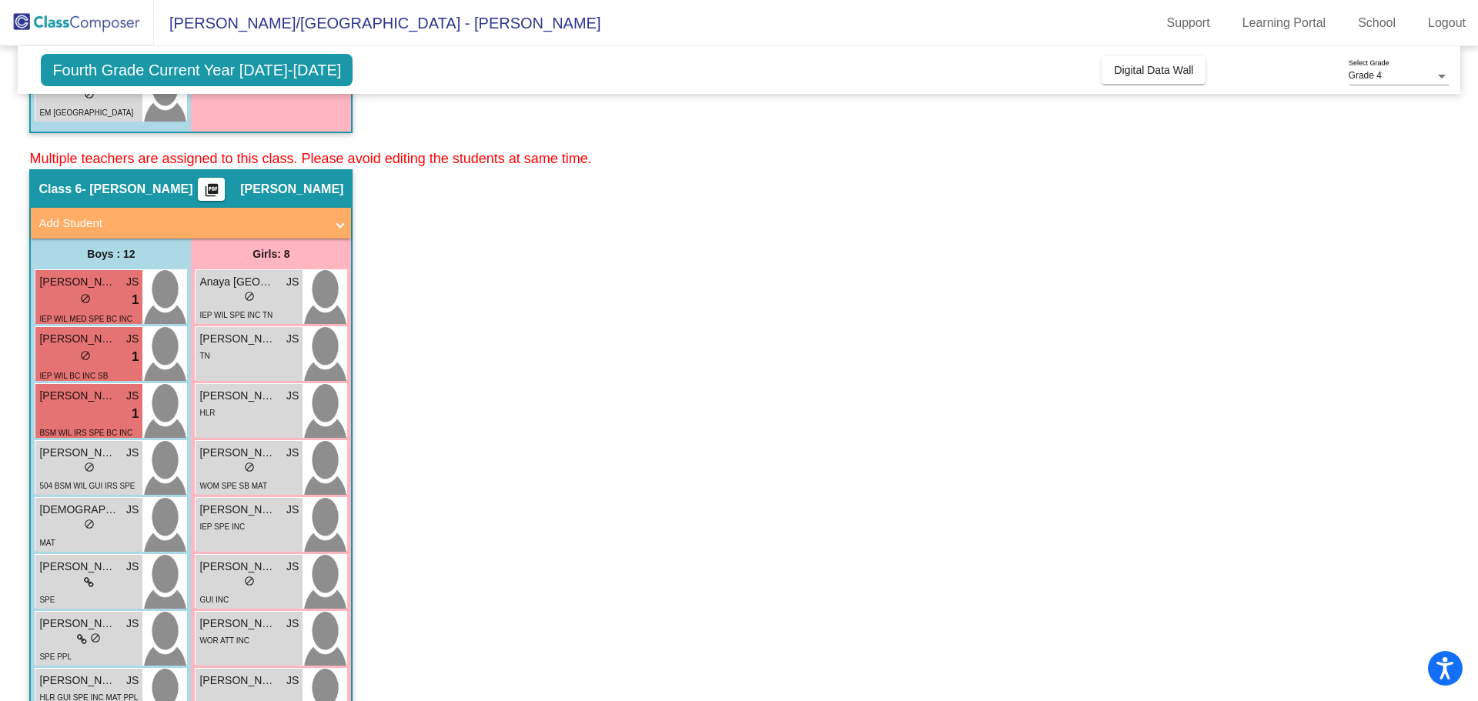
scroll to position [1046, 0]
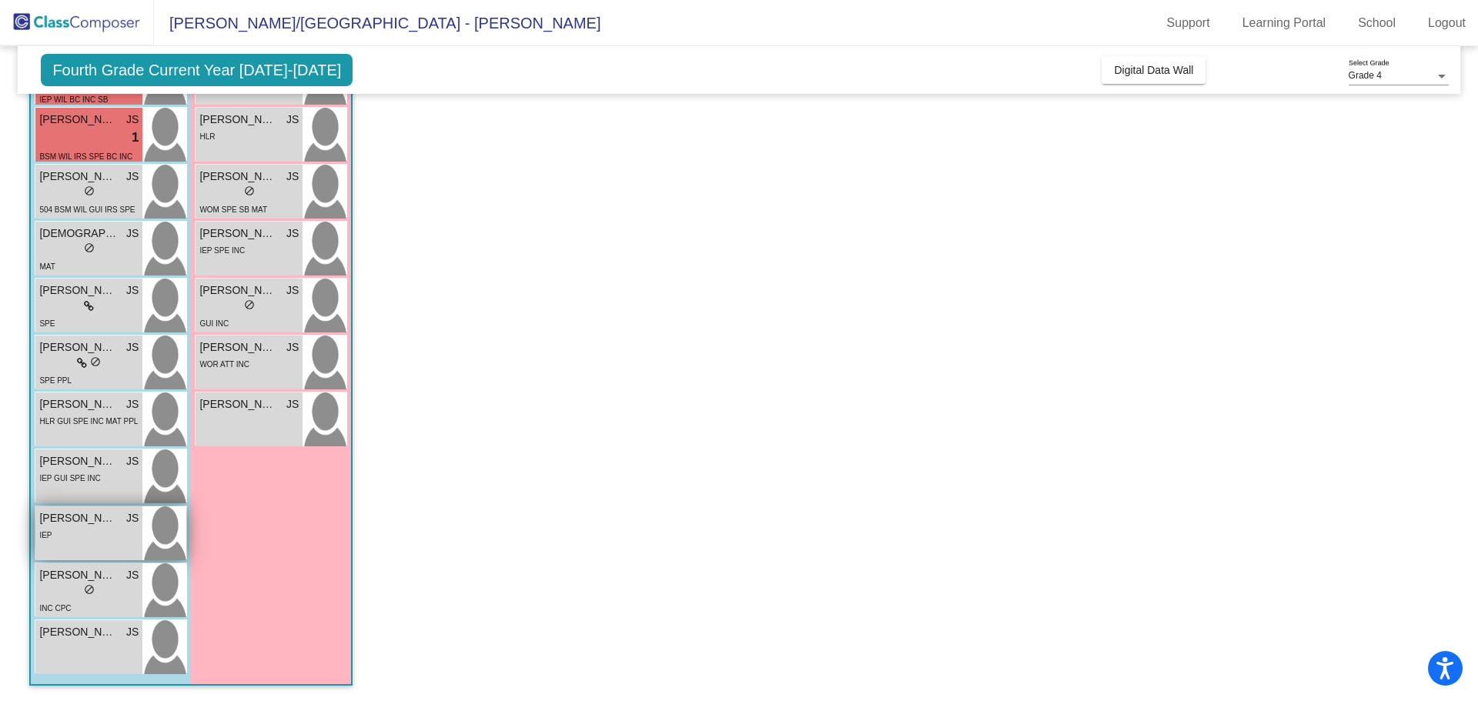
click at [83, 544] on div "Luca Burmylo JS lock do_not_disturb_alt IEP" at bounding box center [88, 533] width 107 height 54
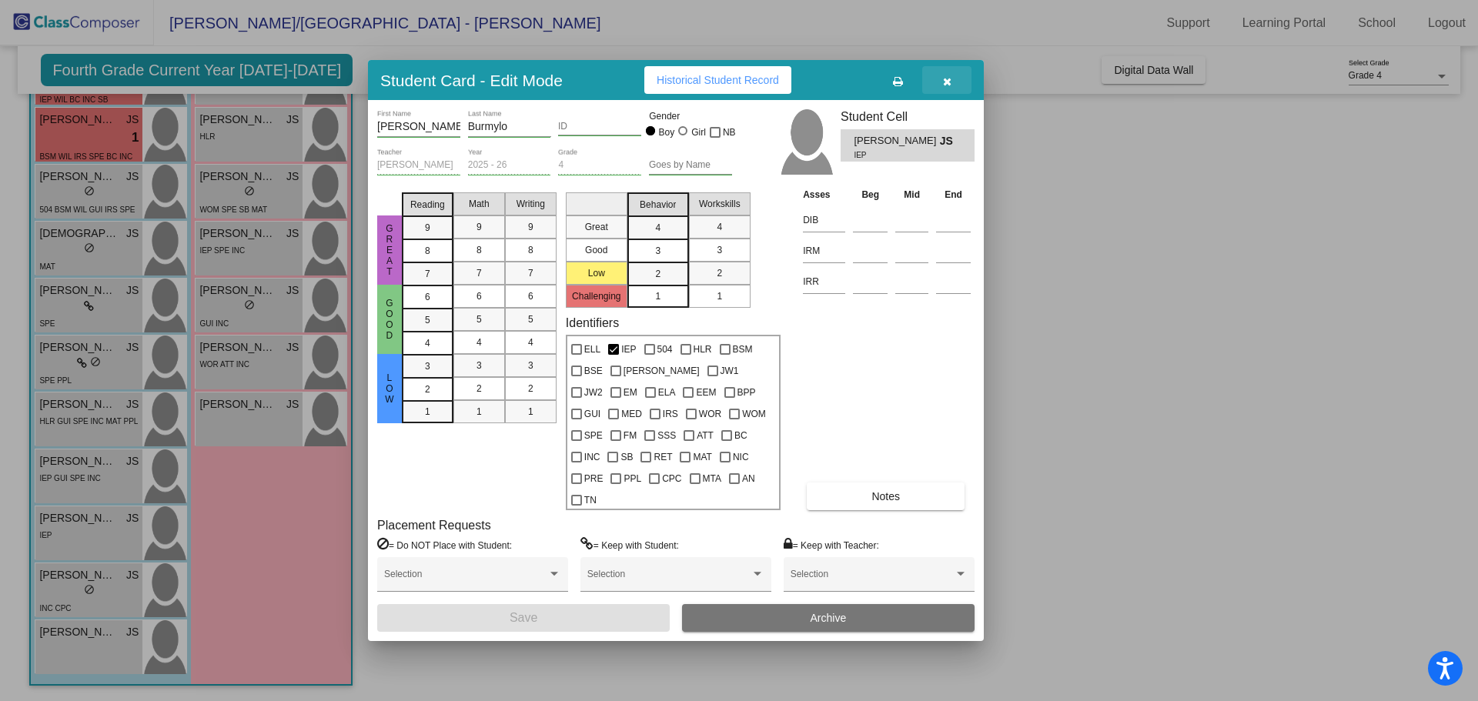
click at [954, 87] on button "button" at bounding box center [946, 80] width 49 height 28
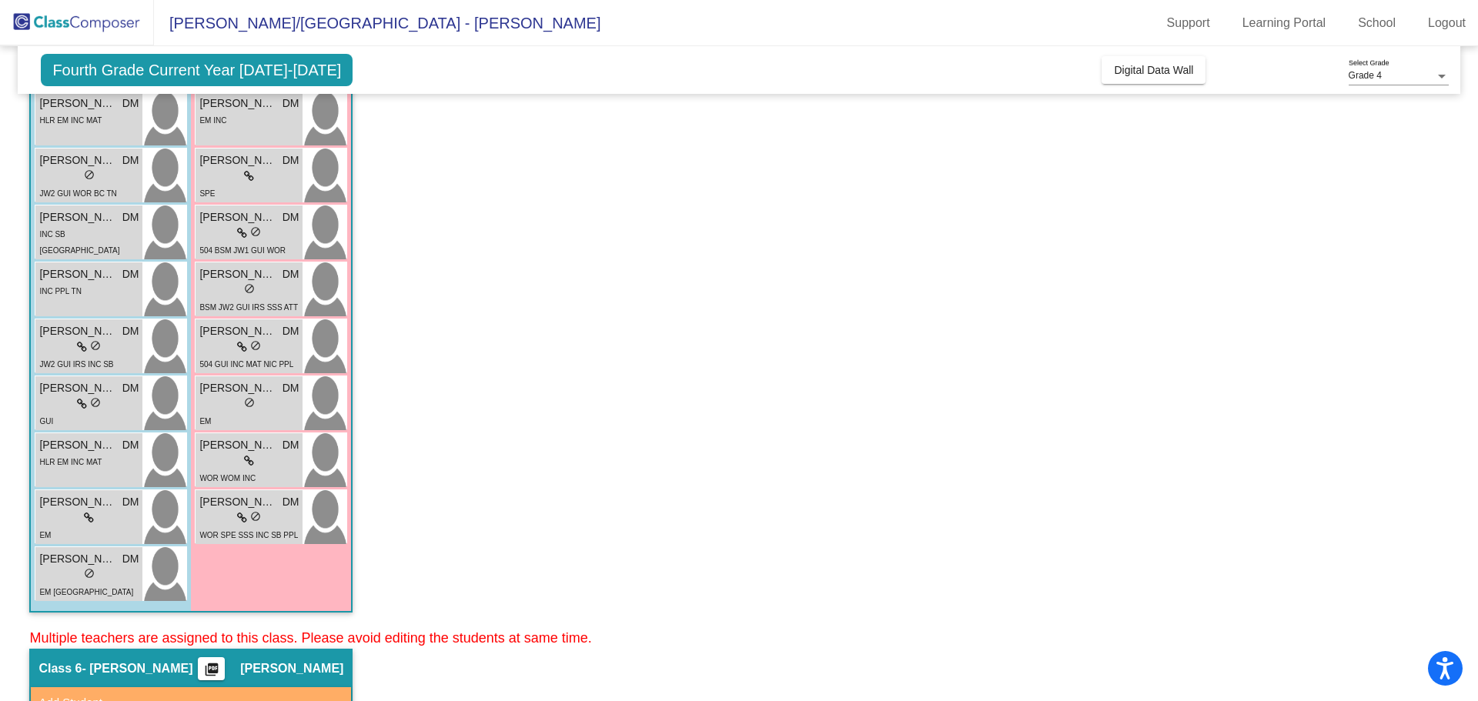
scroll to position [122, 0]
